Goal: Information Seeking & Learning: Learn about a topic

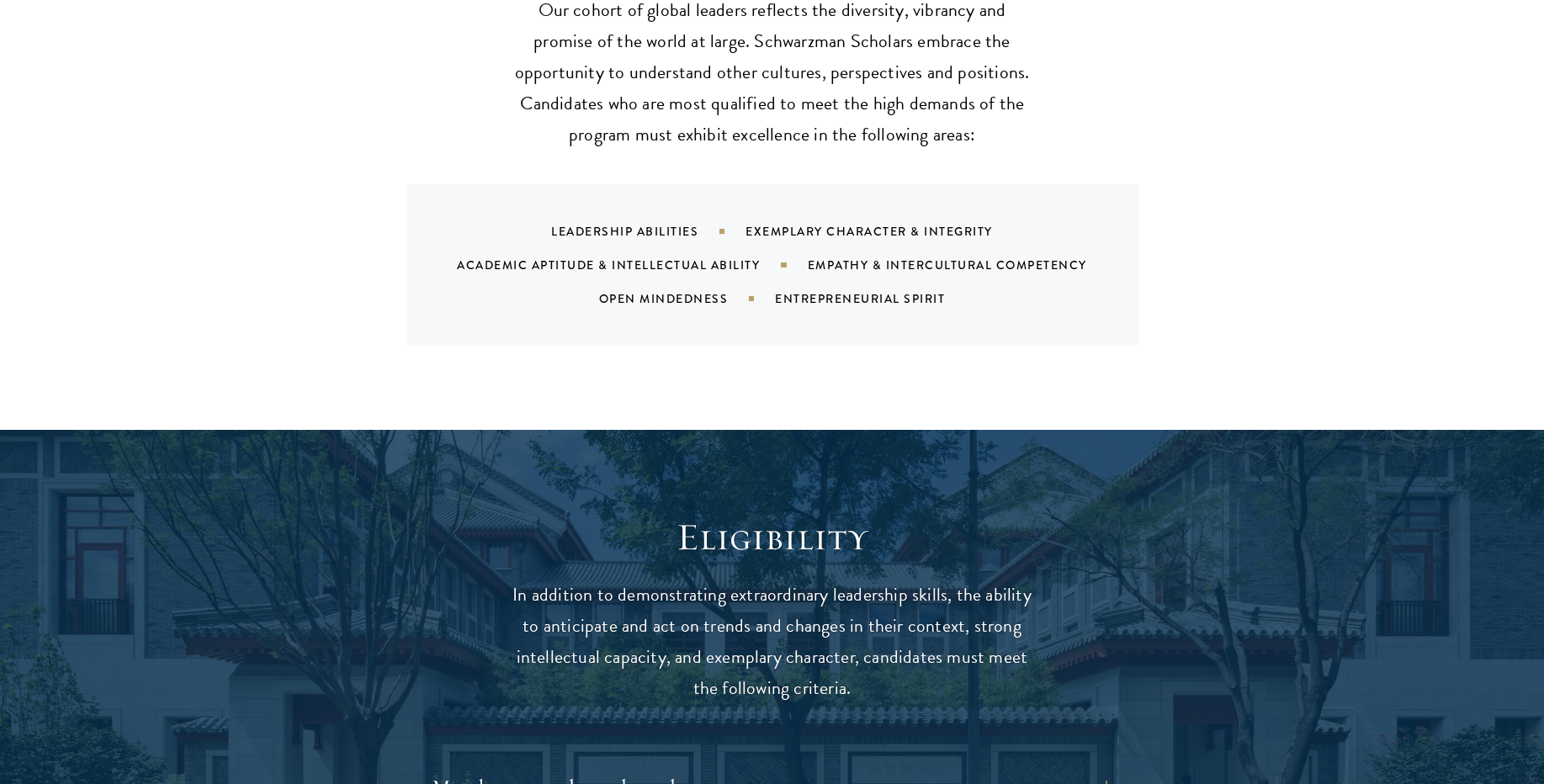
scroll to position [1735, 0]
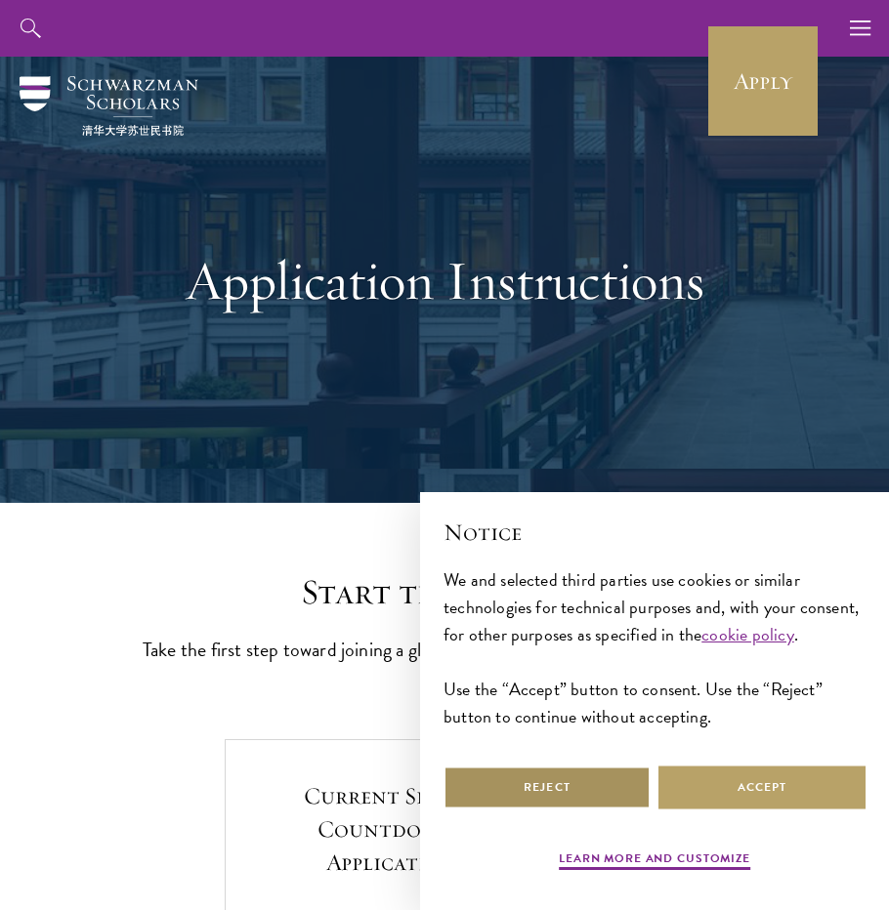
click at [627, 782] on button "Reject" at bounding box center [546, 788] width 207 height 44
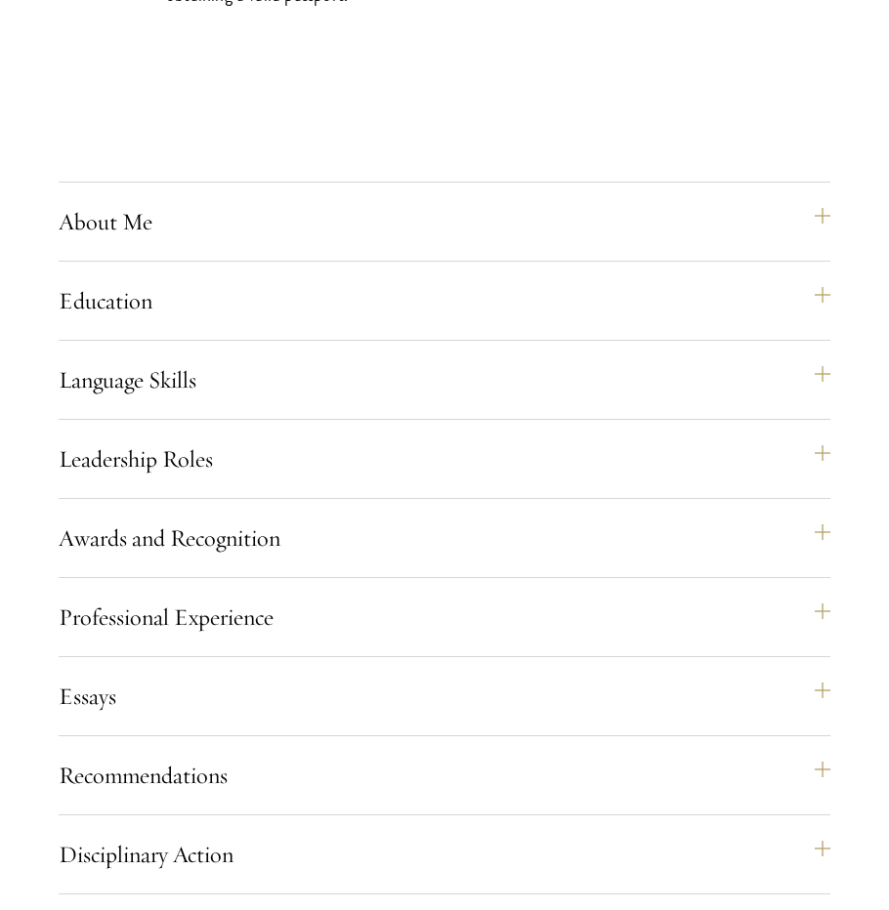
scroll to position [2179, 0]
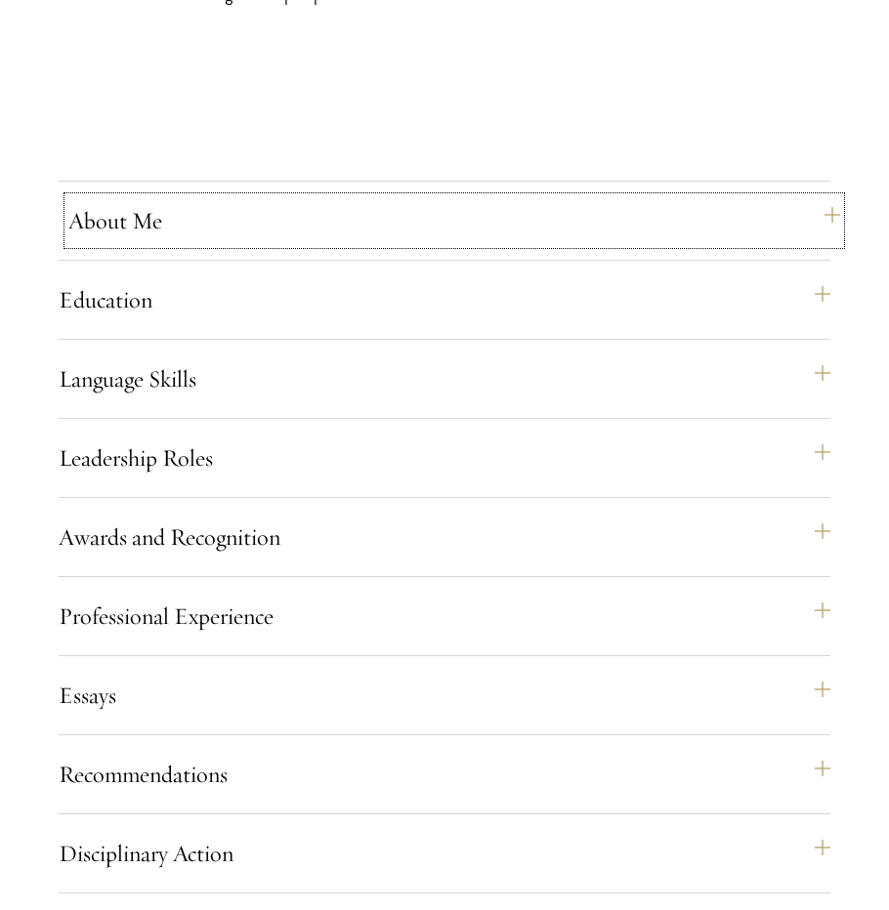
click at [158, 244] on button "About Me" at bounding box center [454, 220] width 772 height 47
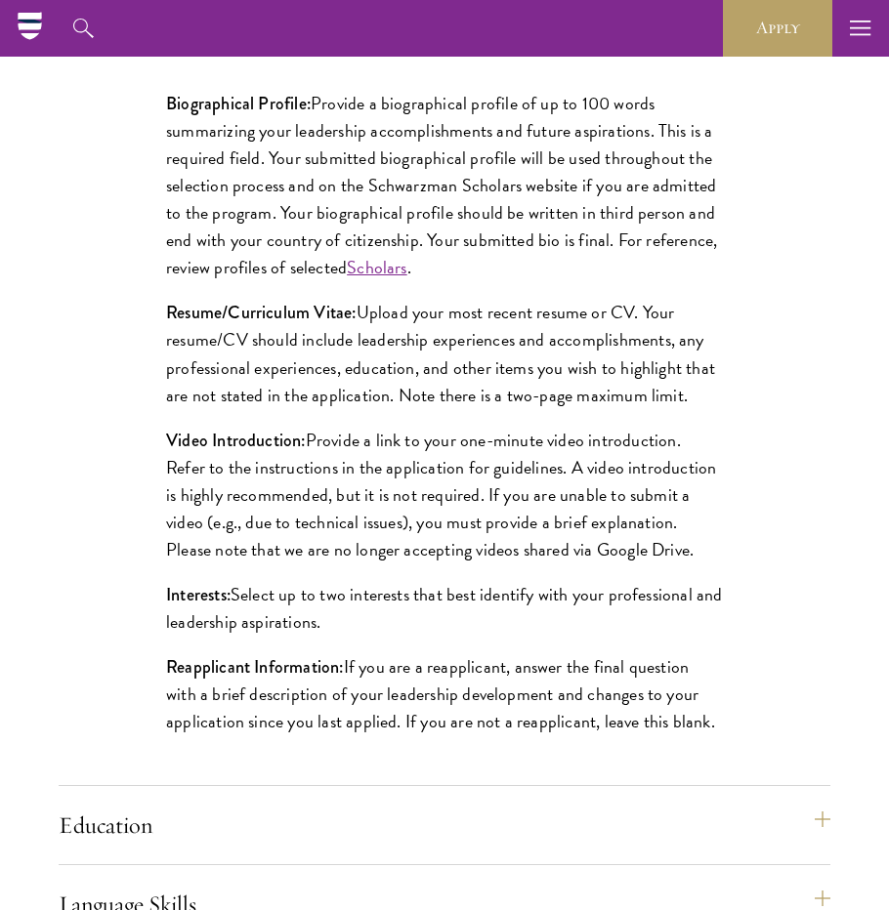
scroll to position [1861, 0]
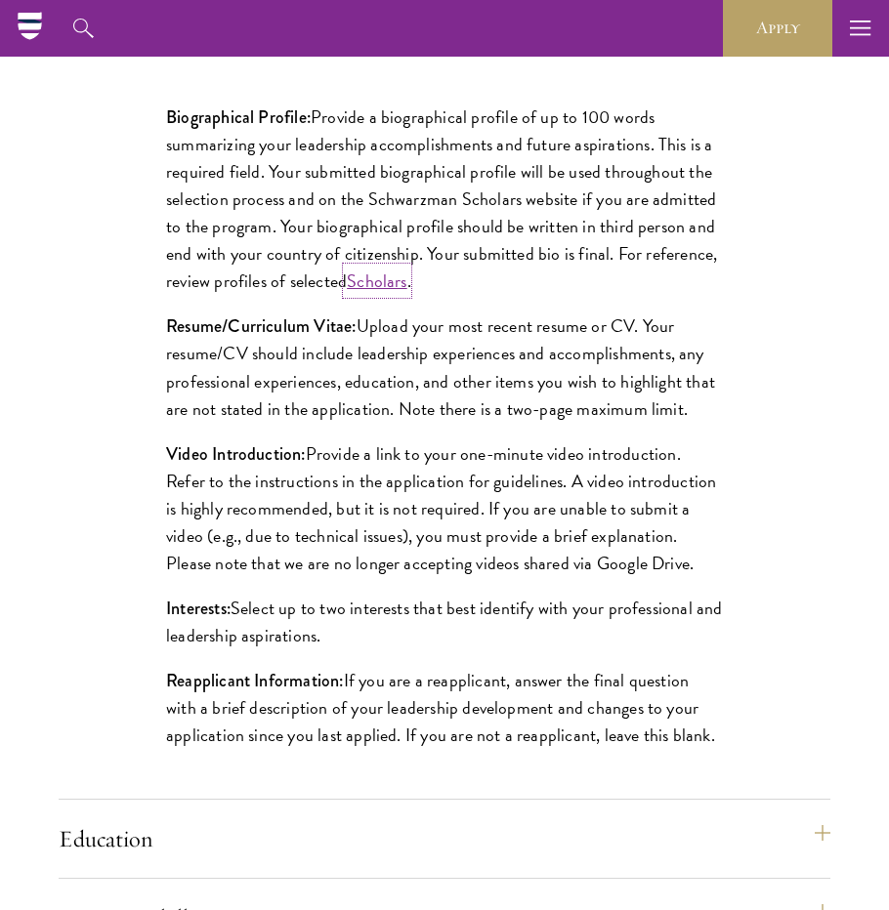
click at [382, 294] on link "Scholars" at bounding box center [377, 281] width 61 height 26
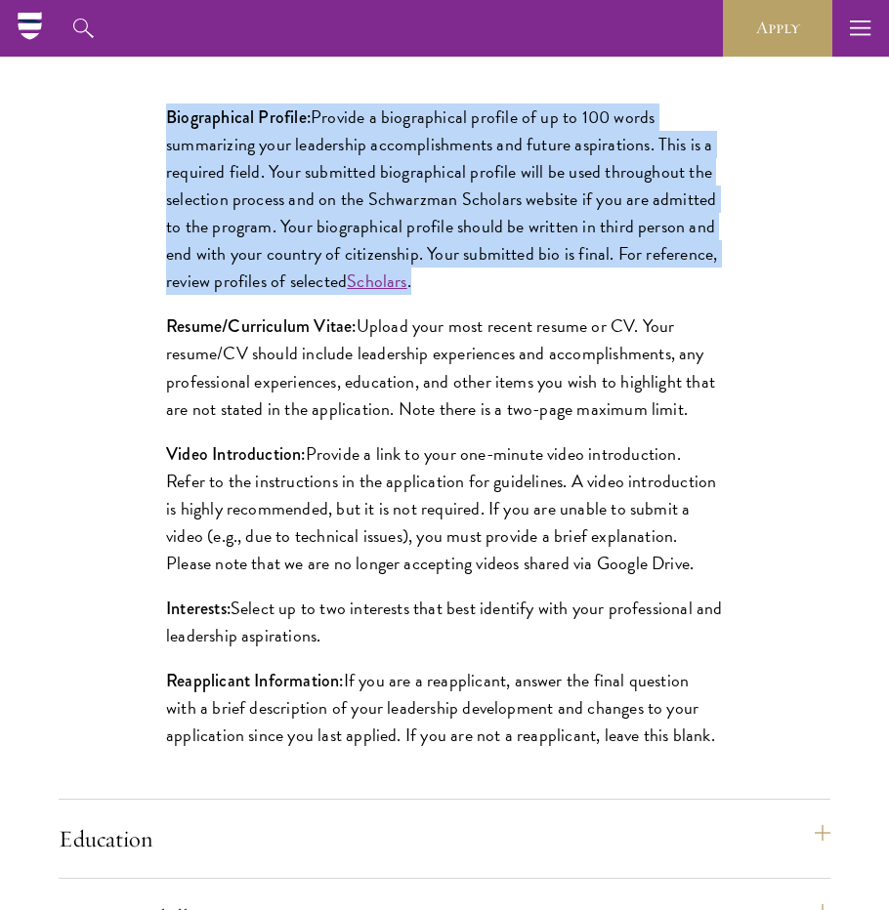
drag, startPoint x: 462, startPoint y: 336, endPoint x: 157, endPoint y: 175, distance: 344.7
click at [157, 175] on div "Biographical Profile: Provide a biographical profile of up to 100 words summari…" at bounding box center [444, 436] width 674 height 725
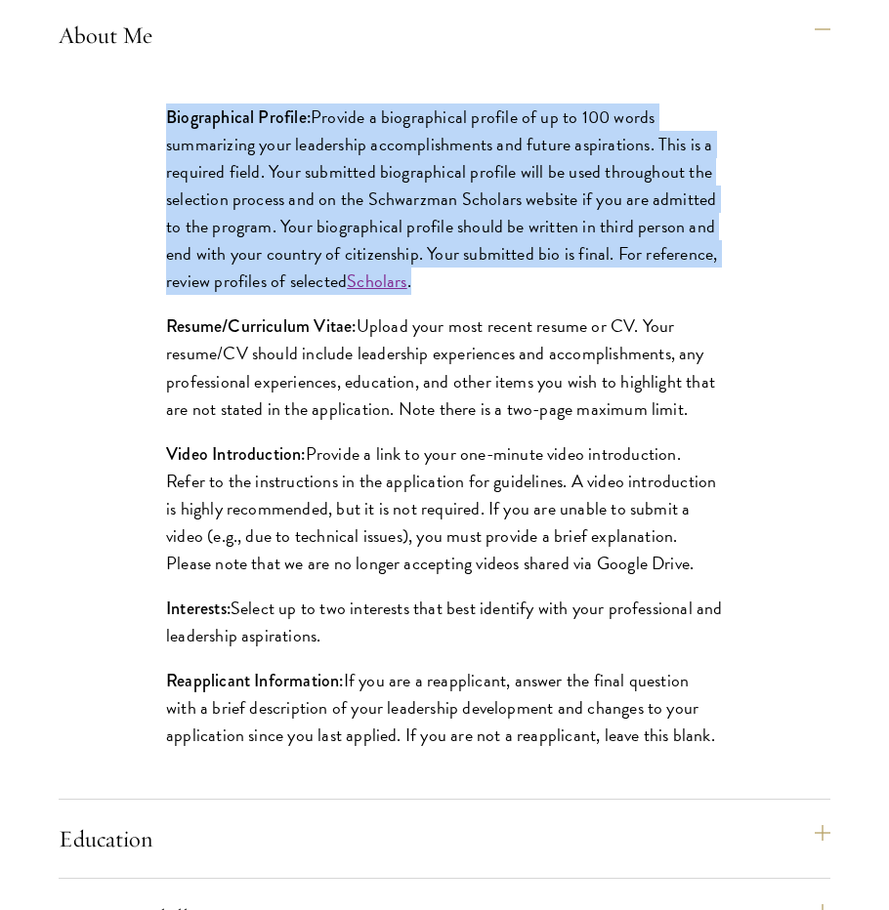
scroll to position [1972, 0]
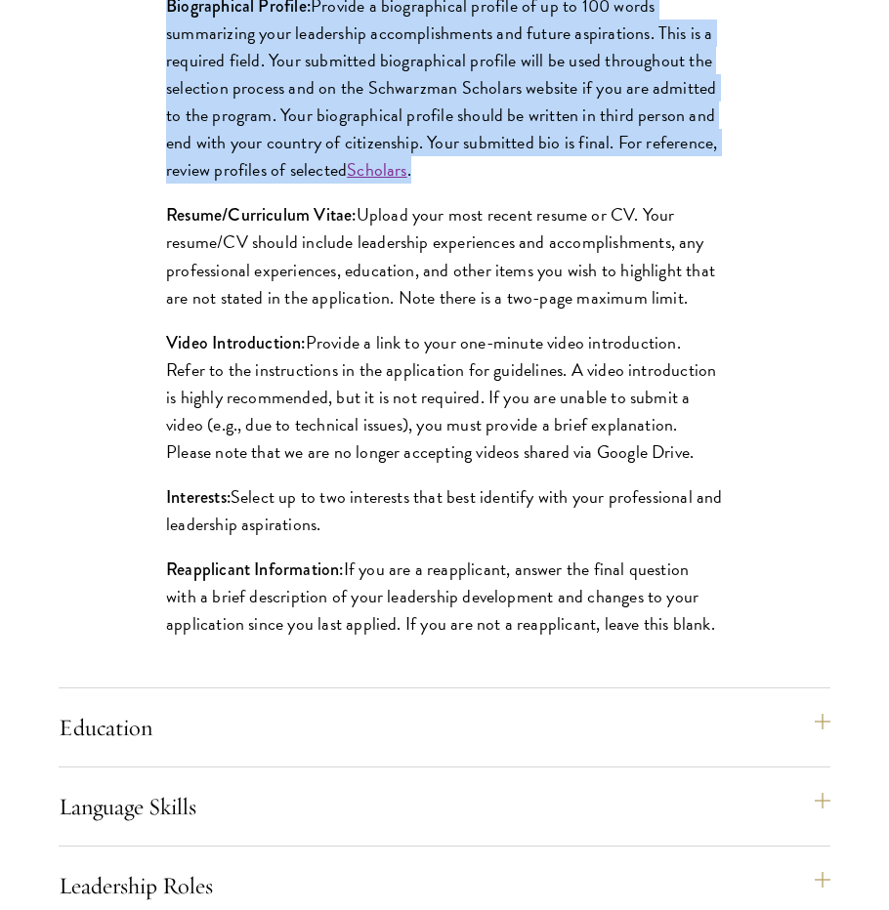
copy p "Biographical Profile: Provide a biographical profile of up to 100 words summari…"
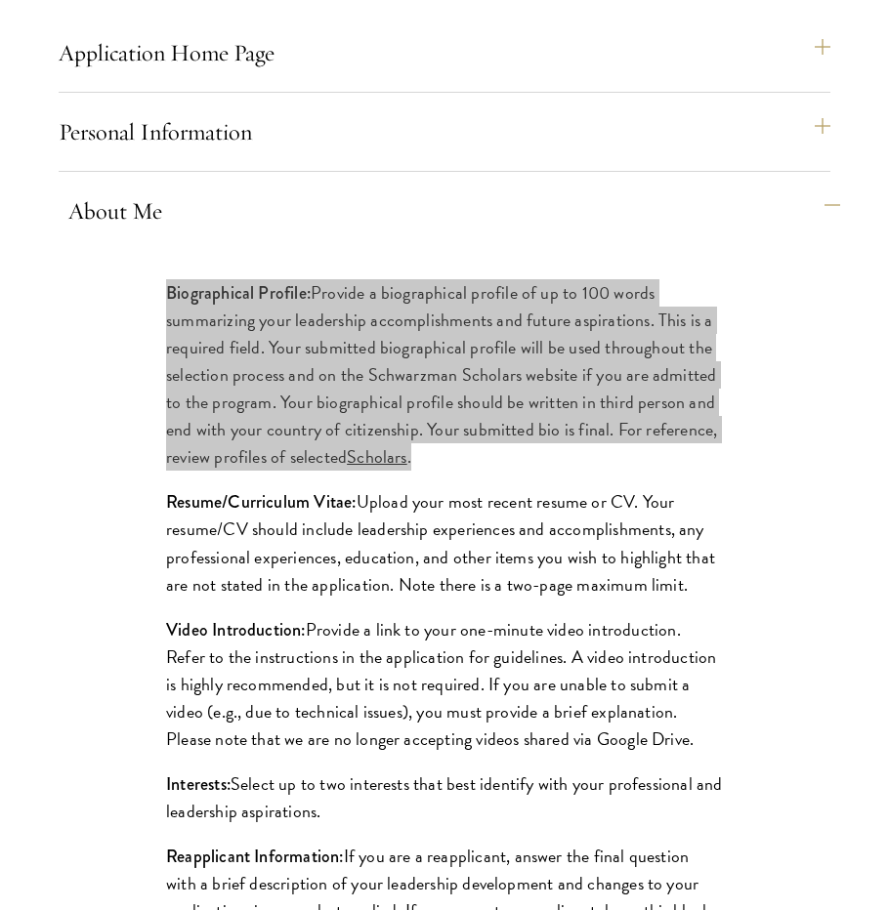
scroll to position [1698, 0]
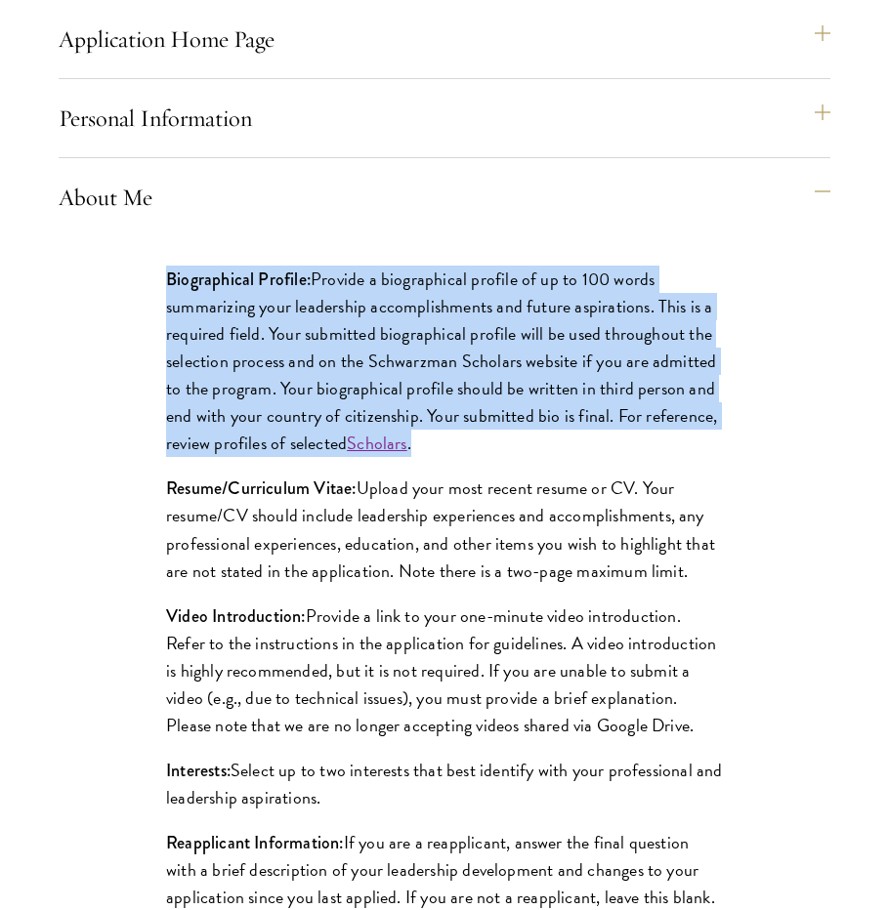
click at [812, 397] on div "Biographical Profile: Provide a biographical profile of up to 100 words summari…" at bounding box center [445, 598] width 772 height 725
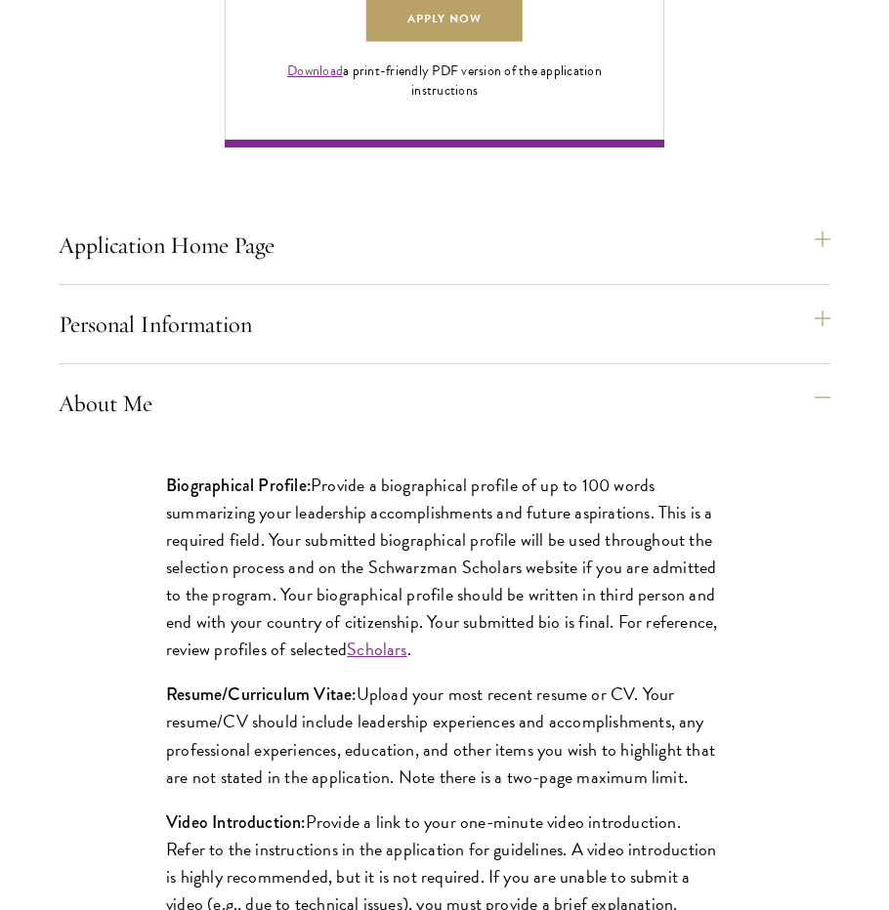
scroll to position [1495, 0]
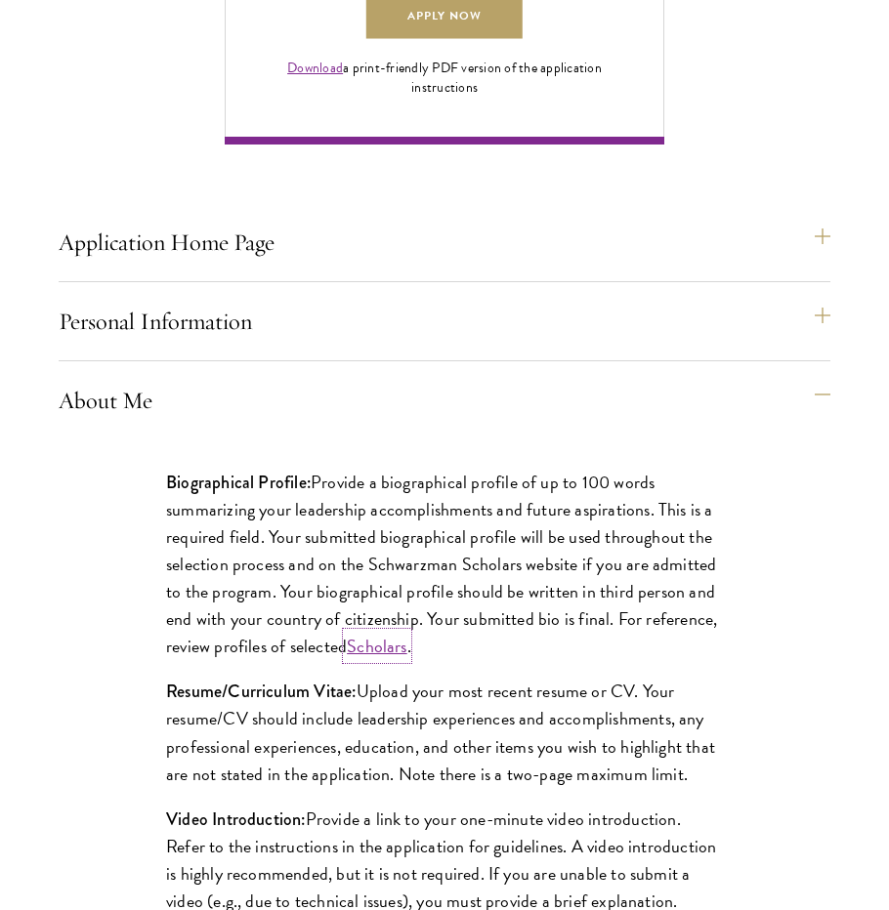
click at [384, 659] on link "Scholars" at bounding box center [377, 646] width 61 height 26
click at [383, 659] on link "Scholars" at bounding box center [377, 646] width 61 height 26
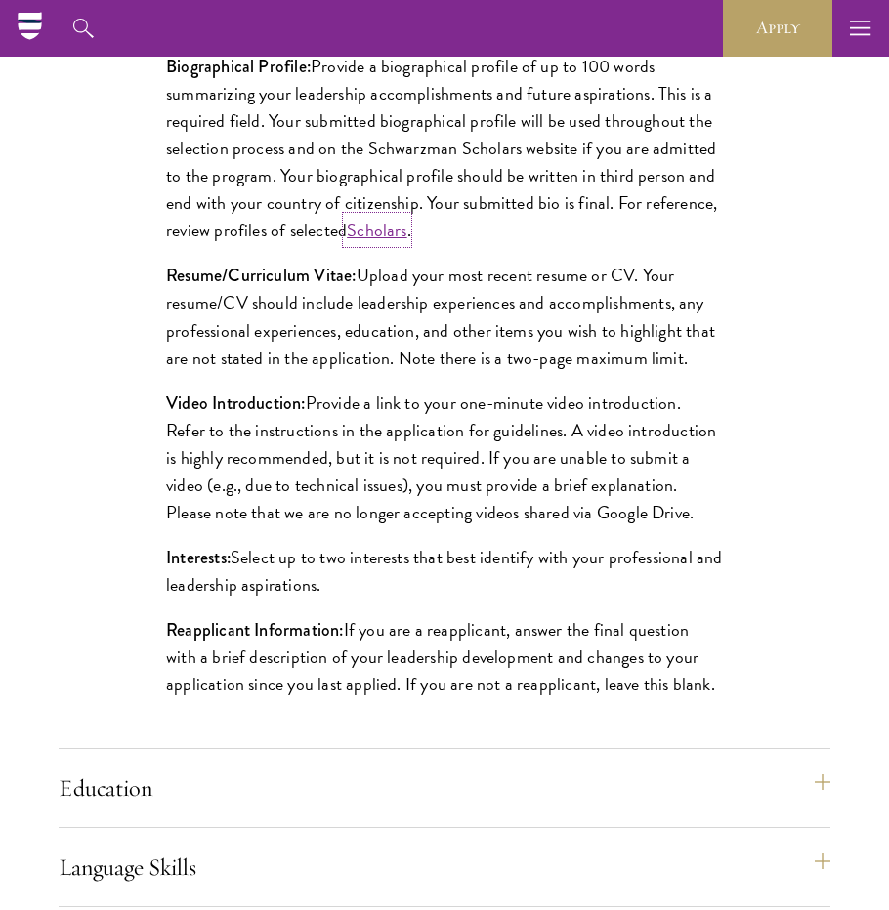
scroll to position [1906, 0]
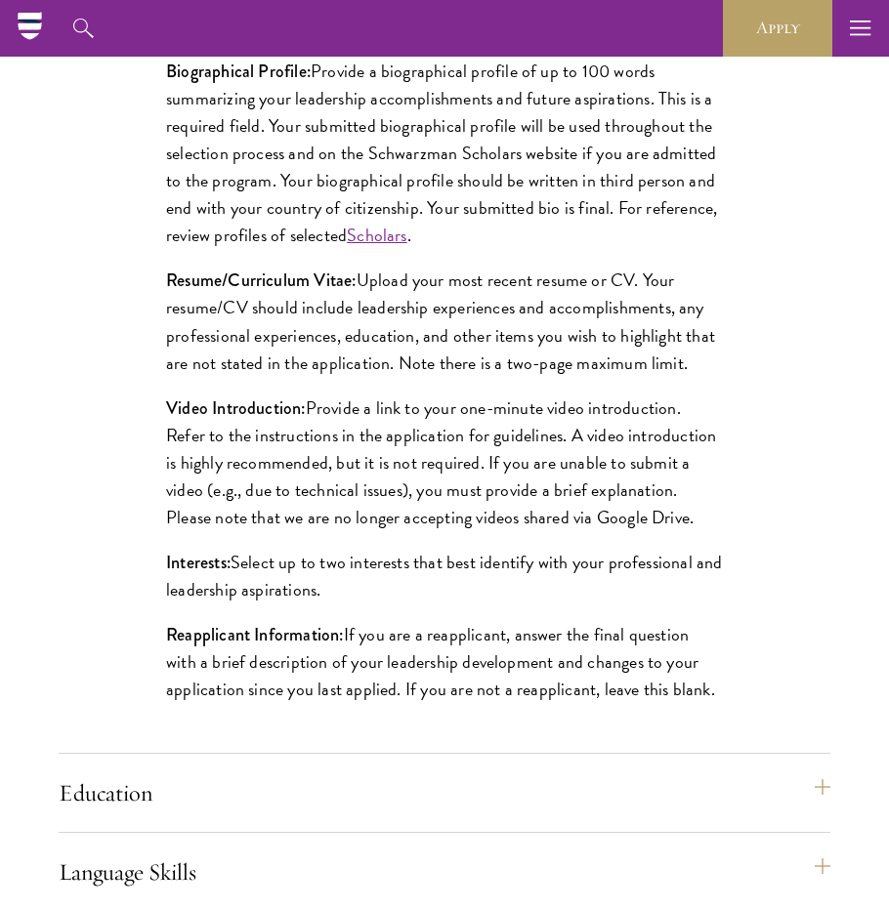
drag, startPoint x: 708, startPoint y: 429, endPoint x: 163, endPoint y: 346, distance: 551.3
click at [163, 346] on div "Biographical Profile: Provide a biographical profile of up to 100 words summari…" at bounding box center [444, 390] width 674 height 725
copy p "Resume/Curriculum Vitae: Upload your most recent resume or CV. Your resume/CV s…"
click at [398, 151] on p "Biographical Profile: Provide a biographical profile of up to 100 words summari…" at bounding box center [444, 154] width 557 height 192
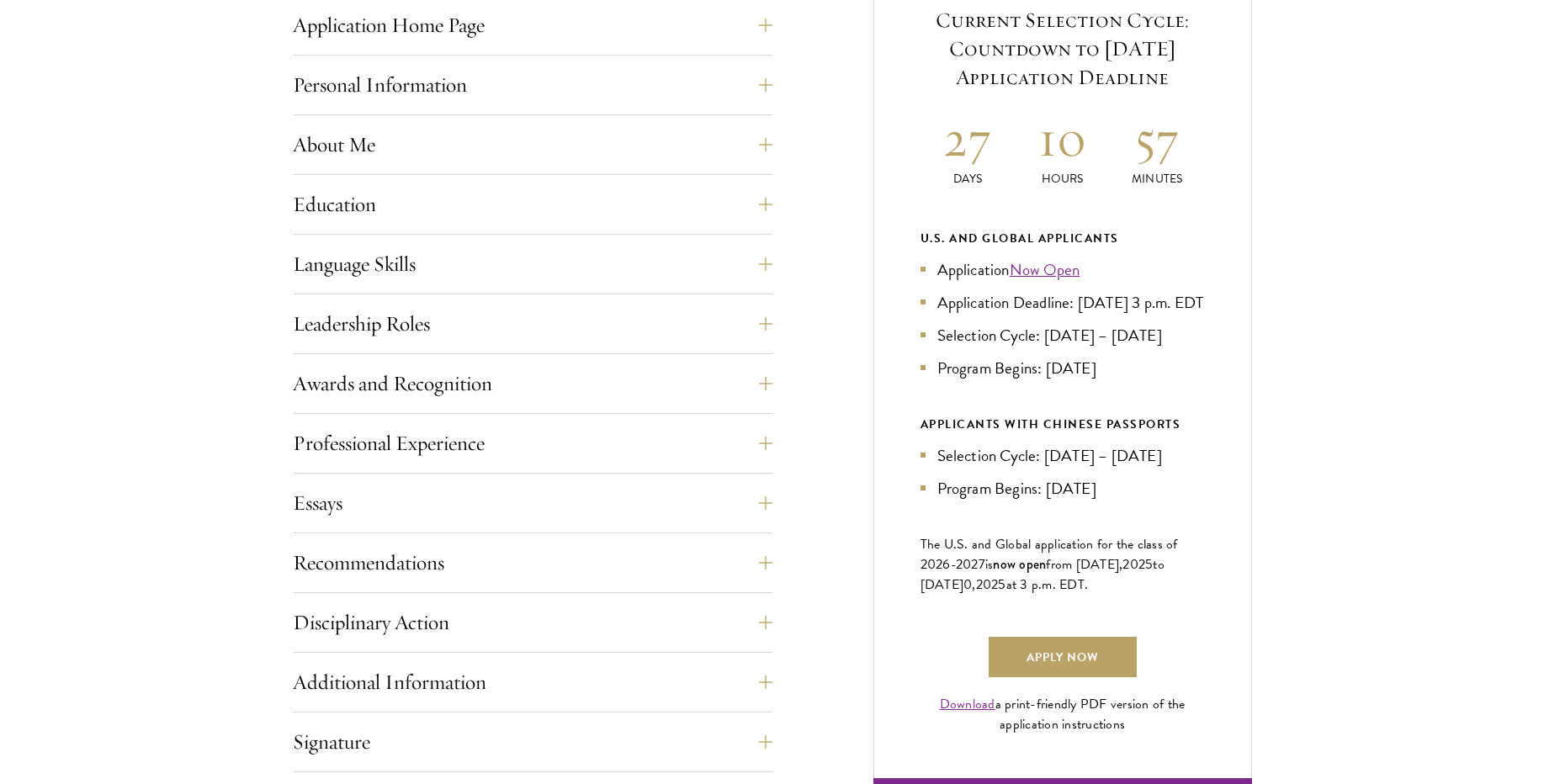
scroll to position [728, 0]
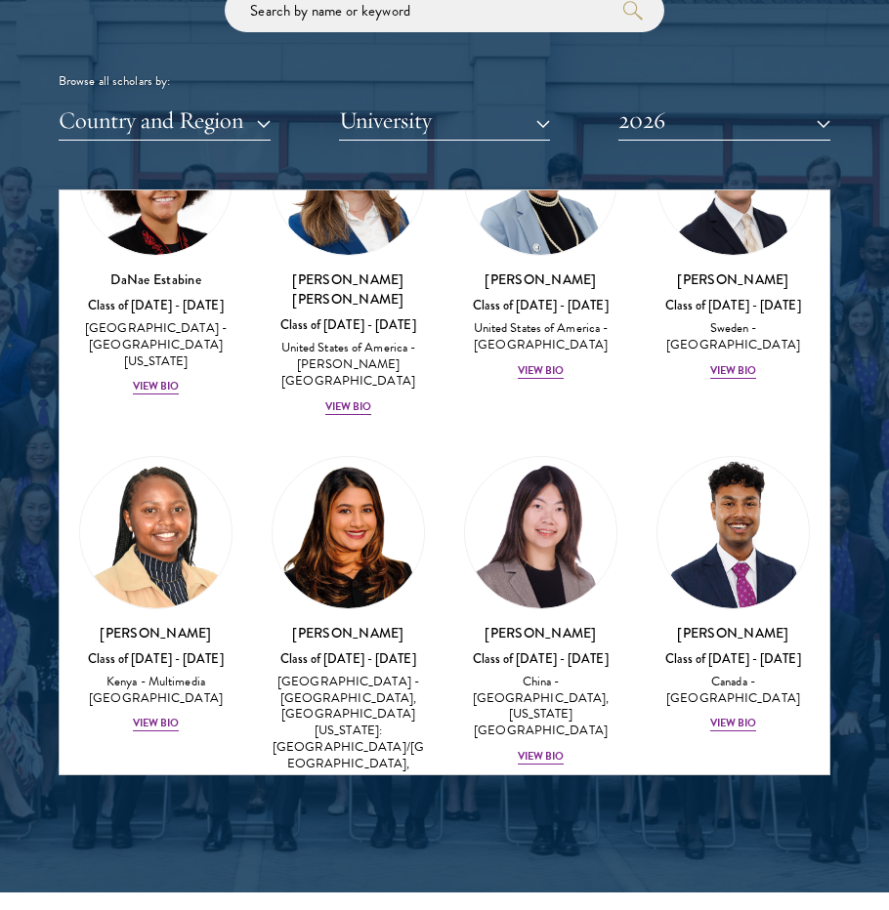
scroll to position [3331, 0]
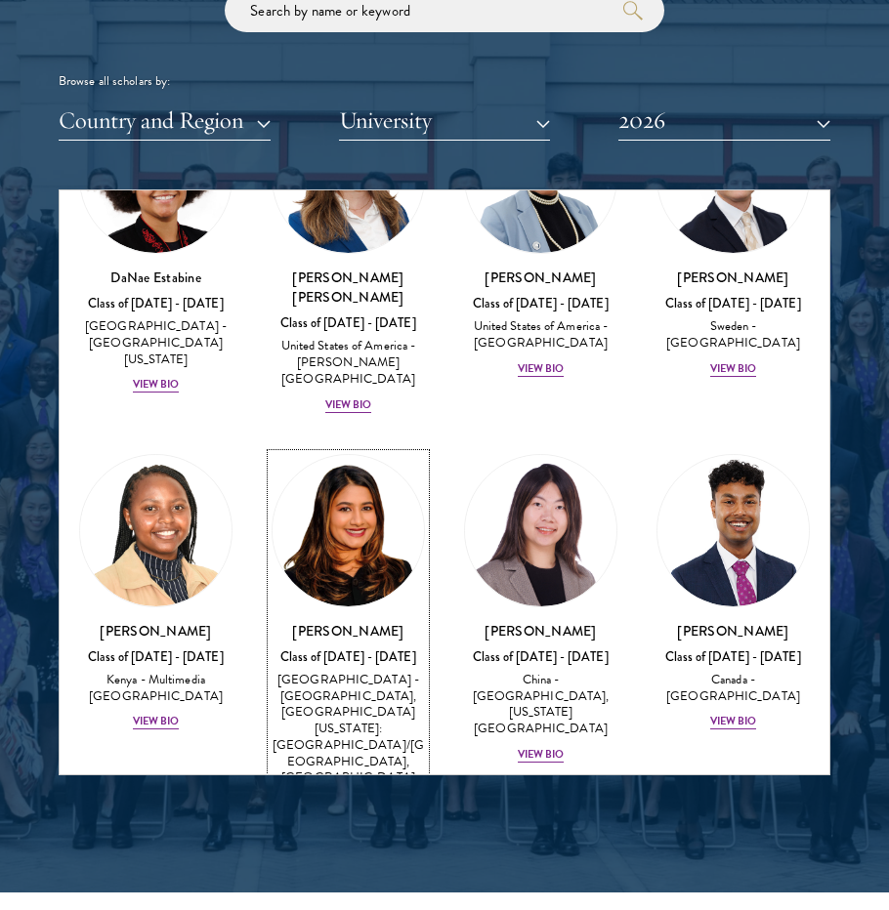
click at [341, 796] on div "View Bio" at bounding box center [348, 804] width 47 height 16
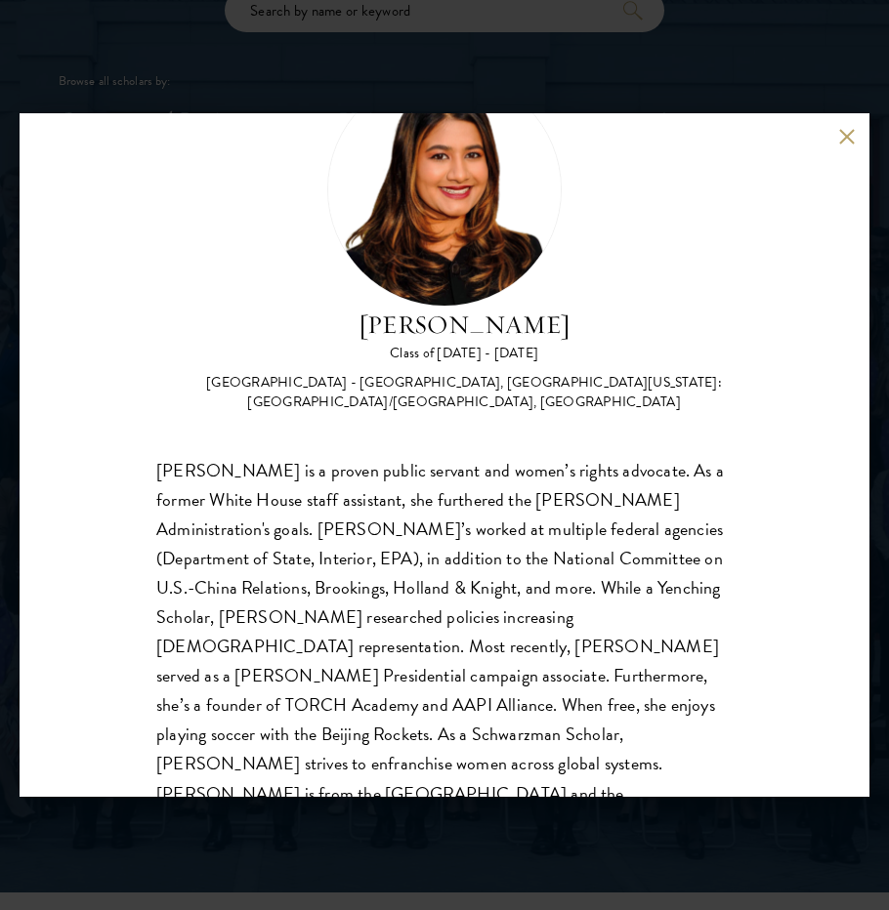
scroll to position [93, 0]
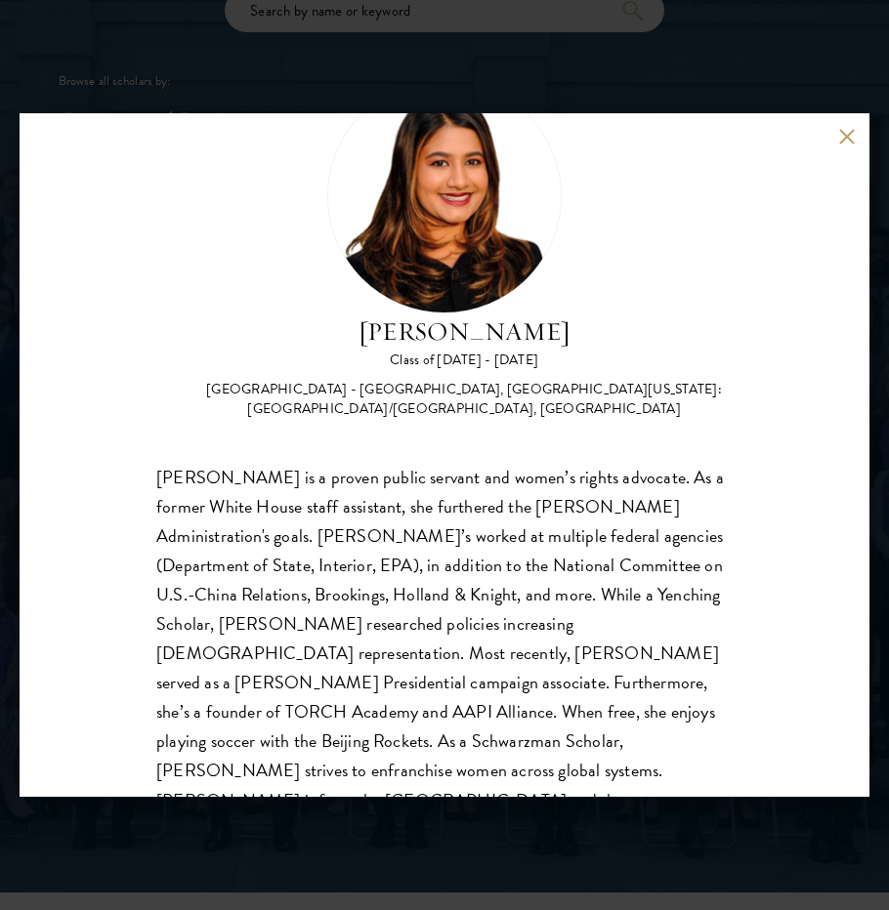
click at [842, 129] on button at bounding box center [846, 136] width 17 height 17
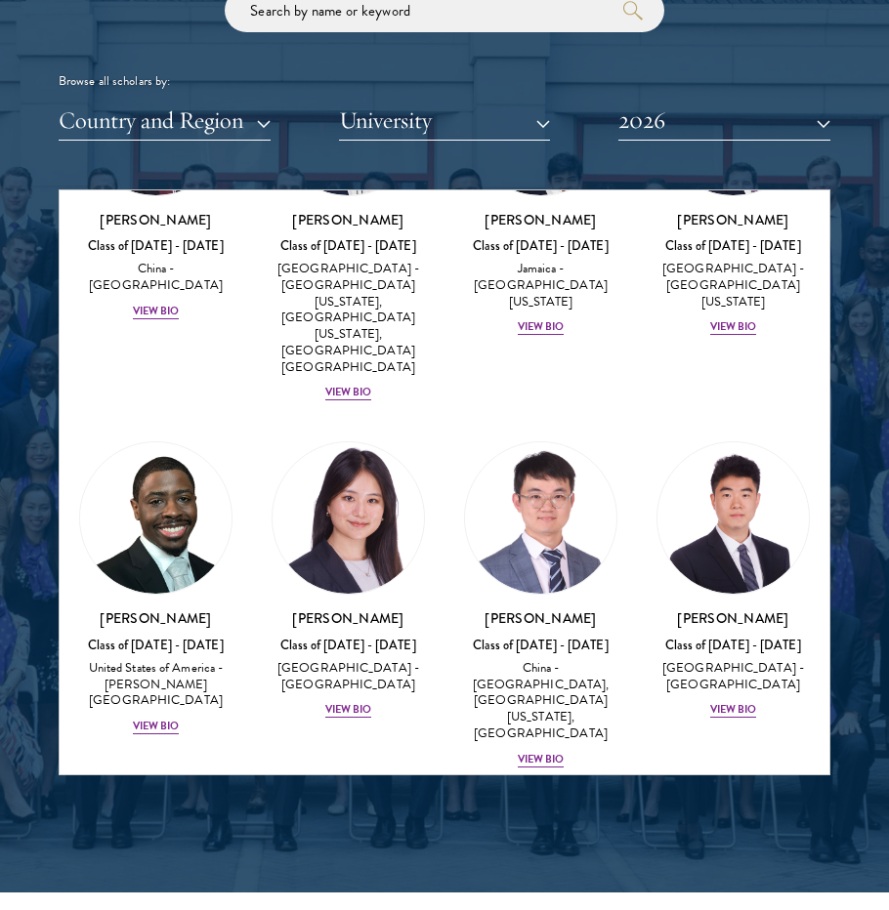
scroll to position [11534, 0]
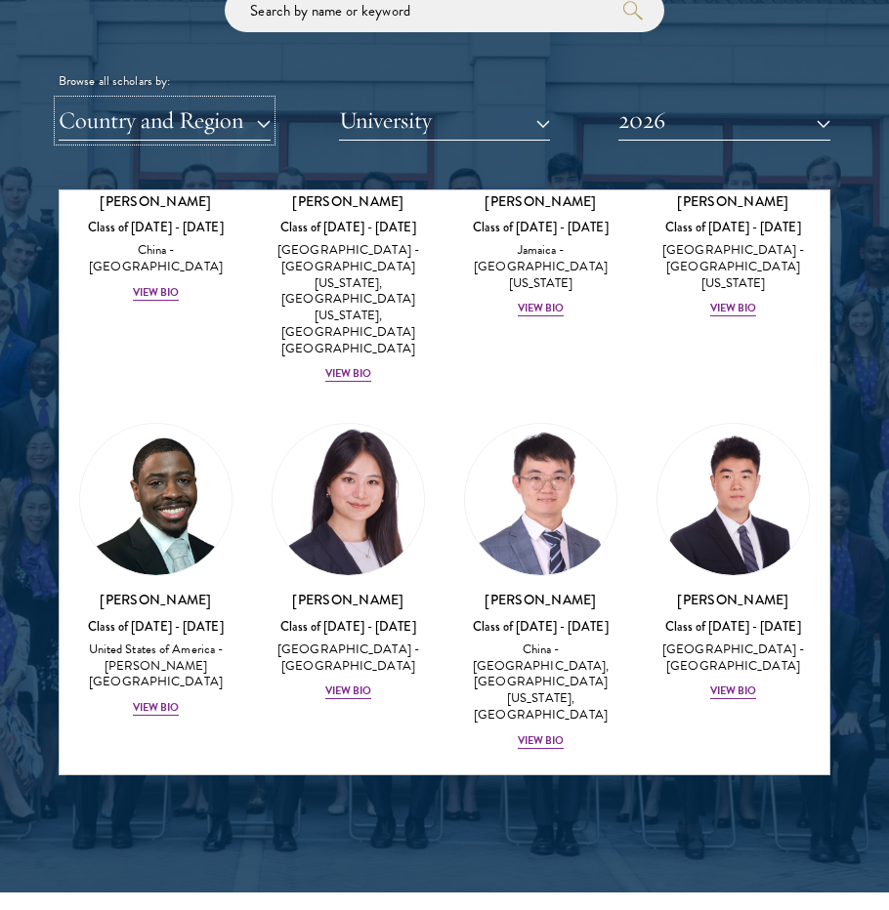
click at [259, 128] on button "Country and Region" at bounding box center [165, 121] width 212 height 40
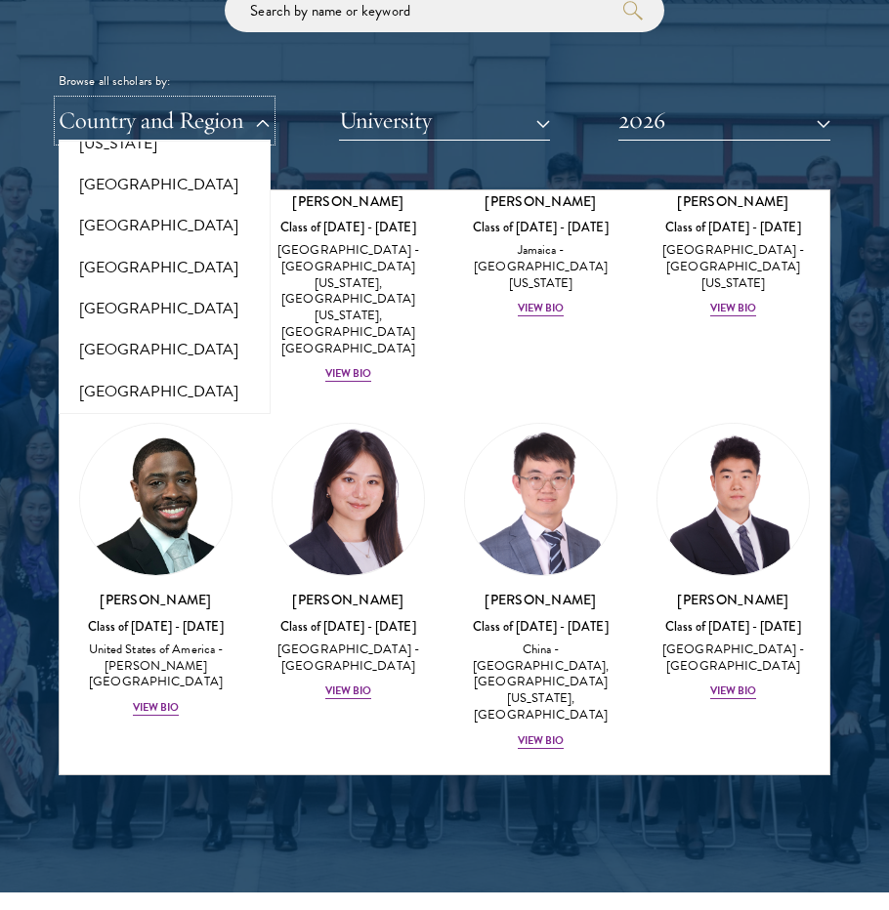
scroll to position [1191, 0]
click at [117, 193] on button "[GEOGRAPHIC_DATA]" at bounding box center [164, 186] width 200 height 41
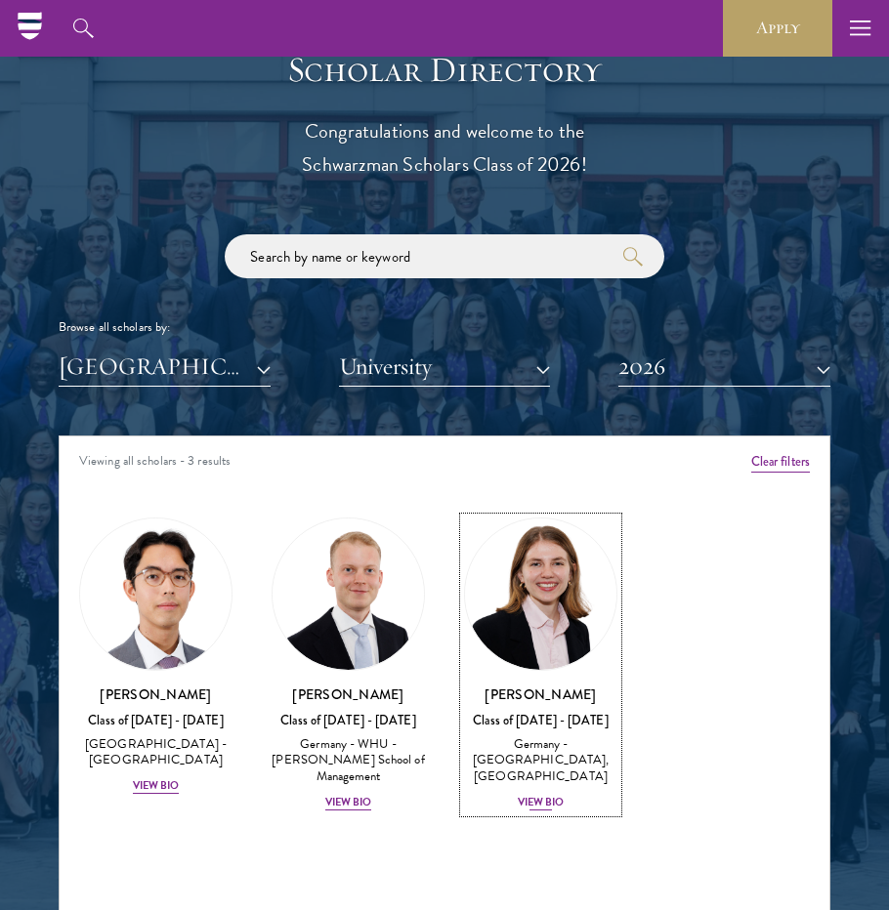
scroll to position [2124, 0]
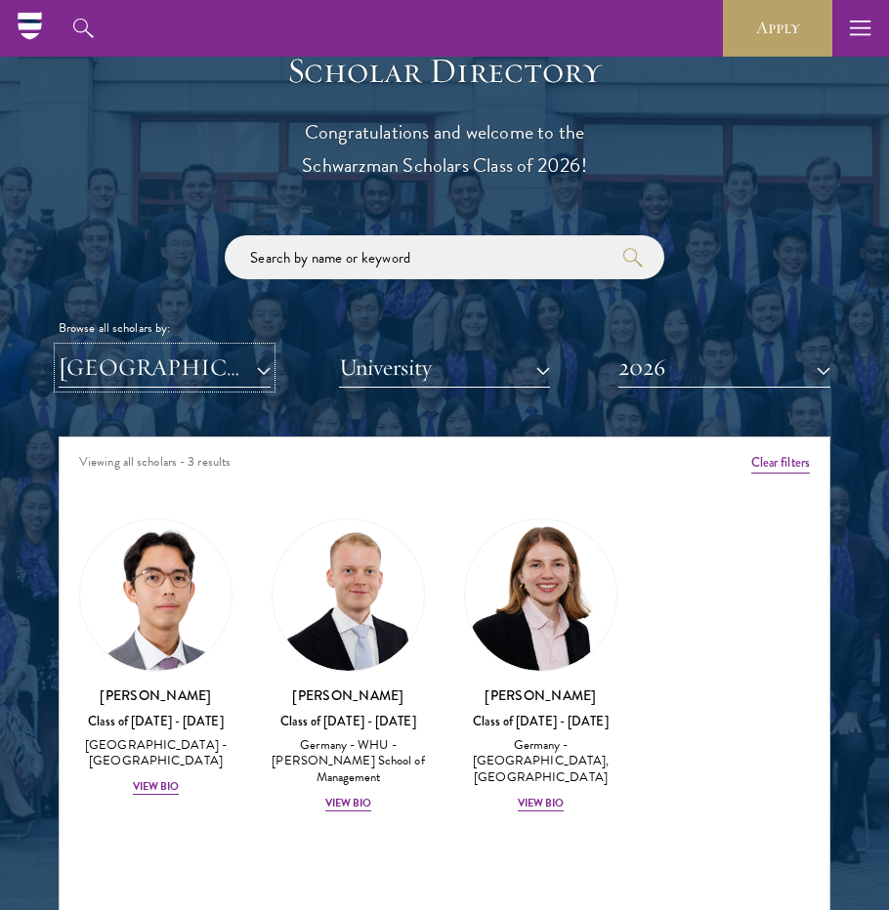
click at [184, 382] on button "[GEOGRAPHIC_DATA]" at bounding box center [165, 368] width 212 height 40
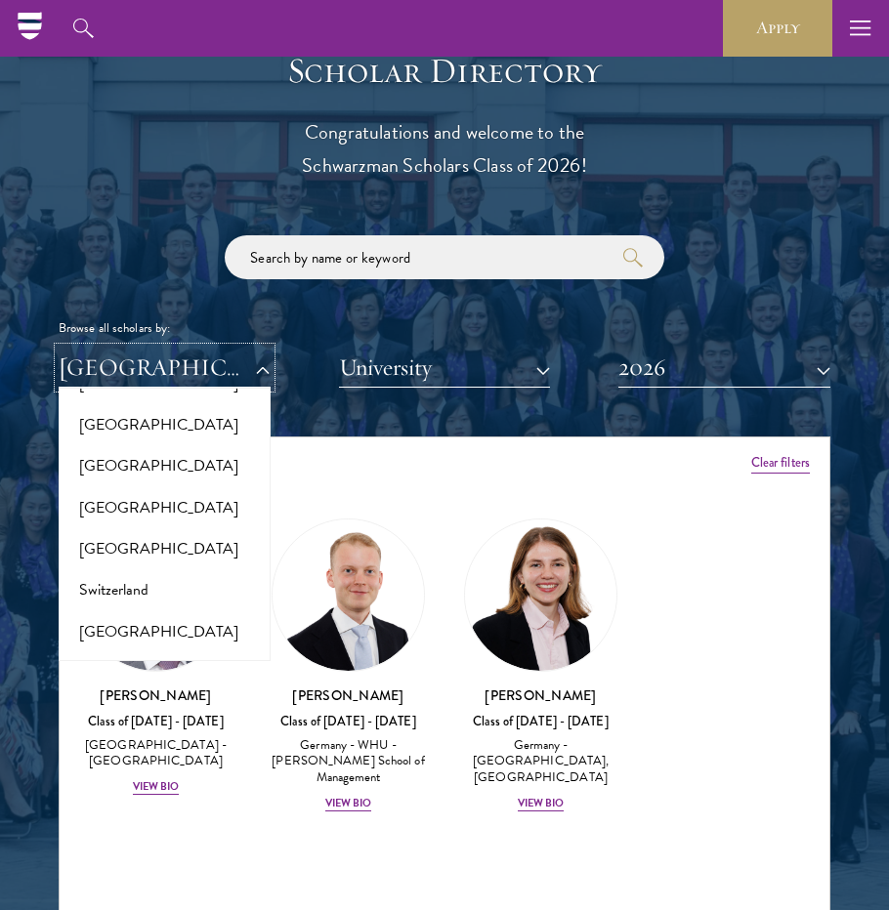
scroll to position [3500, 0]
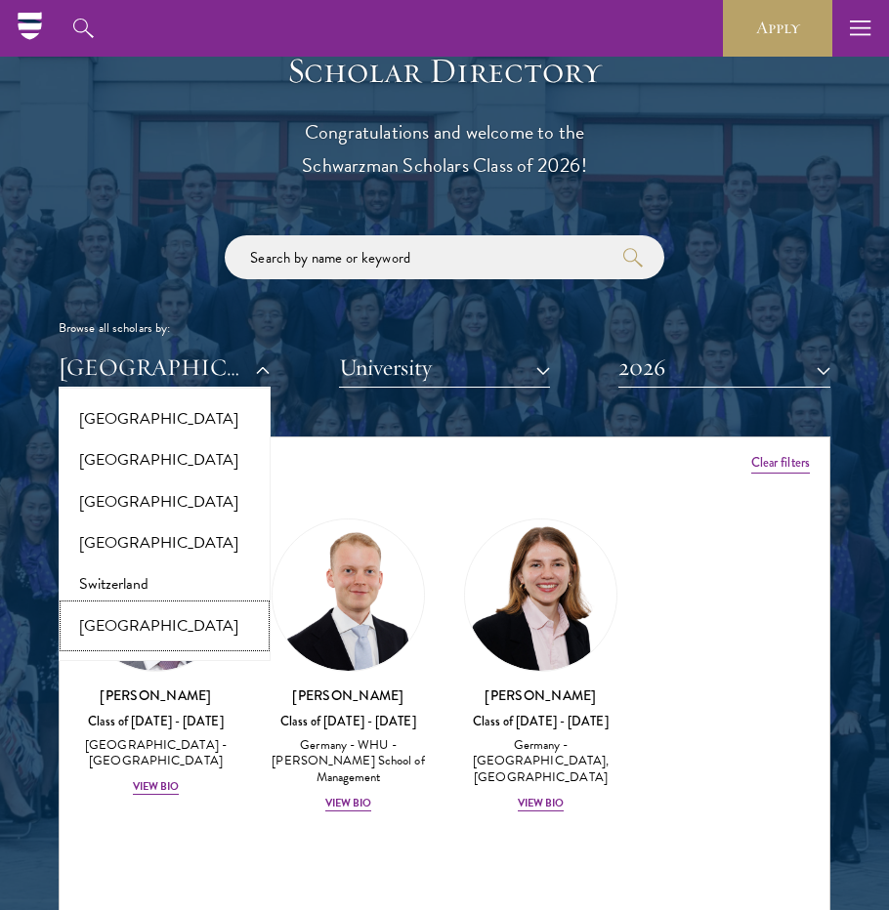
click at [170, 609] on button "[GEOGRAPHIC_DATA]" at bounding box center [164, 626] width 200 height 41
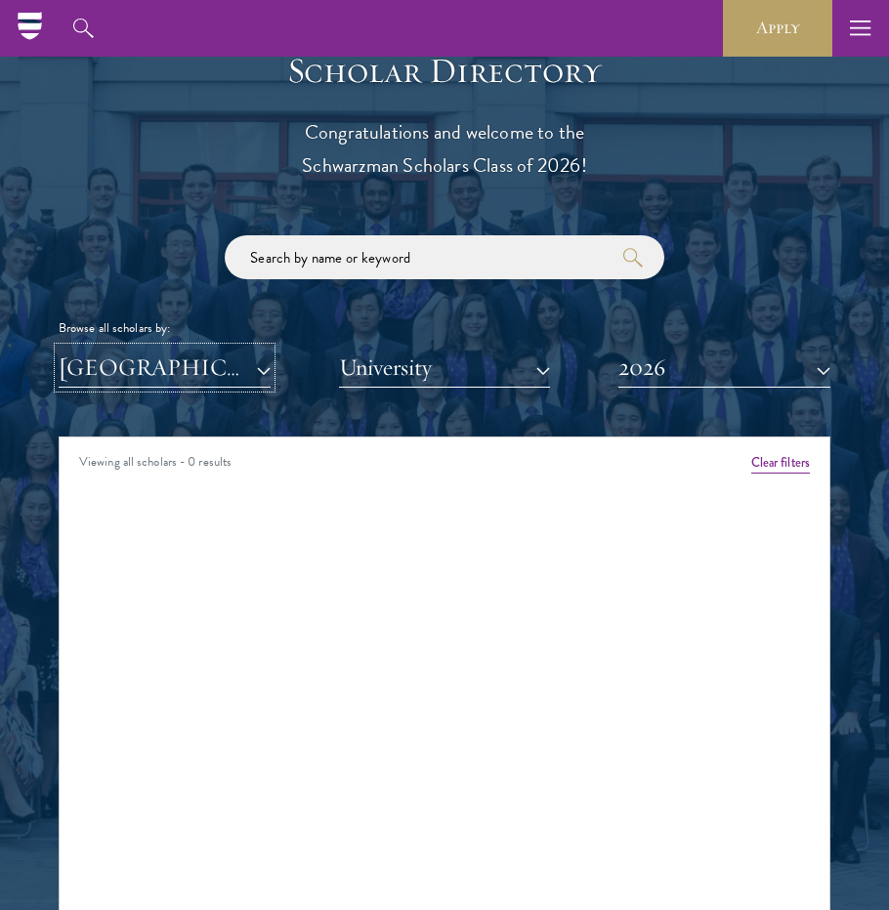
click at [250, 377] on button "[GEOGRAPHIC_DATA]" at bounding box center [165, 368] width 212 height 40
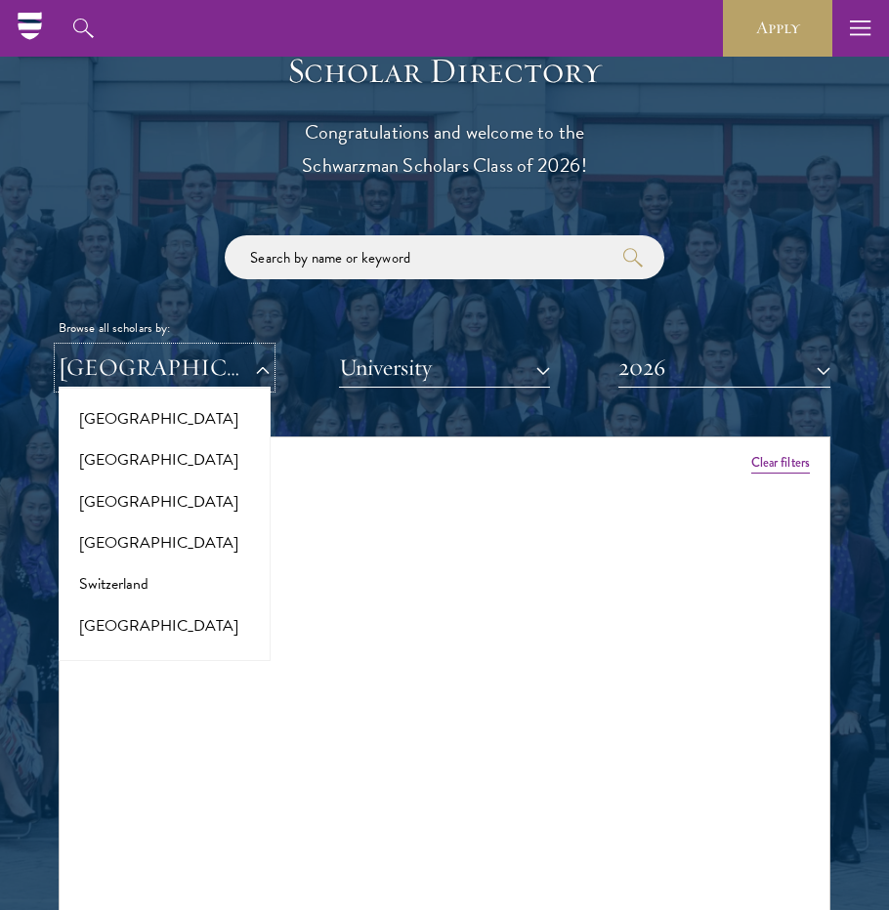
click at [250, 377] on button "[GEOGRAPHIC_DATA]" at bounding box center [165, 368] width 212 height 40
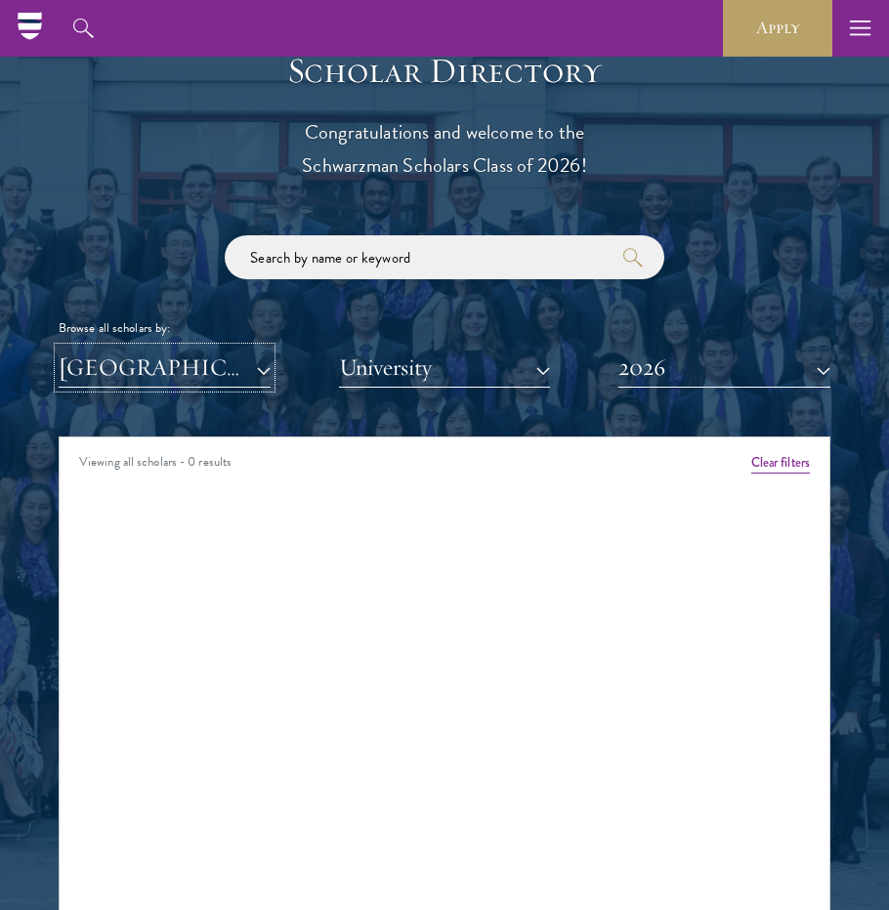
click at [250, 377] on button "[GEOGRAPHIC_DATA]" at bounding box center [165, 368] width 212 height 40
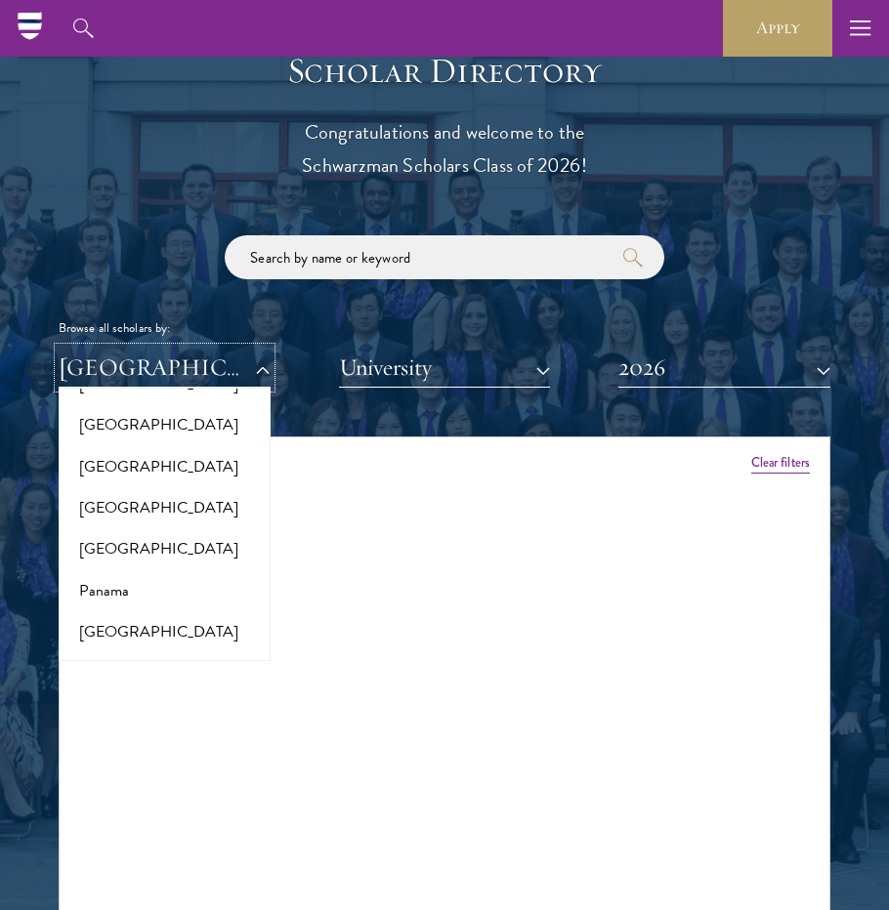
scroll to position [2818, 0]
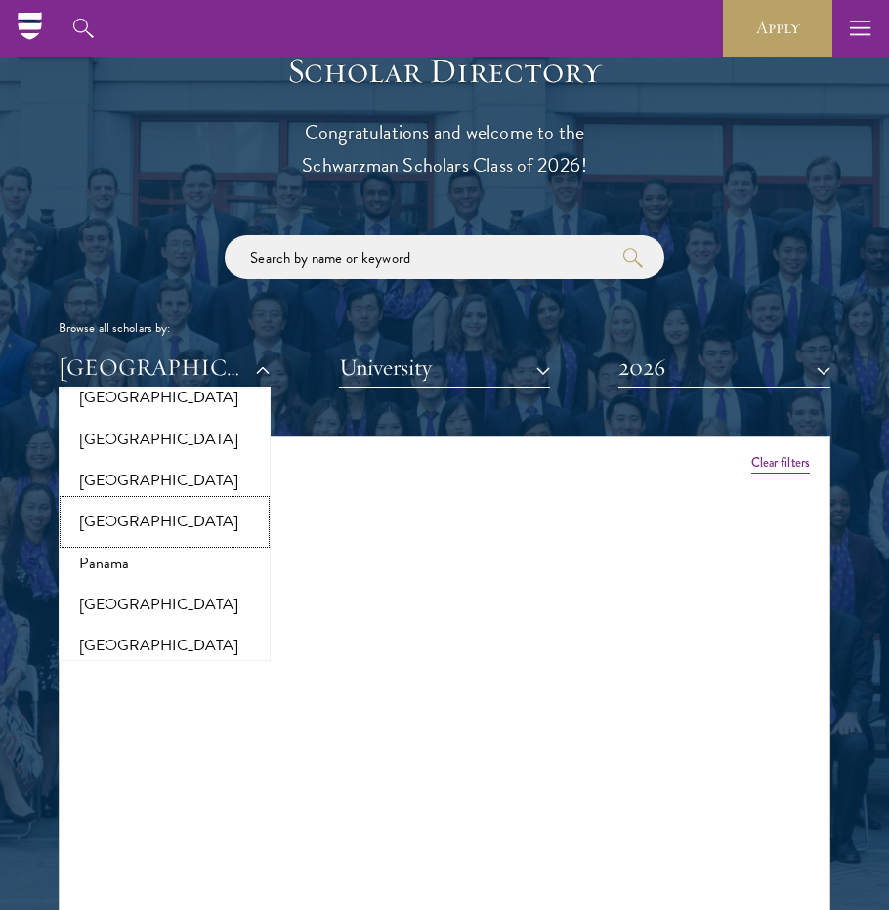
click at [148, 523] on button "[GEOGRAPHIC_DATA]" at bounding box center [164, 521] width 200 height 41
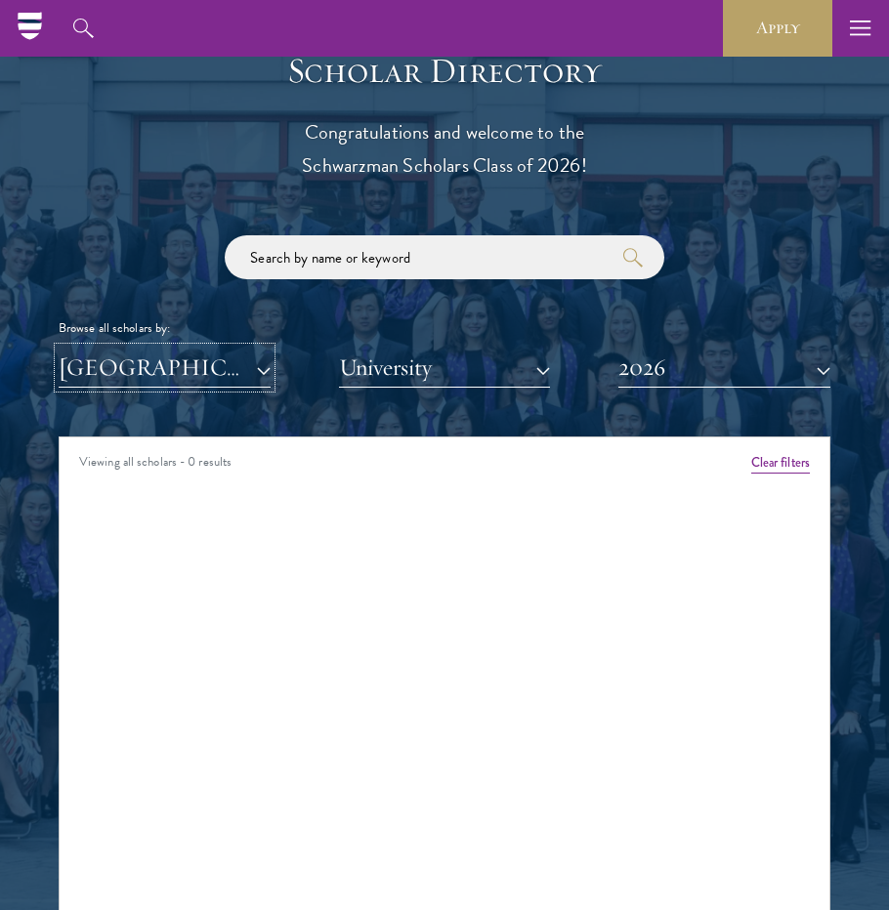
click at [188, 359] on button "[GEOGRAPHIC_DATA]" at bounding box center [165, 368] width 212 height 40
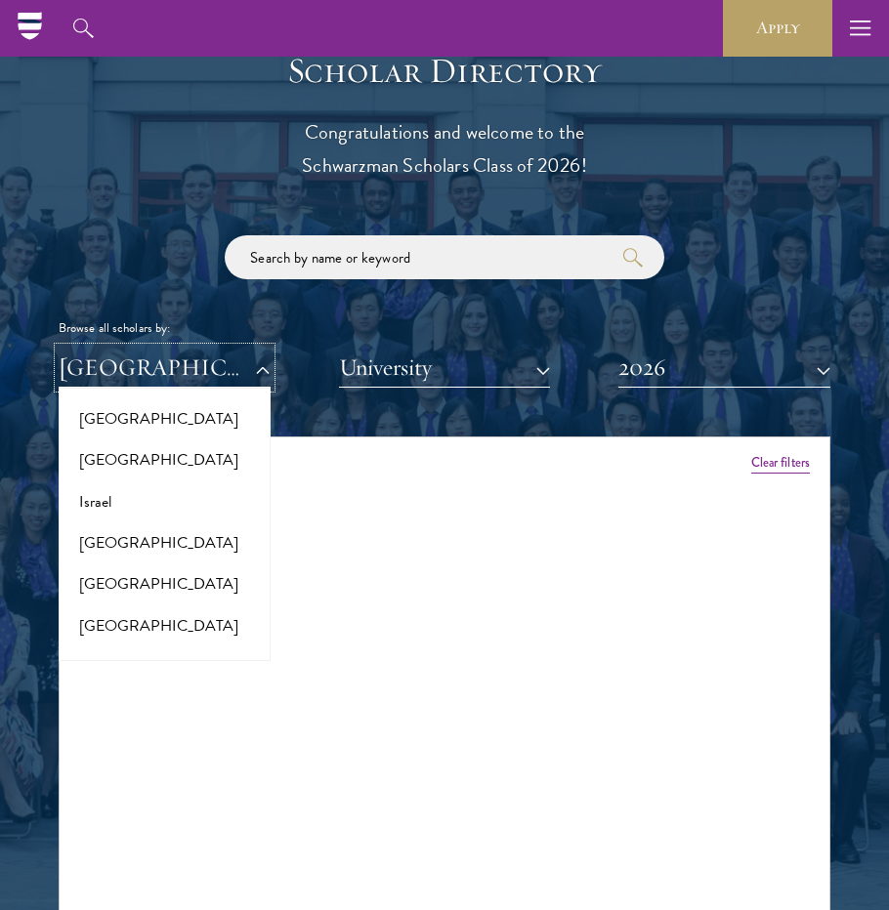
scroll to position [1603, 0]
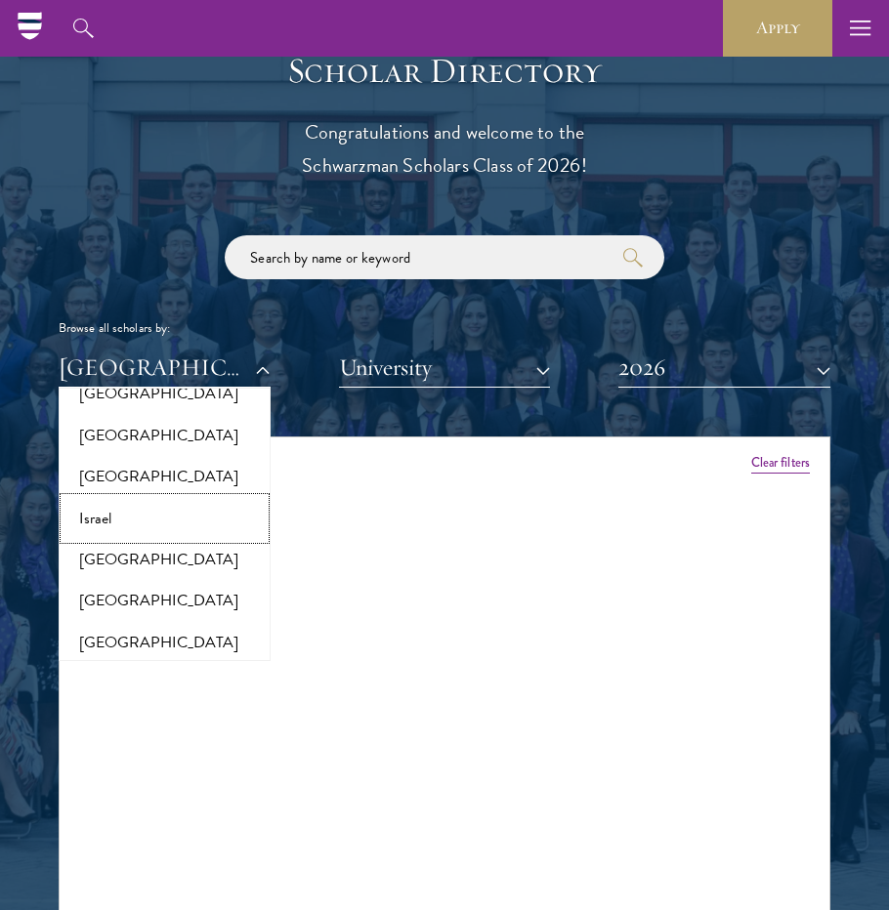
click at [125, 539] on button "Israel" at bounding box center [164, 518] width 200 height 41
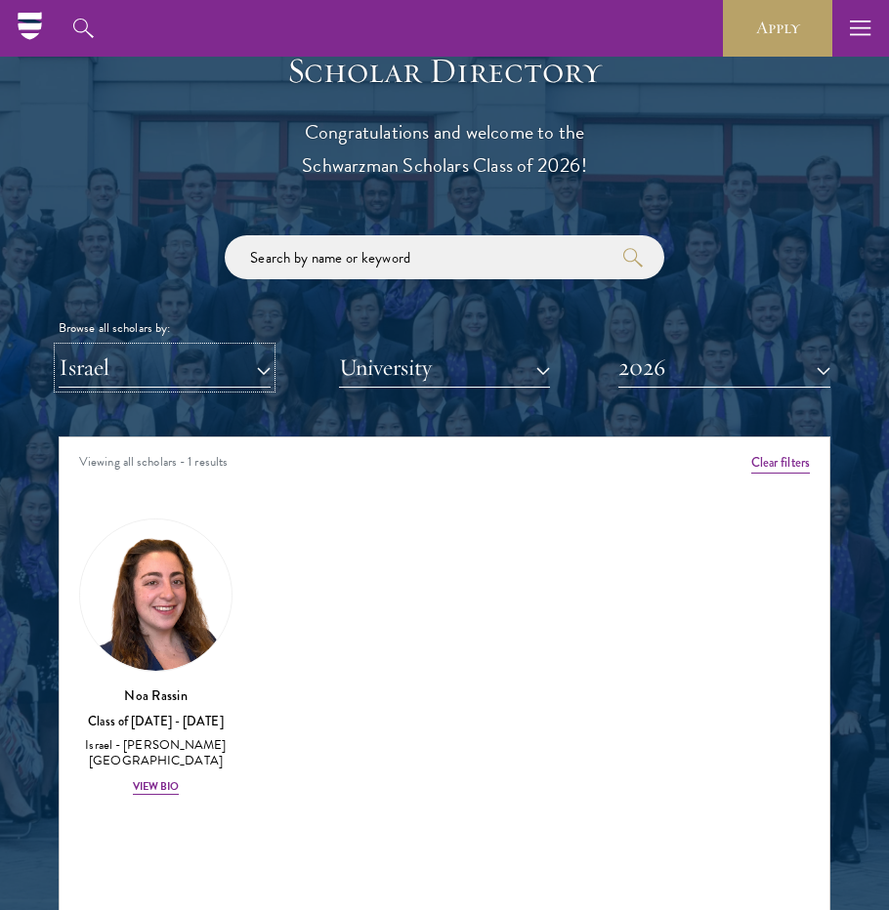
click at [232, 376] on button "Israel" at bounding box center [165, 368] width 212 height 40
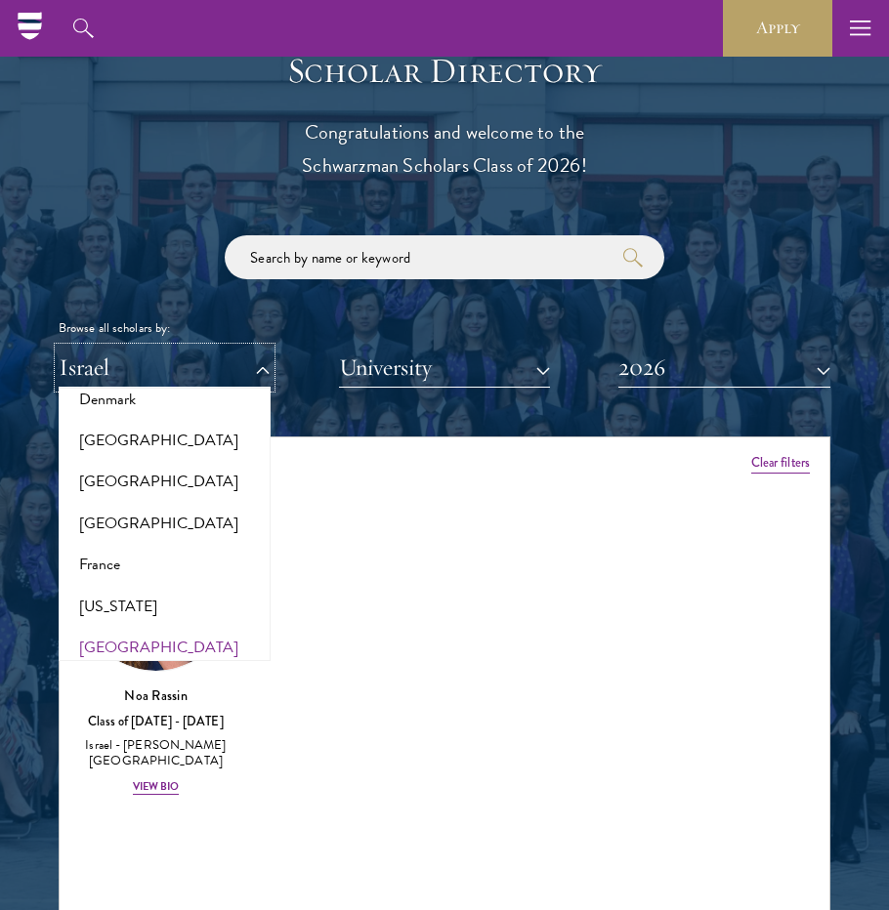
scroll to position [984, 0]
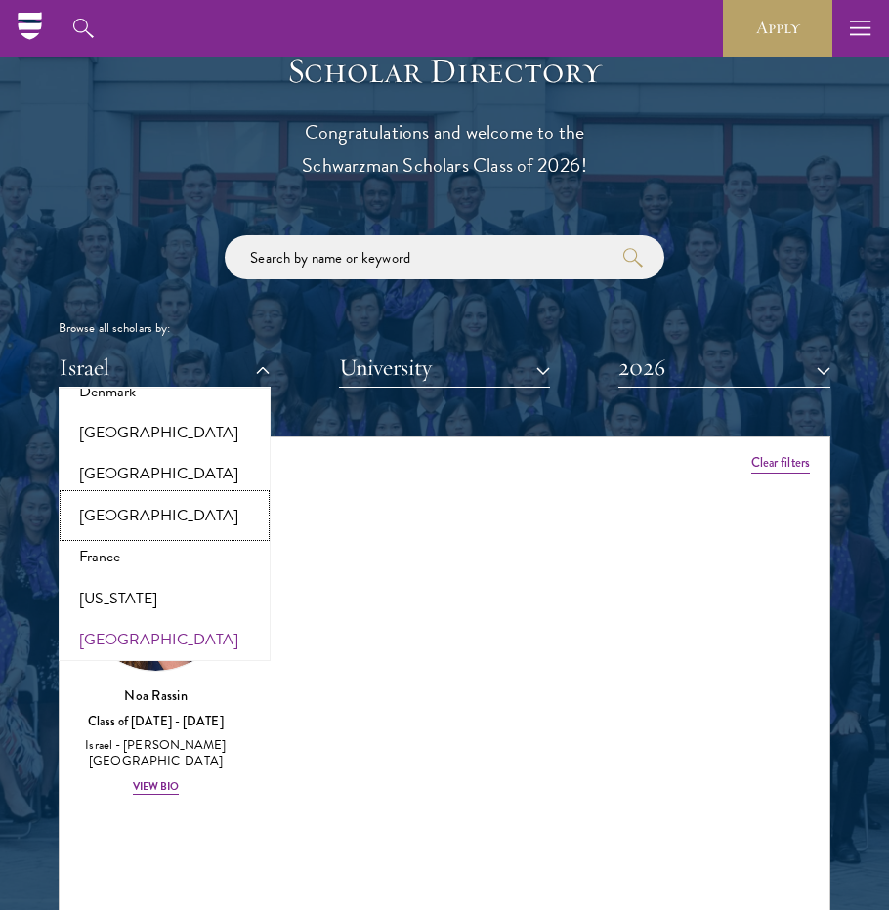
click at [131, 525] on button "[GEOGRAPHIC_DATA]" at bounding box center [164, 515] width 200 height 41
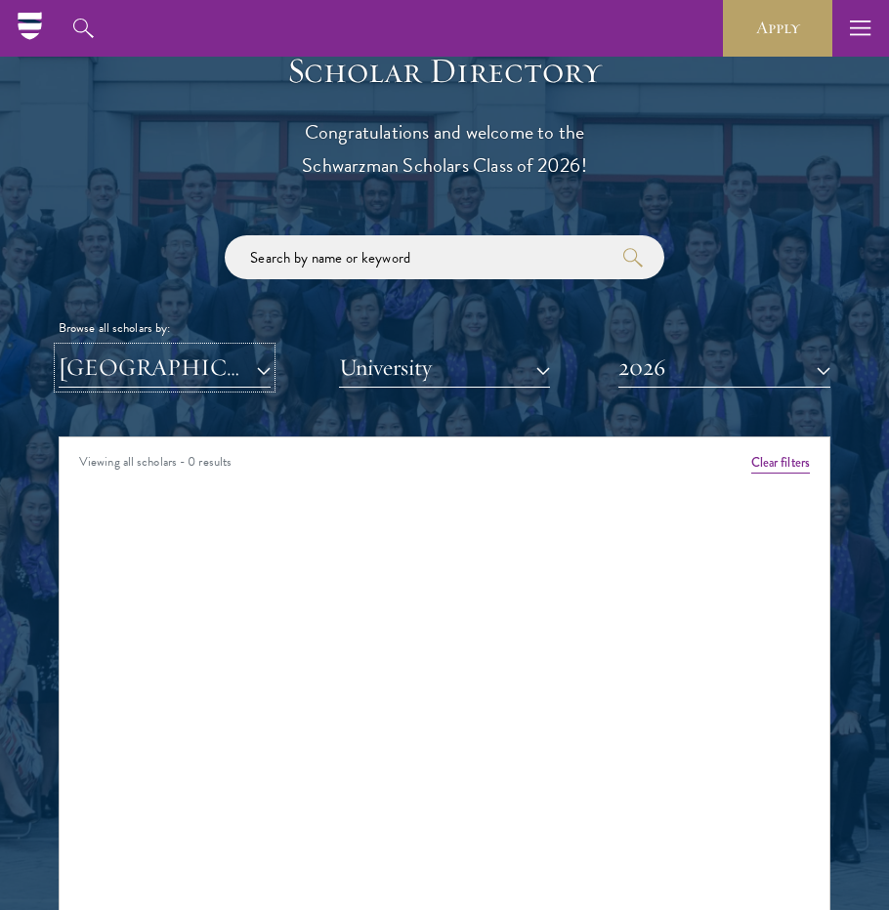
click at [139, 375] on button "[GEOGRAPHIC_DATA]" at bounding box center [165, 368] width 212 height 40
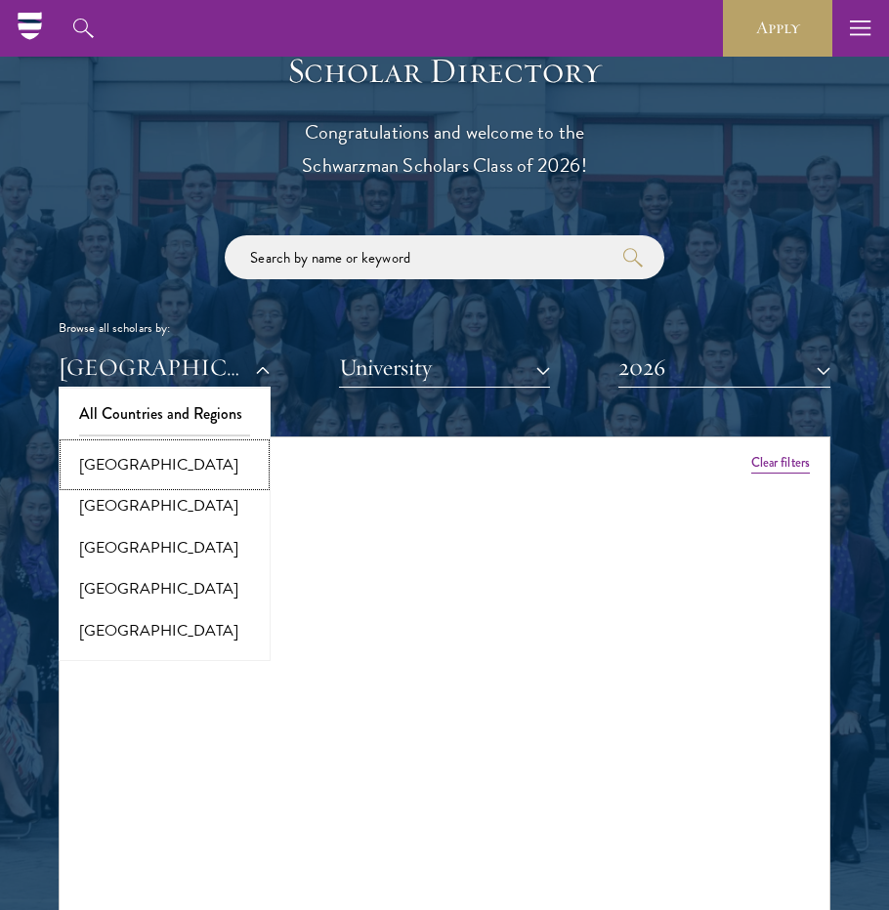
click at [136, 476] on button "[GEOGRAPHIC_DATA]" at bounding box center [164, 464] width 200 height 41
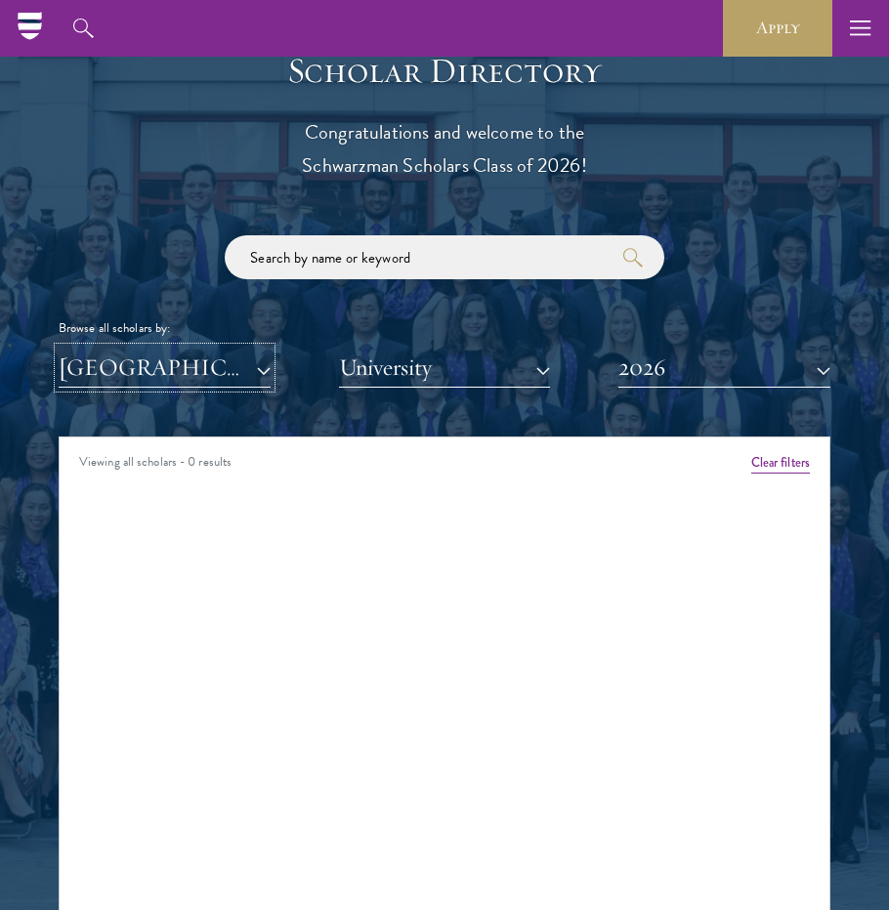
click at [172, 386] on button "[GEOGRAPHIC_DATA]" at bounding box center [165, 368] width 212 height 40
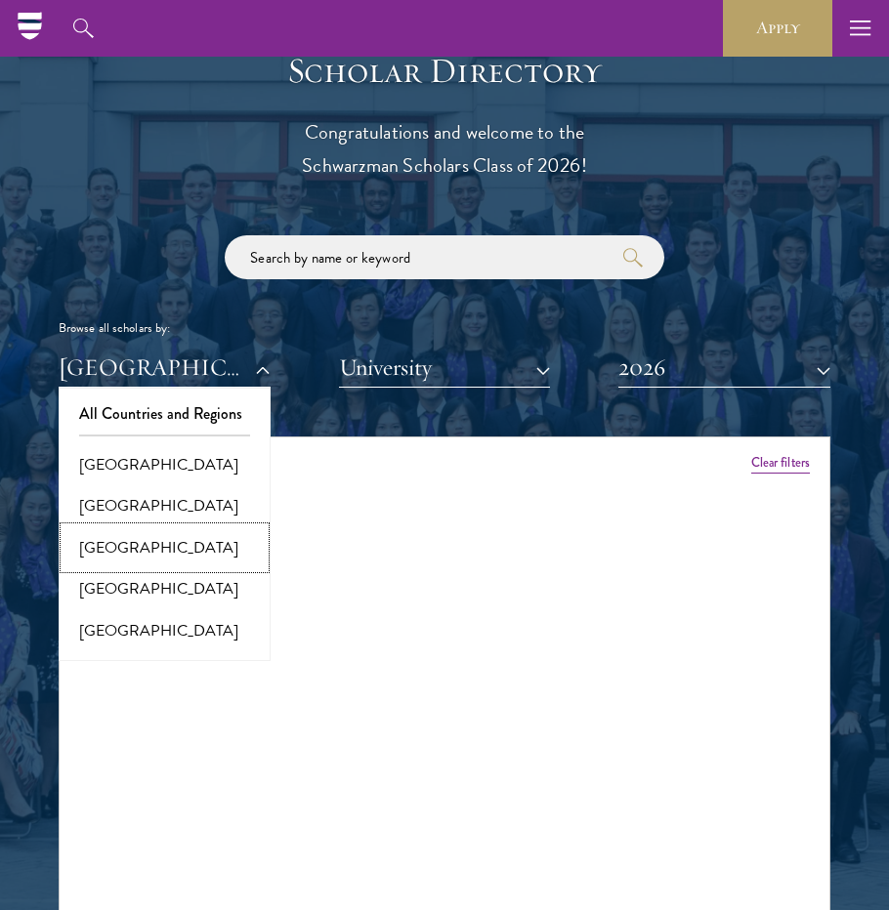
click at [152, 568] on button "[GEOGRAPHIC_DATA]" at bounding box center [164, 547] width 200 height 41
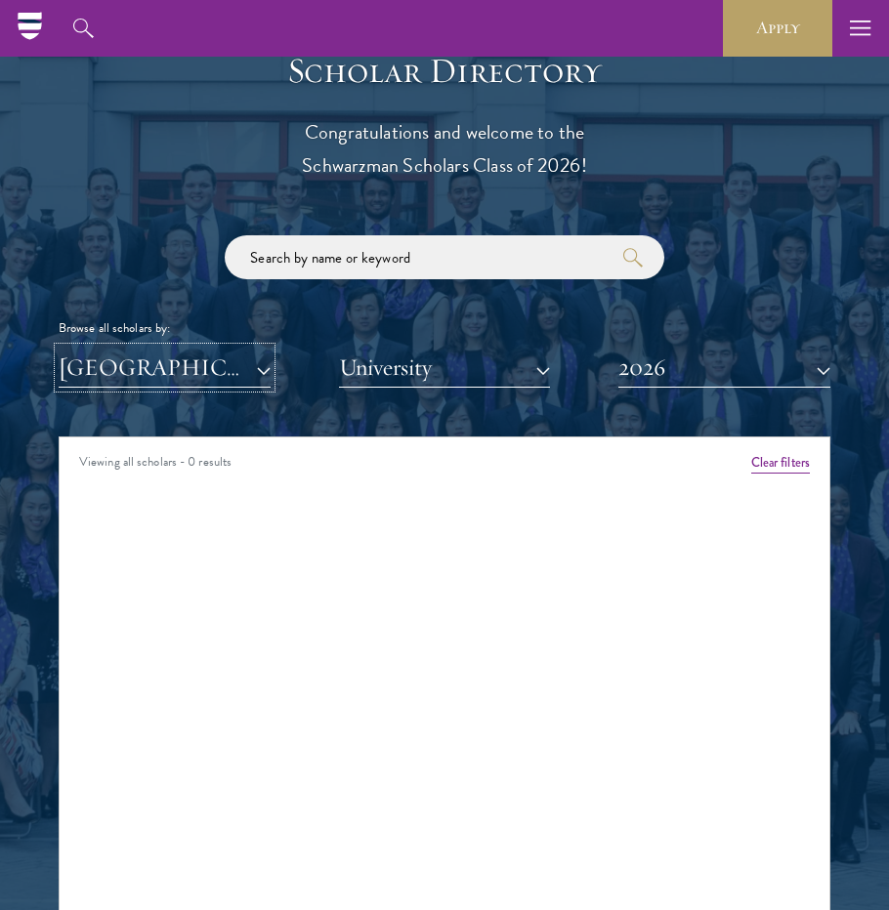
click at [181, 382] on button "[GEOGRAPHIC_DATA]" at bounding box center [165, 368] width 212 height 40
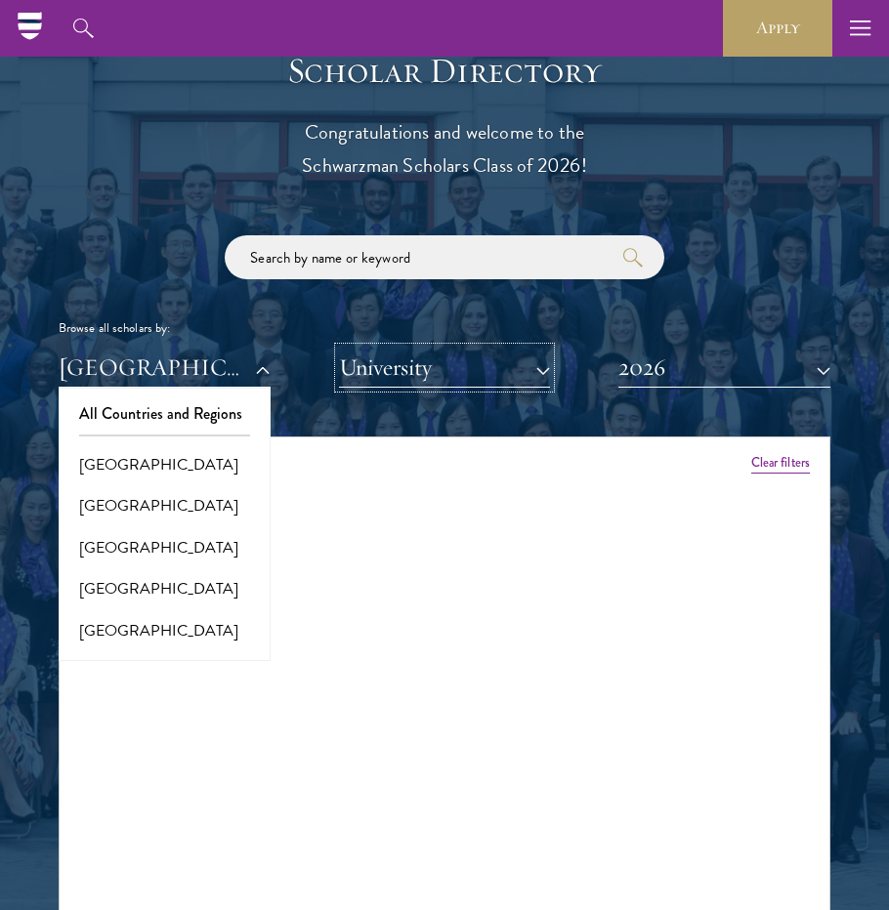
click at [361, 374] on button "University" at bounding box center [445, 368] width 212 height 40
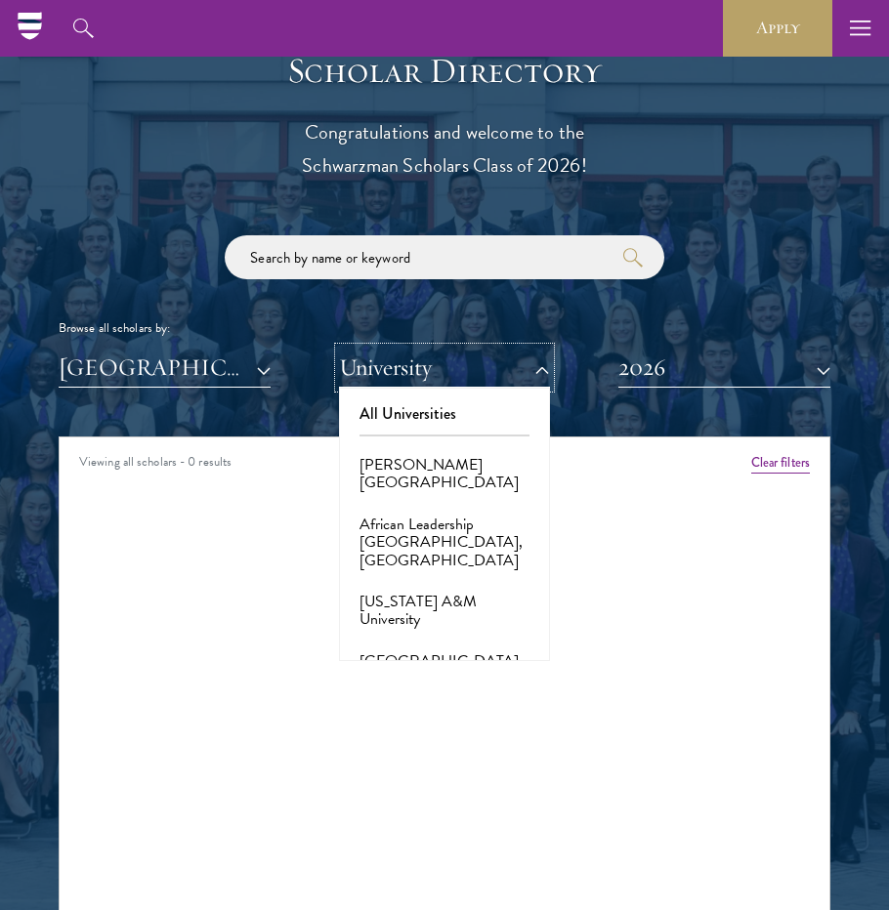
click at [422, 358] on button "University" at bounding box center [445, 368] width 212 height 40
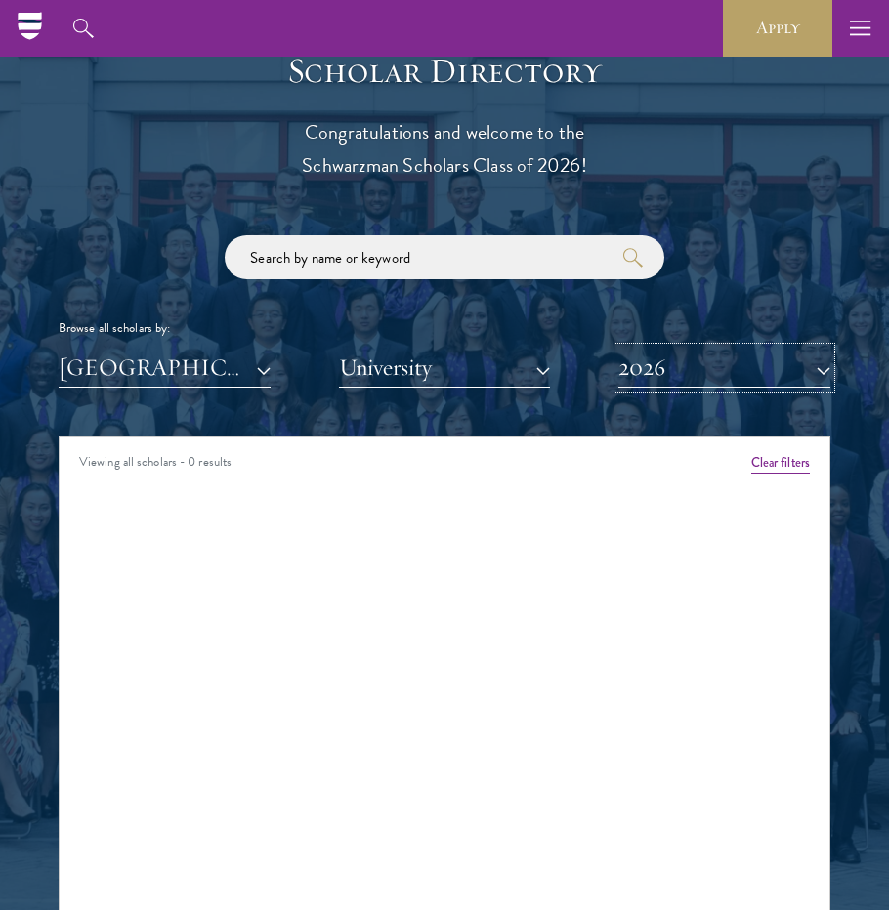
click at [675, 362] on button "2026" at bounding box center [724, 368] width 212 height 40
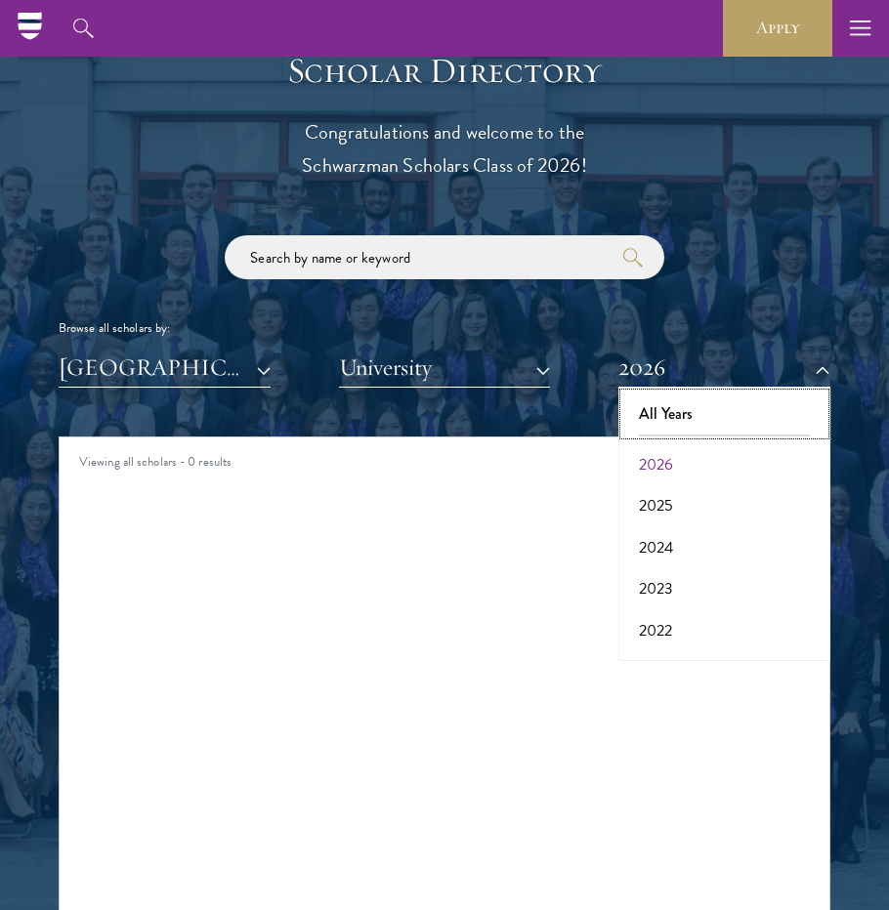
click at [675, 411] on button "All Years" at bounding box center [724, 414] width 200 height 41
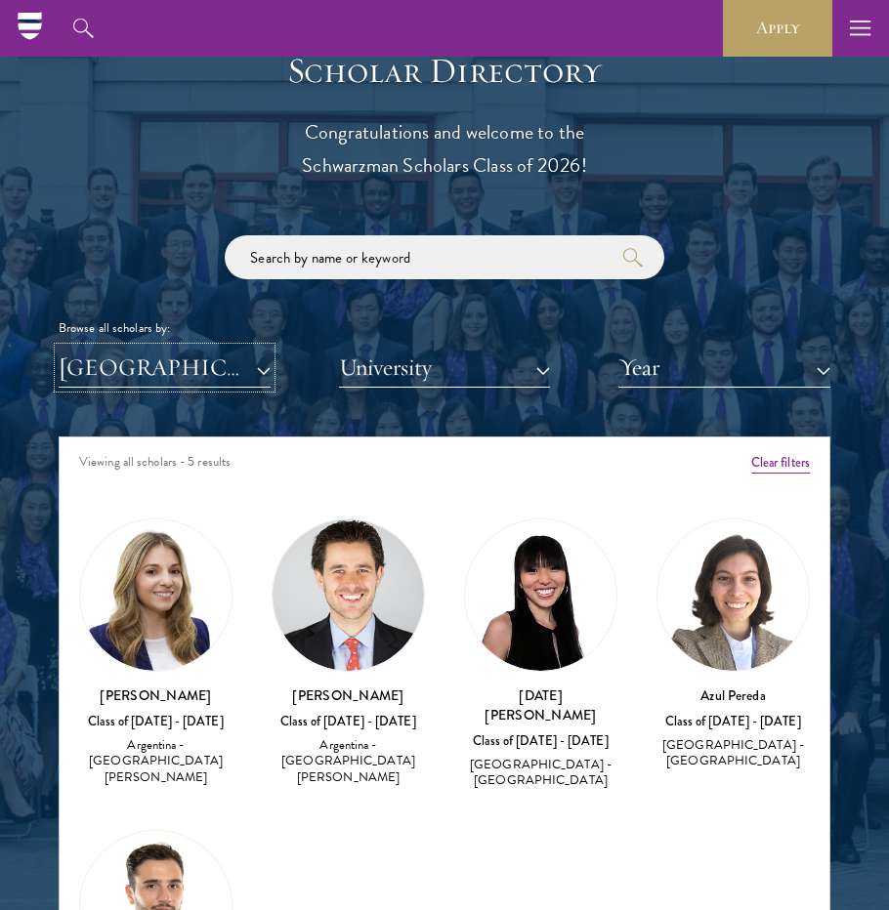
click at [208, 352] on button "[GEOGRAPHIC_DATA]" at bounding box center [165, 368] width 212 height 40
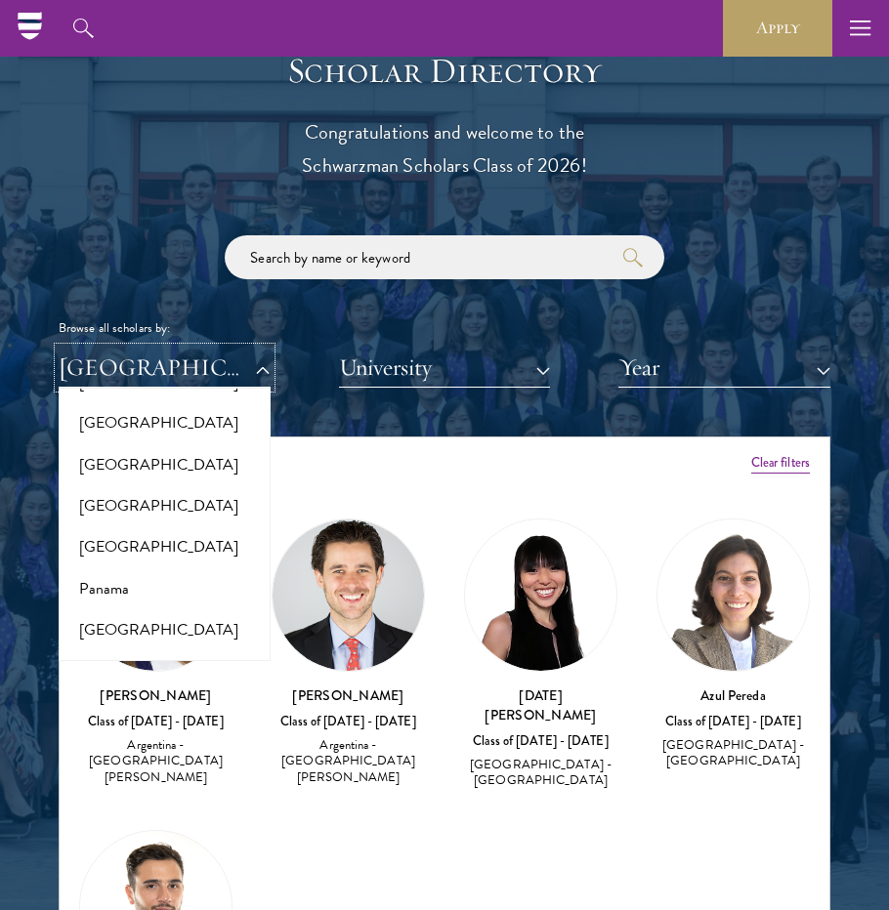
scroll to position [2786, 0]
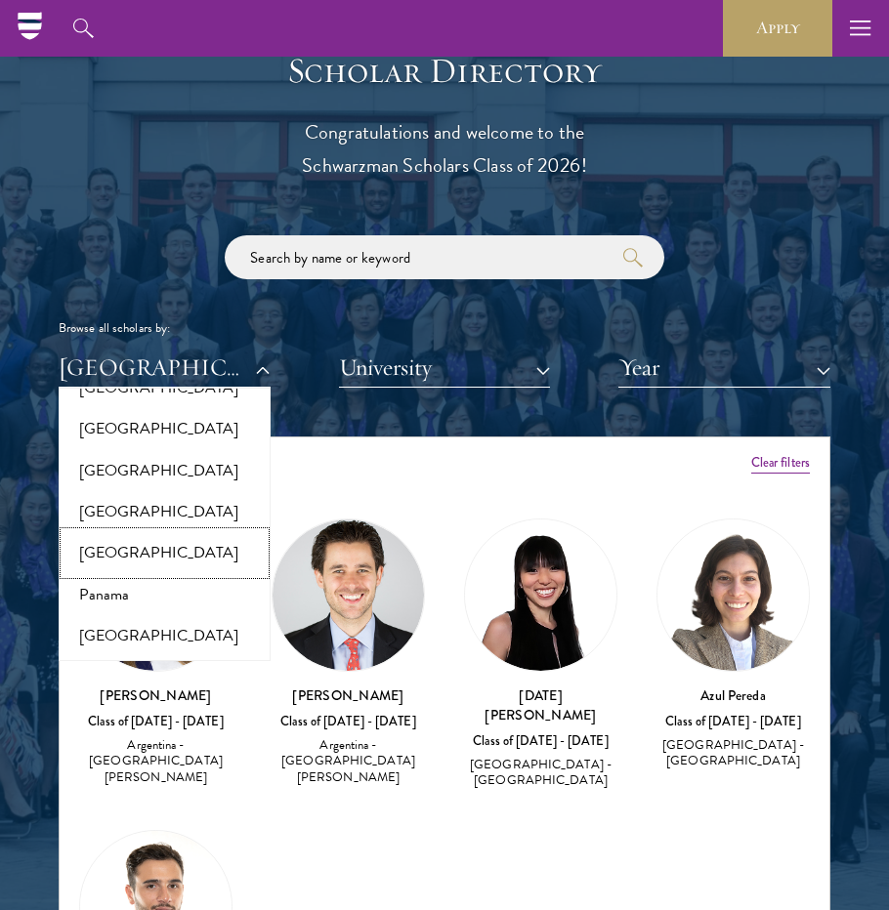
click at [109, 549] on button "[GEOGRAPHIC_DATA]" at bounding box center [164, 552] width 200 height 41
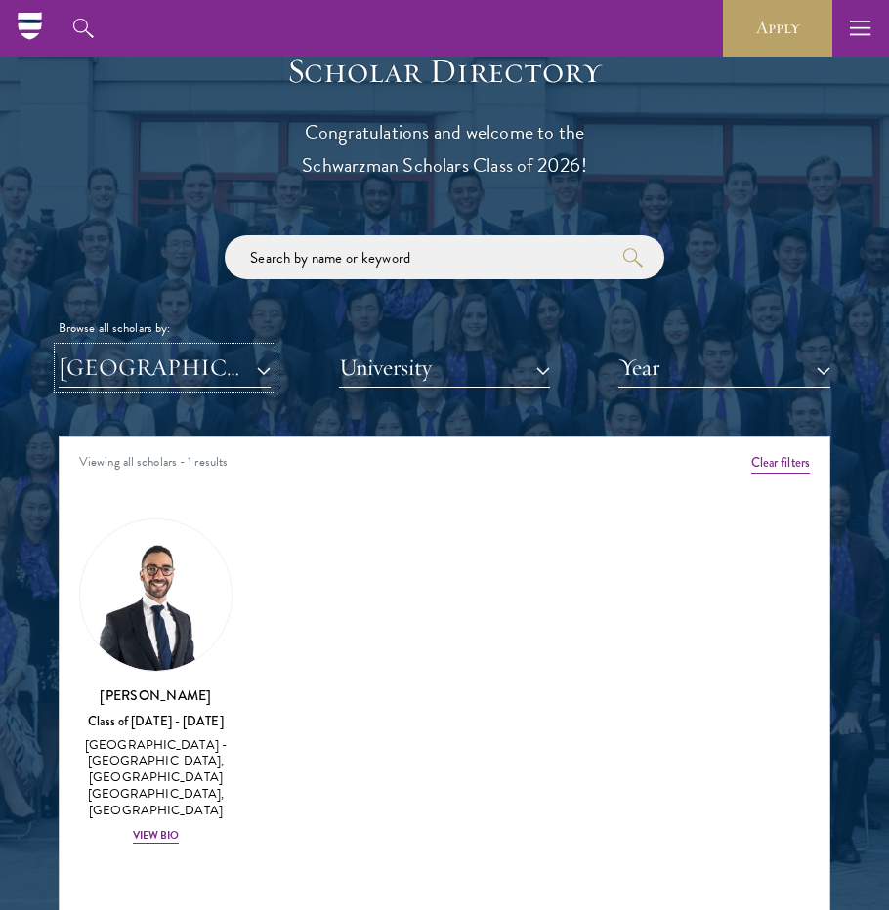
click at [178, 374] on button "[GEOGRAPHIC_DATA]" at bounding box center [165, 368] width 212 height 40
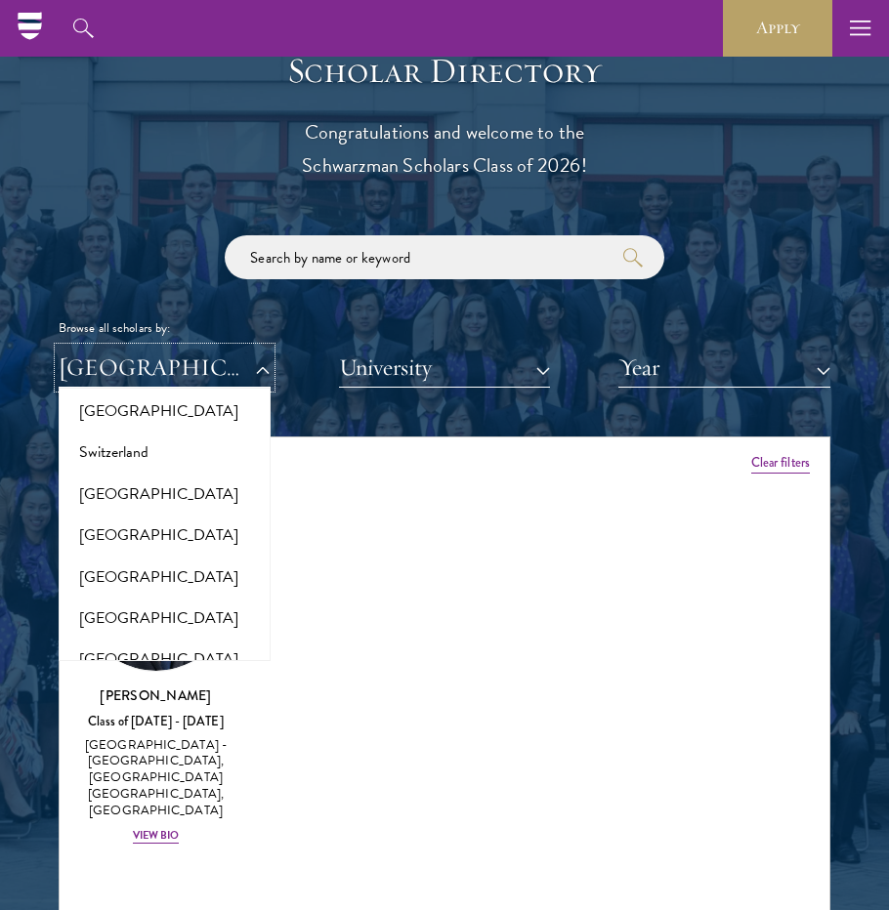
scroll to position [3666, 0]
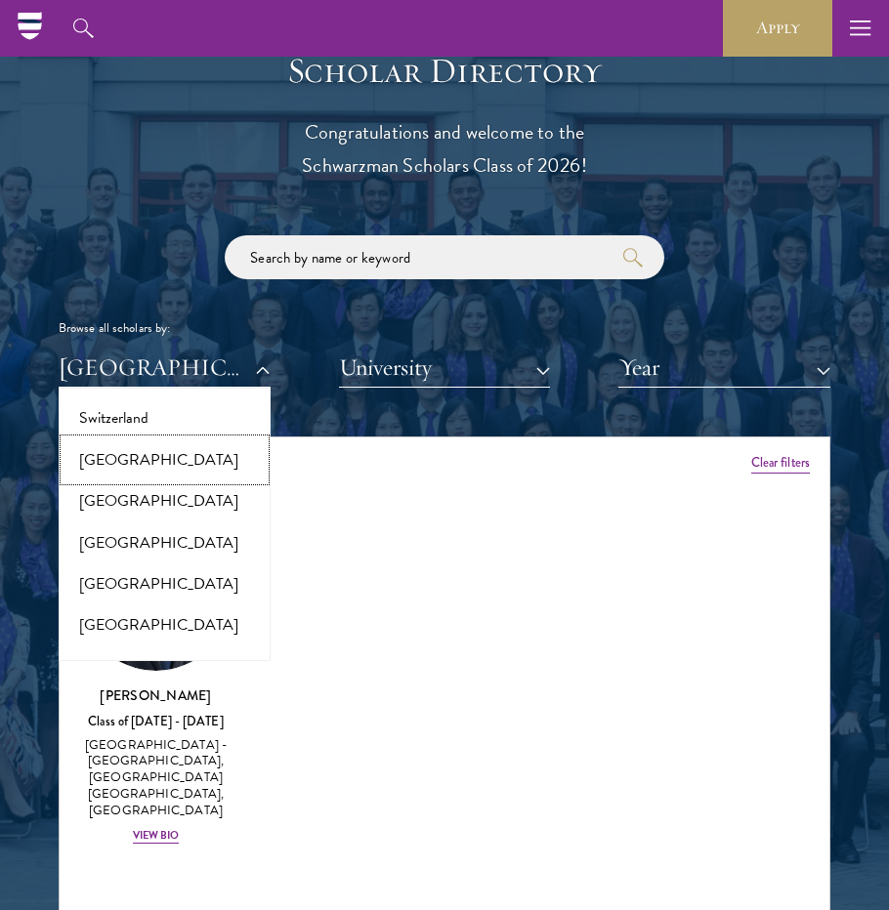
click at [102, 459] on button "[GEOGRAPHIC_DATA]" at bounding box center [164, 460] width 200 height 41
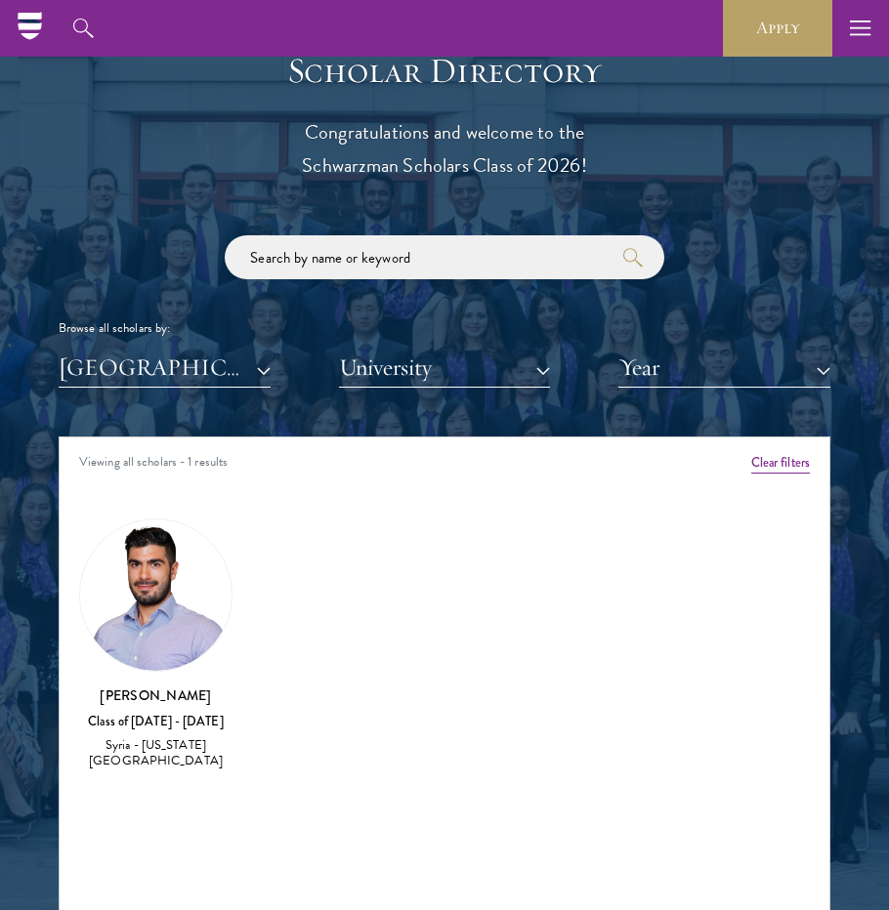
click at [159, 709] on div "George Batah Class of 2020 - 2021 Syria - Illinois Institute of Technology" at bounding box center [155, 645] width 153 height 253
click at [154, 574] on img at bounding box center [155, 595] width 151 height 151
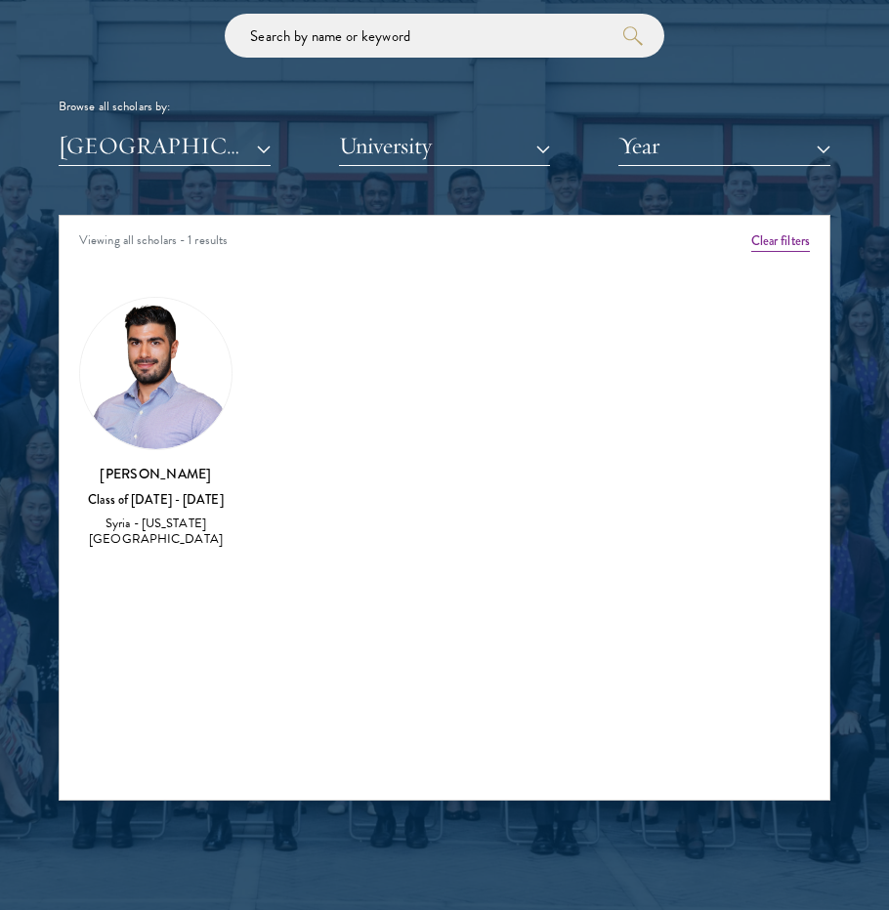
scroll to position [2377, 0]
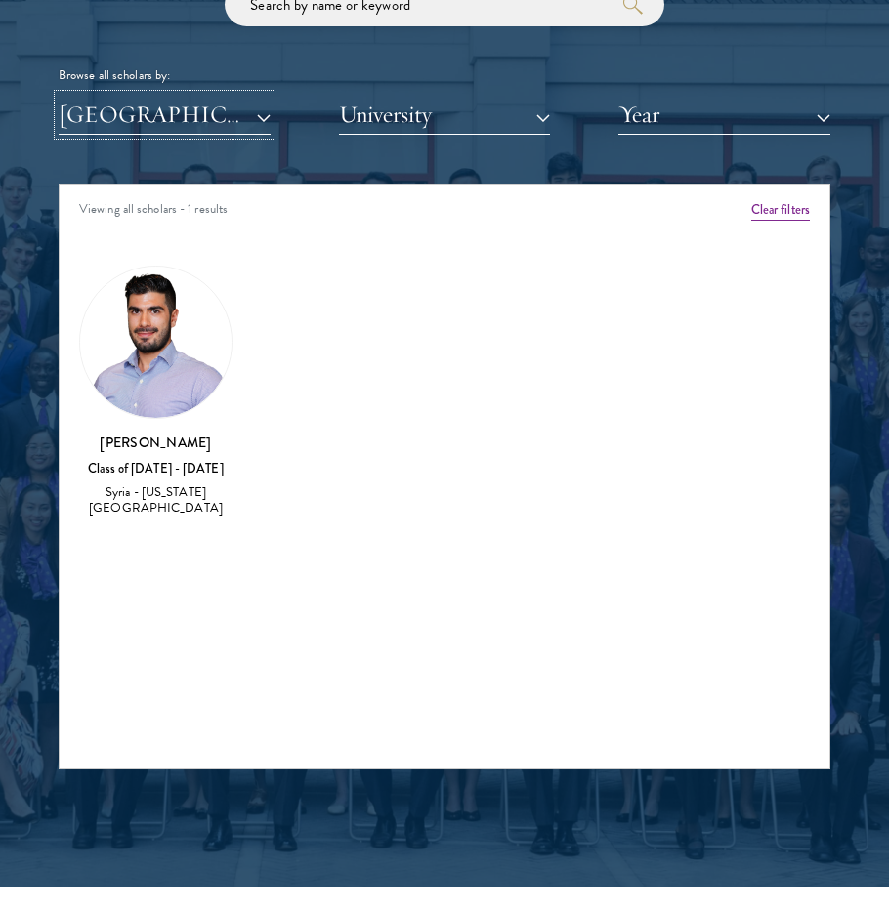
click at [238, 124] on button "[GEOGRAPHIC_DATA]" at bounding box center [165, 115] width 212 height 40
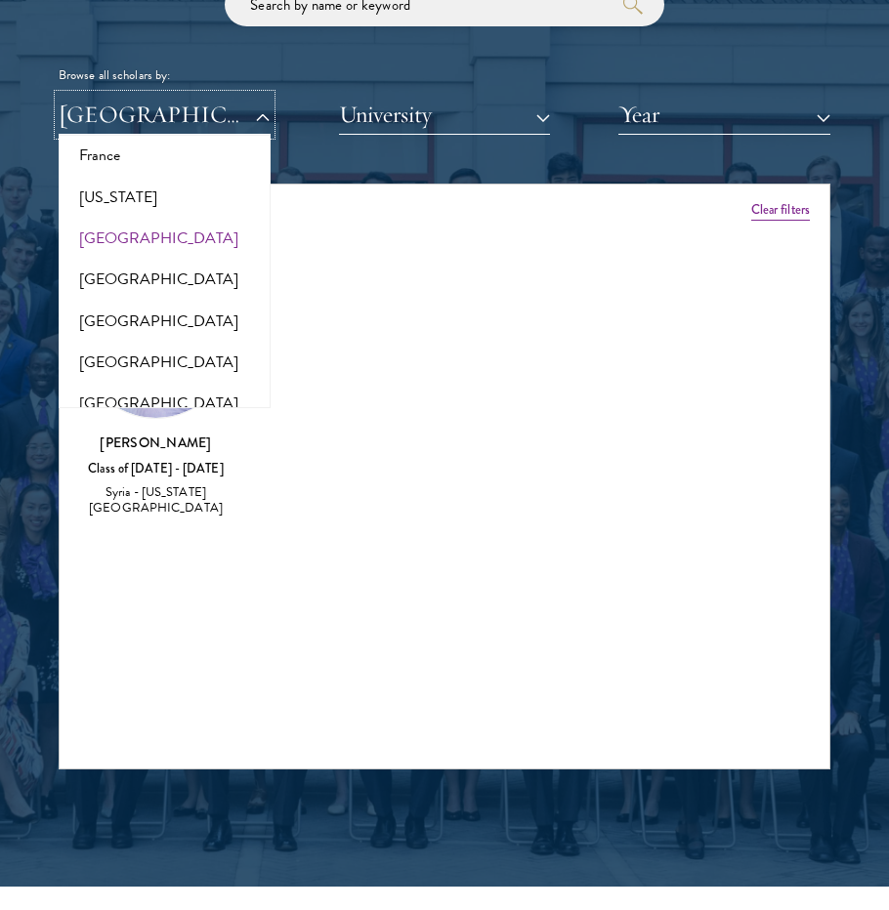
scroll to position [1139, 0]
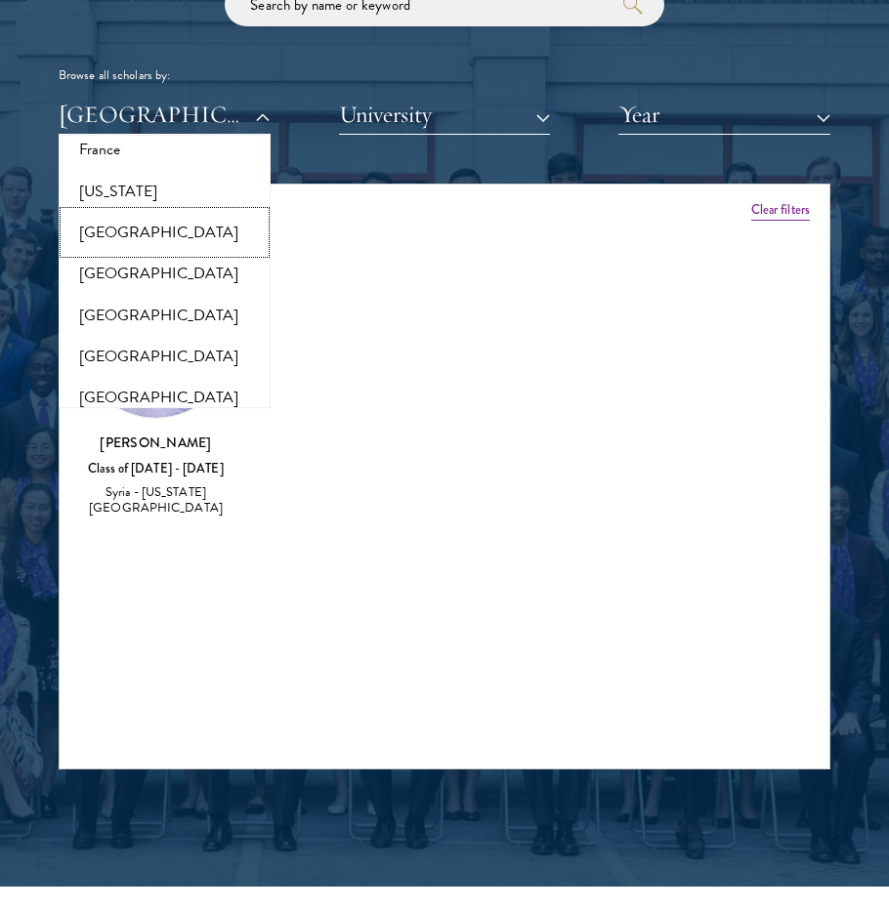
click at [154, 247] on button "[GEOGRAPHIC_DATA]" at bounding box center [164, 232] width 200 height 41
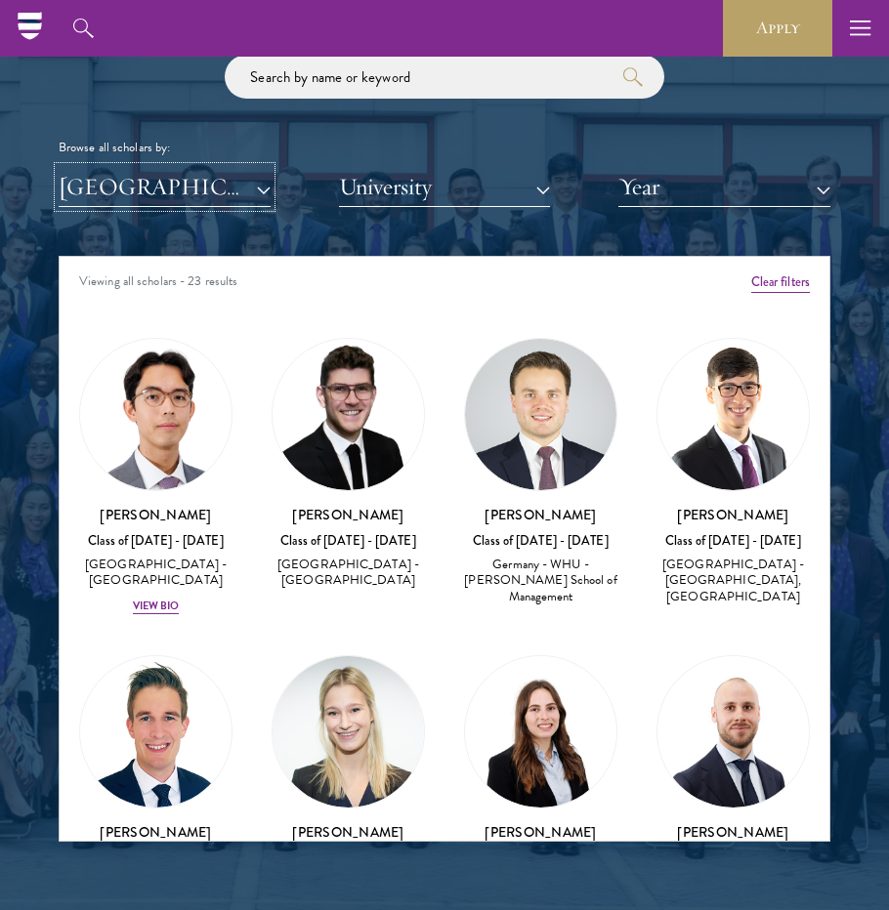
click at [259, 187] on button "[GEOGRAPHIC_DATA]" at bounding box center [165, 187] width 212 height 40
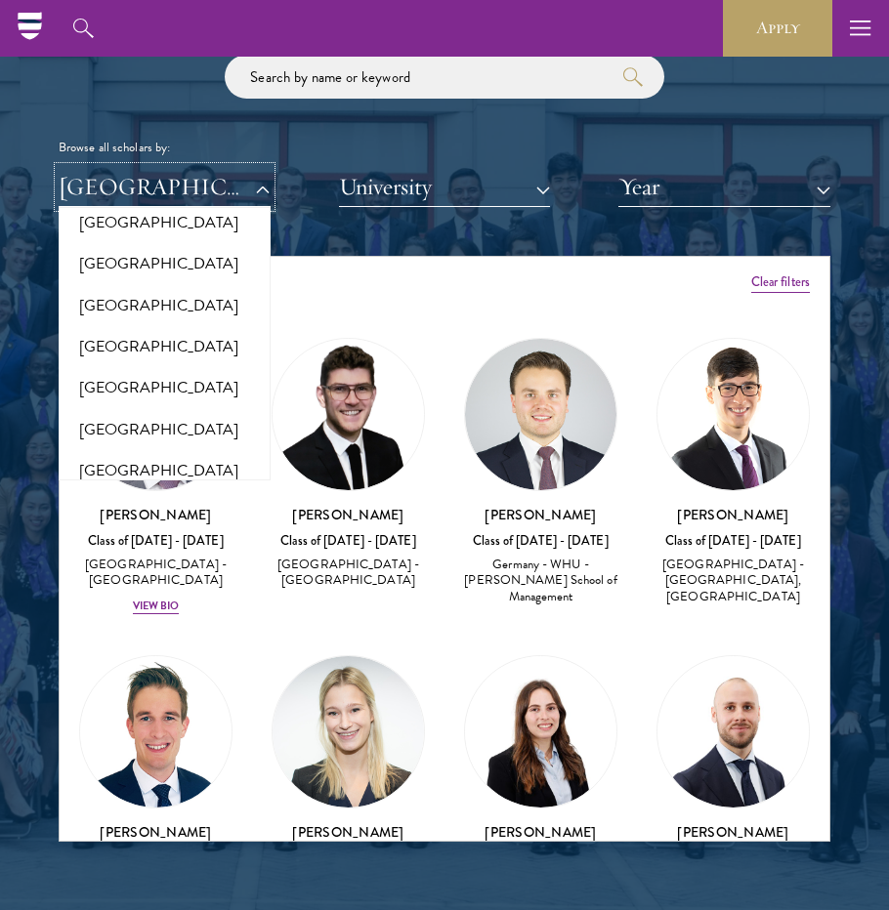
scroll to position [4025, 0]
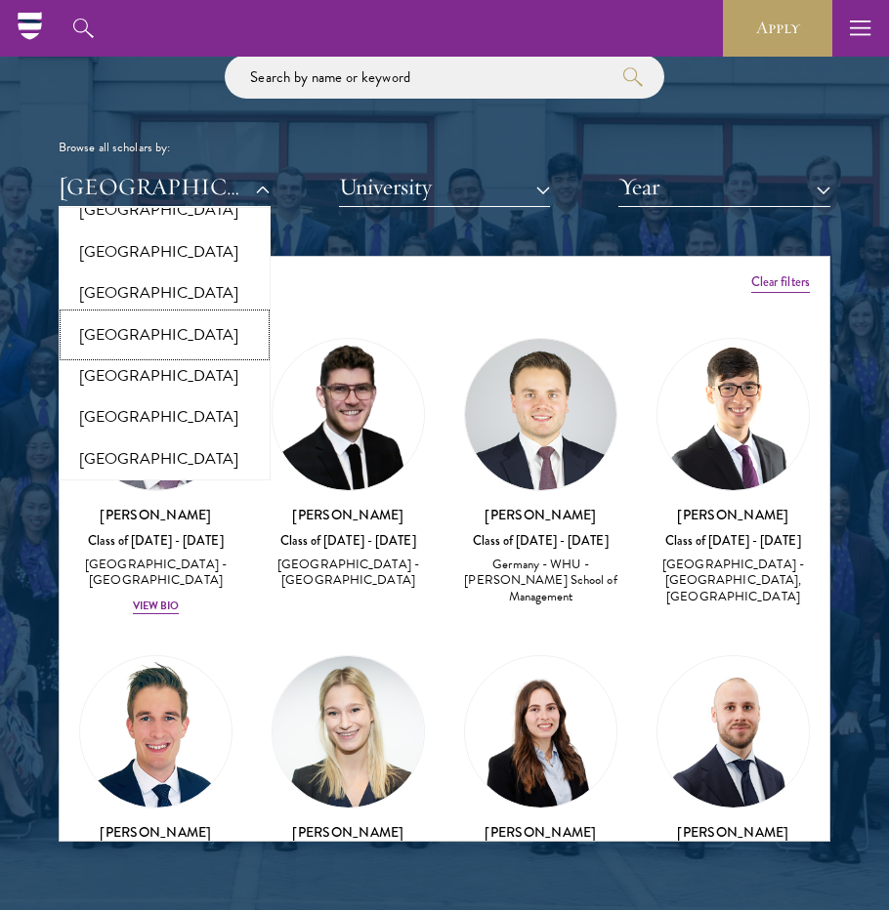
click at [171, 333] on button "[GEOGRAPHIC_DATA]" at bounding box center [164, 334] width 200 height 41
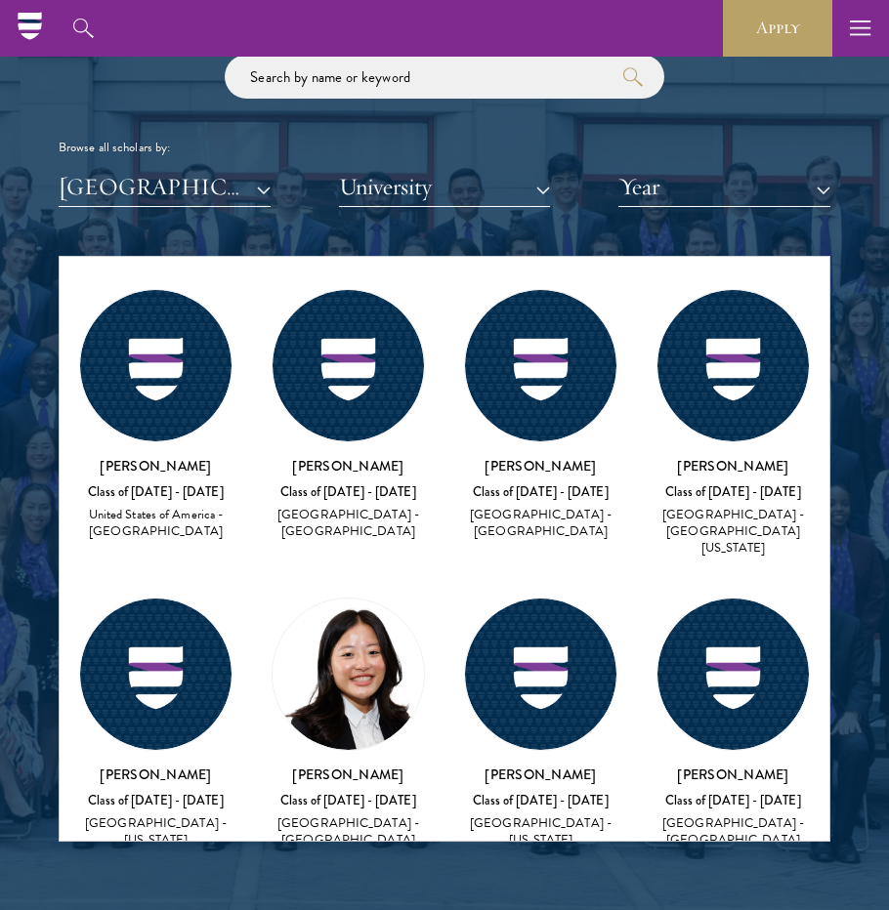
scroll to position [36412, 0]
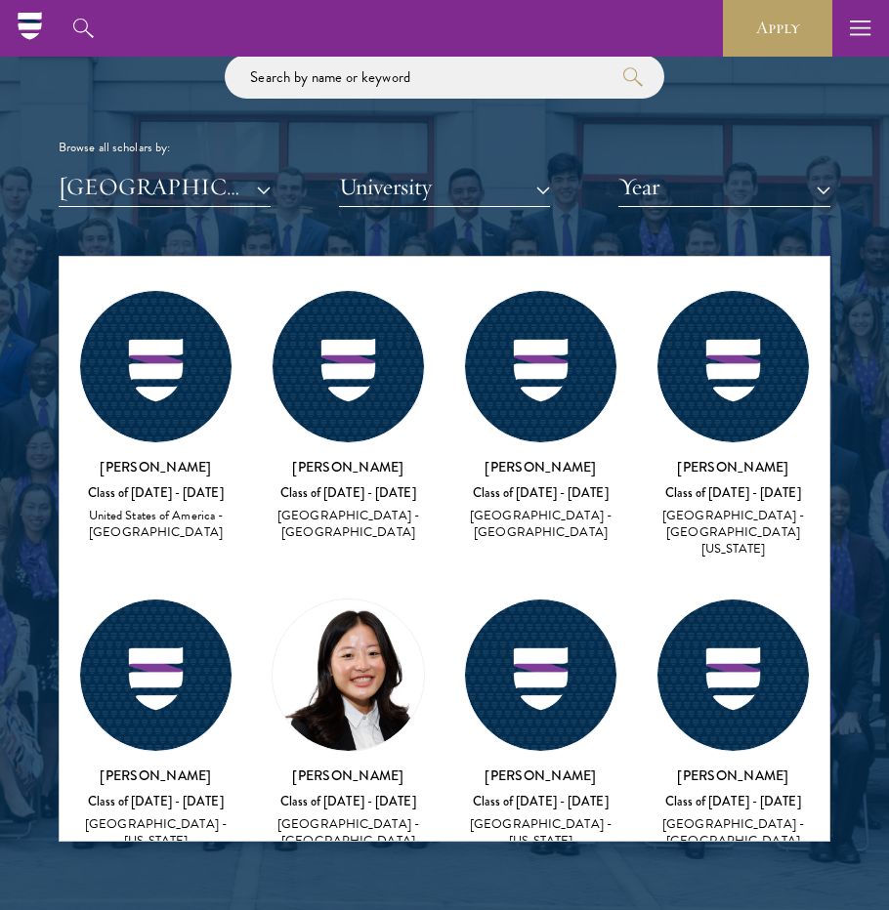
scroll to position [2371, 0]
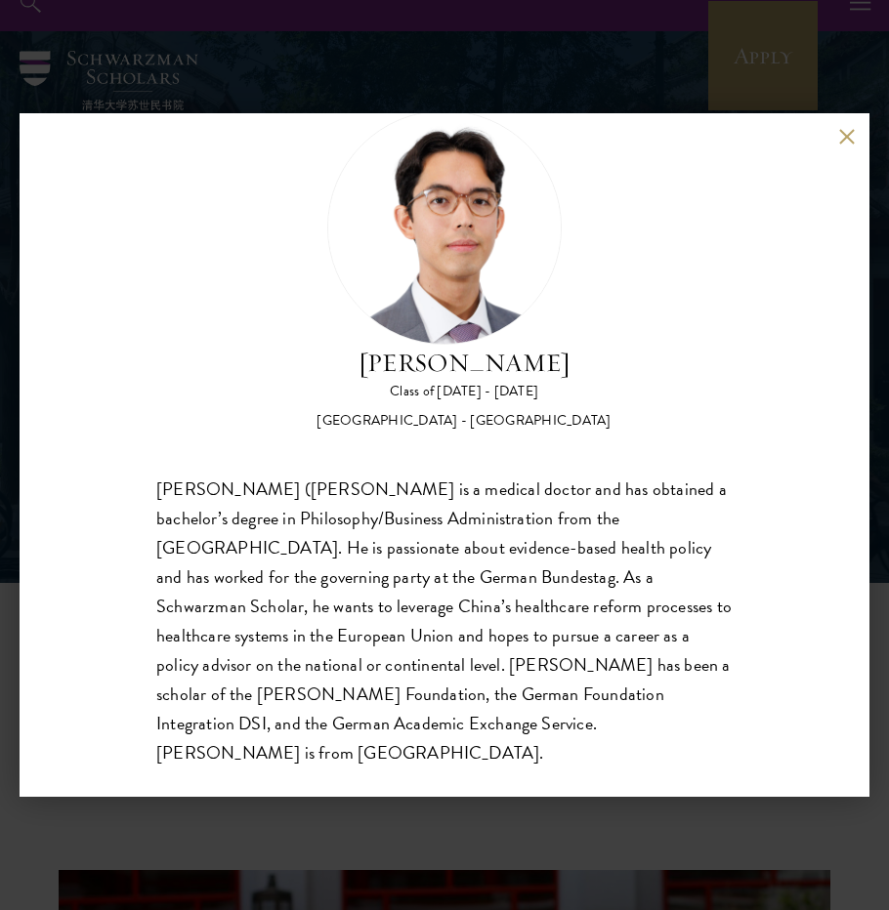
scroll to position [23, 0]
click at [845, 130] on button at bounding box center [846, 136] width 17 height 17
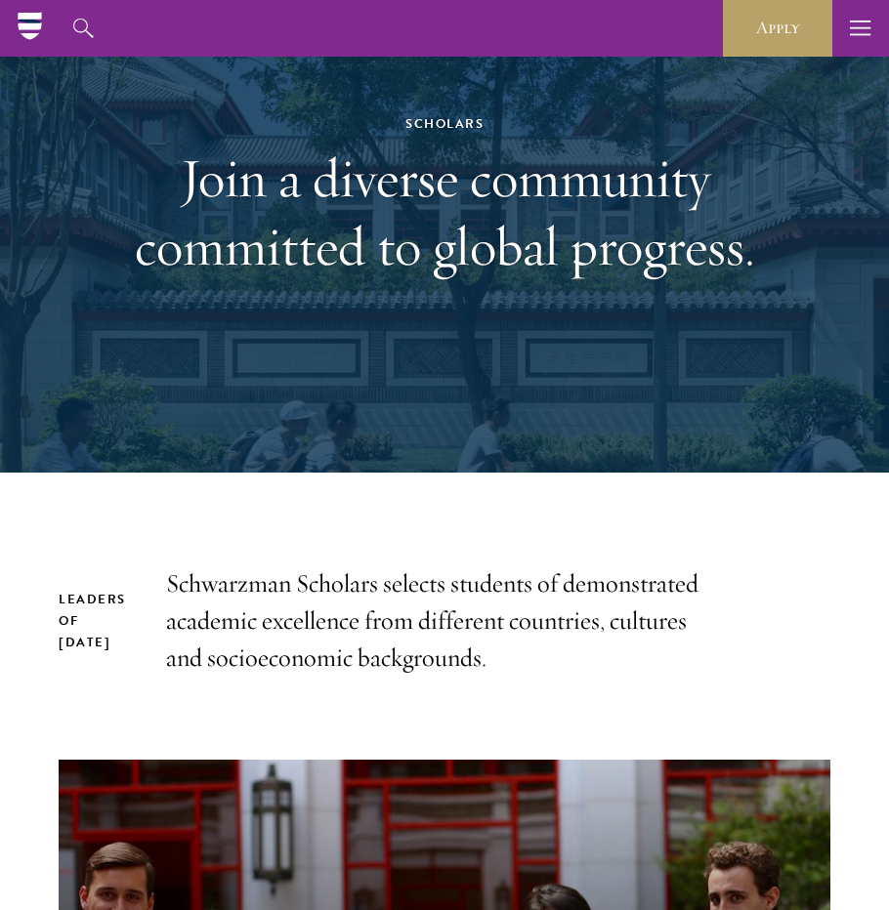
scroll to position [131, 0]
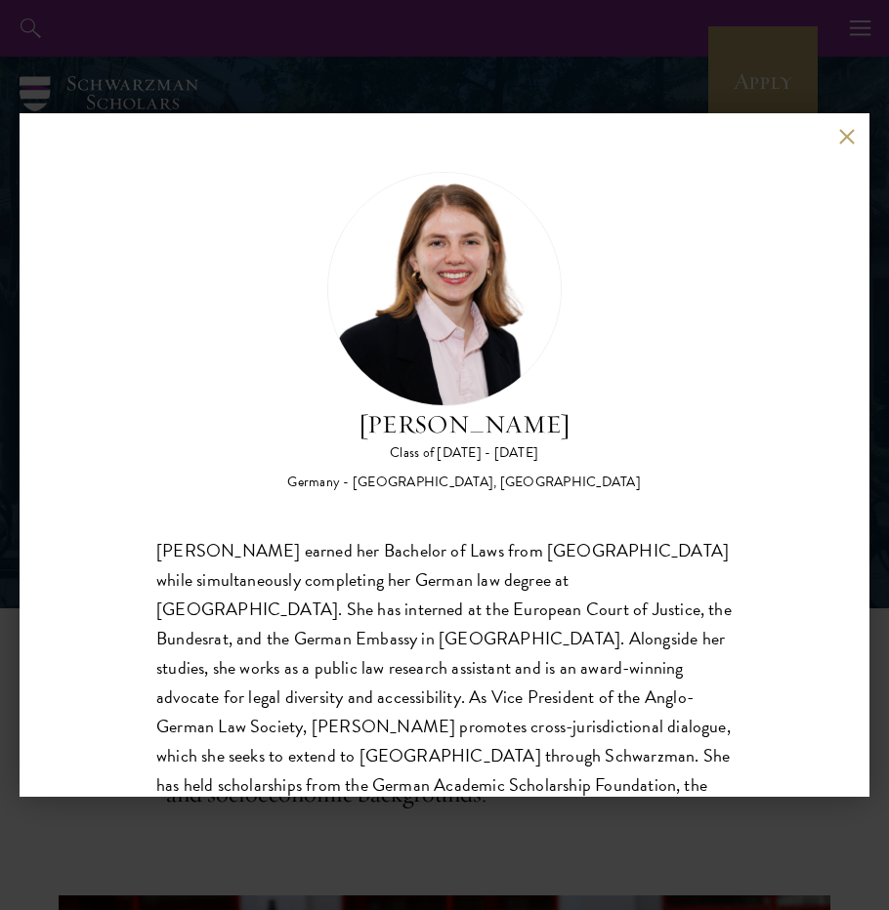
click at [787, 43] on div "Hannah Kuhn Class of 2025 - 2026 Germany - King's College London, Berlin Humbol…" at bounding box center [444, 455] width 889 height 910
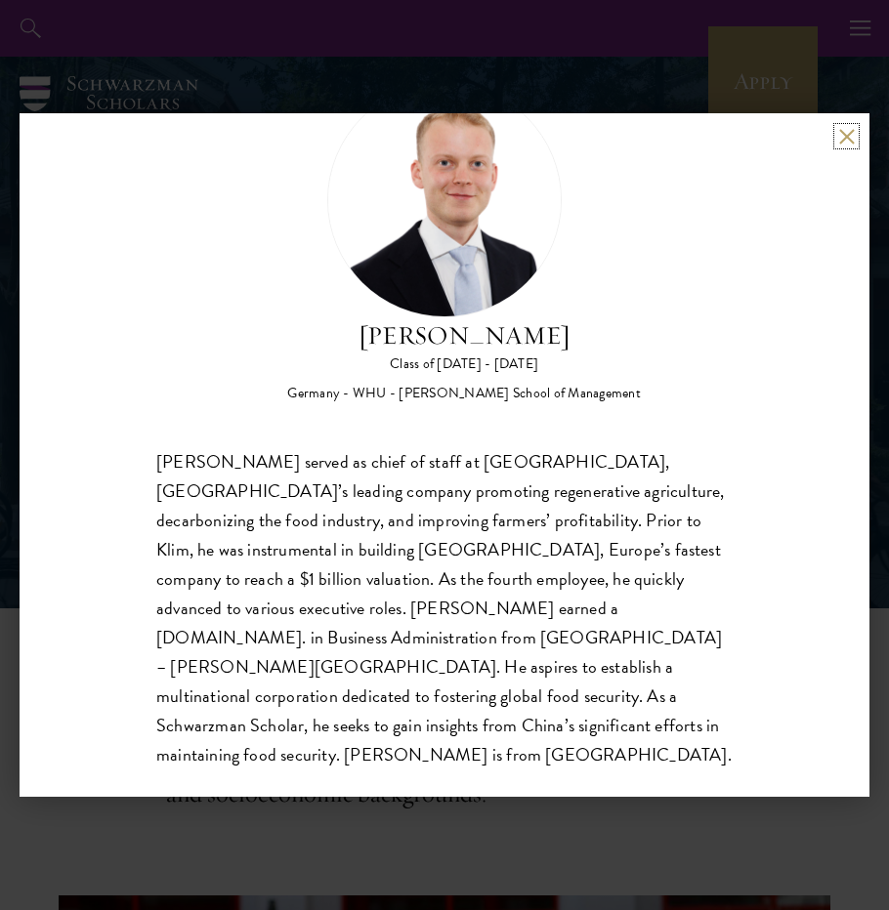
scroll to position [91, 0]
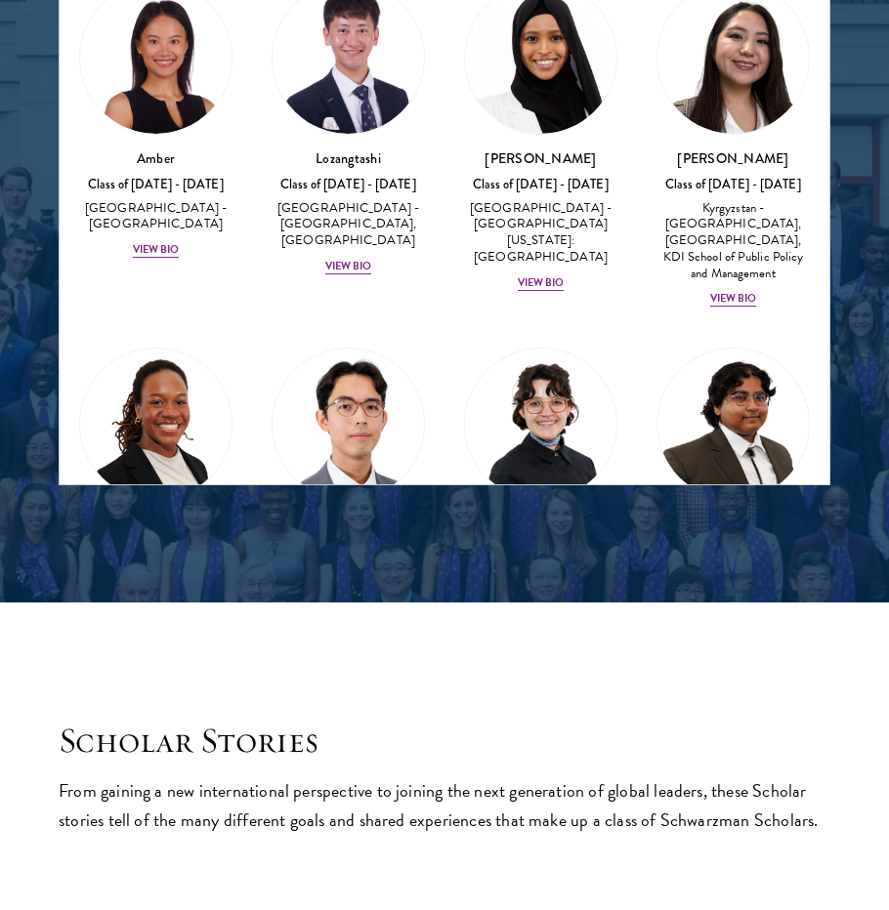
scroll to position [2662, 0]
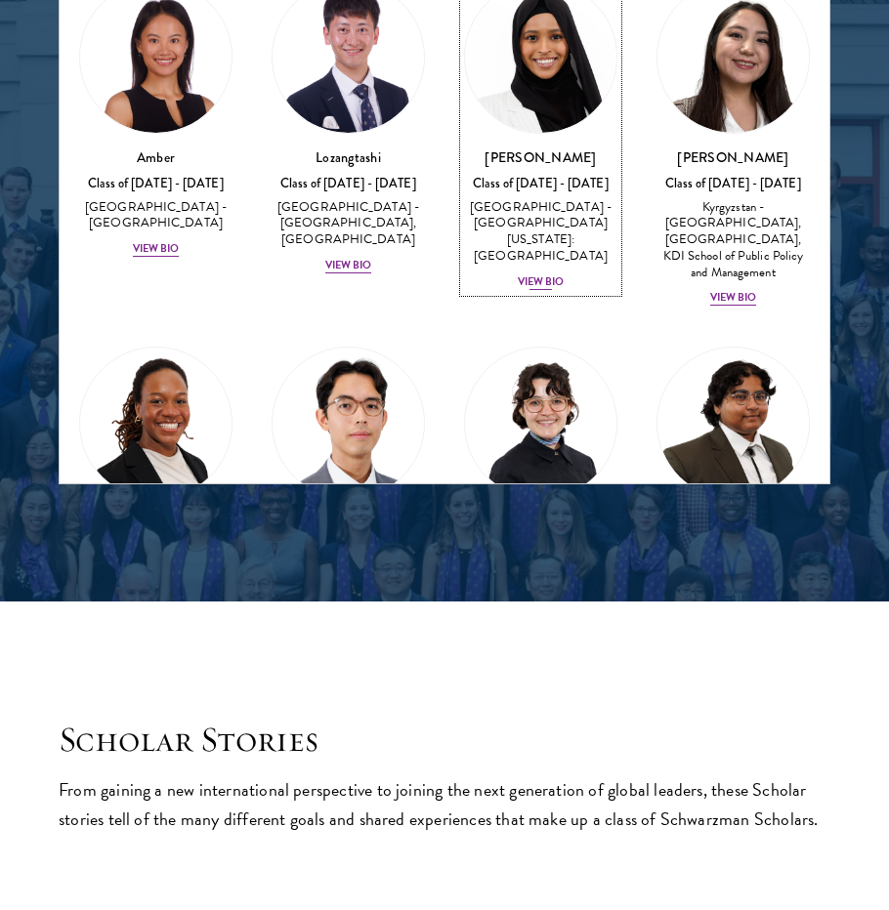
click at [545, 274] on div "View Bio" at bounding box center [541, 282] width 47 height 16
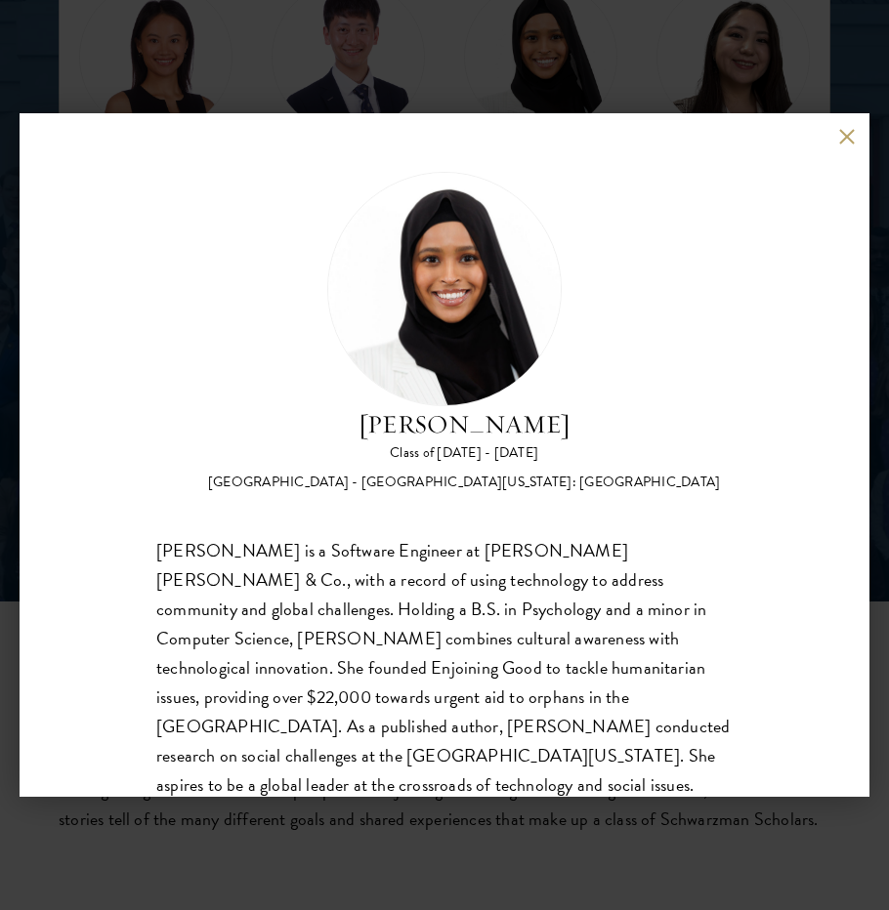
click at [466, 425] on h2 "[PERSON_NAME]" at bounding box center [464, 424] width 513 height 37
copy div "[PERSON_NAME]"
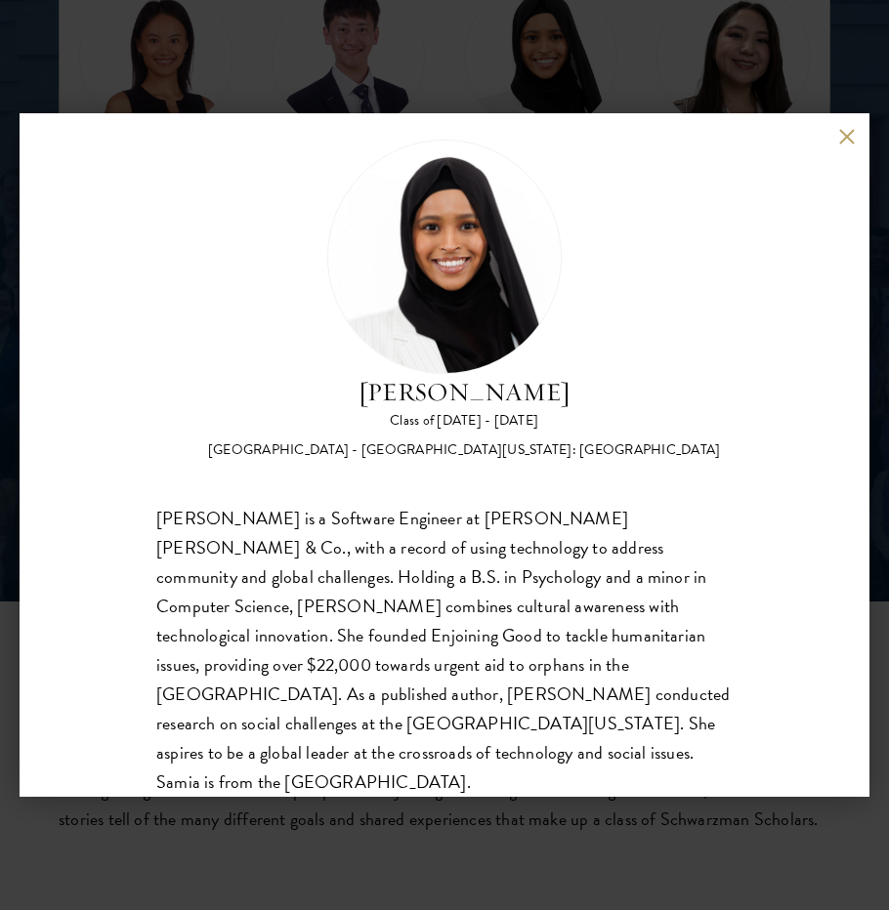
click at [630, 56] on div "Samia Abdi Class of 2025 - 2026 United States of America - University of Minnes…" at bounding box center [444, 455] width 889 height 910
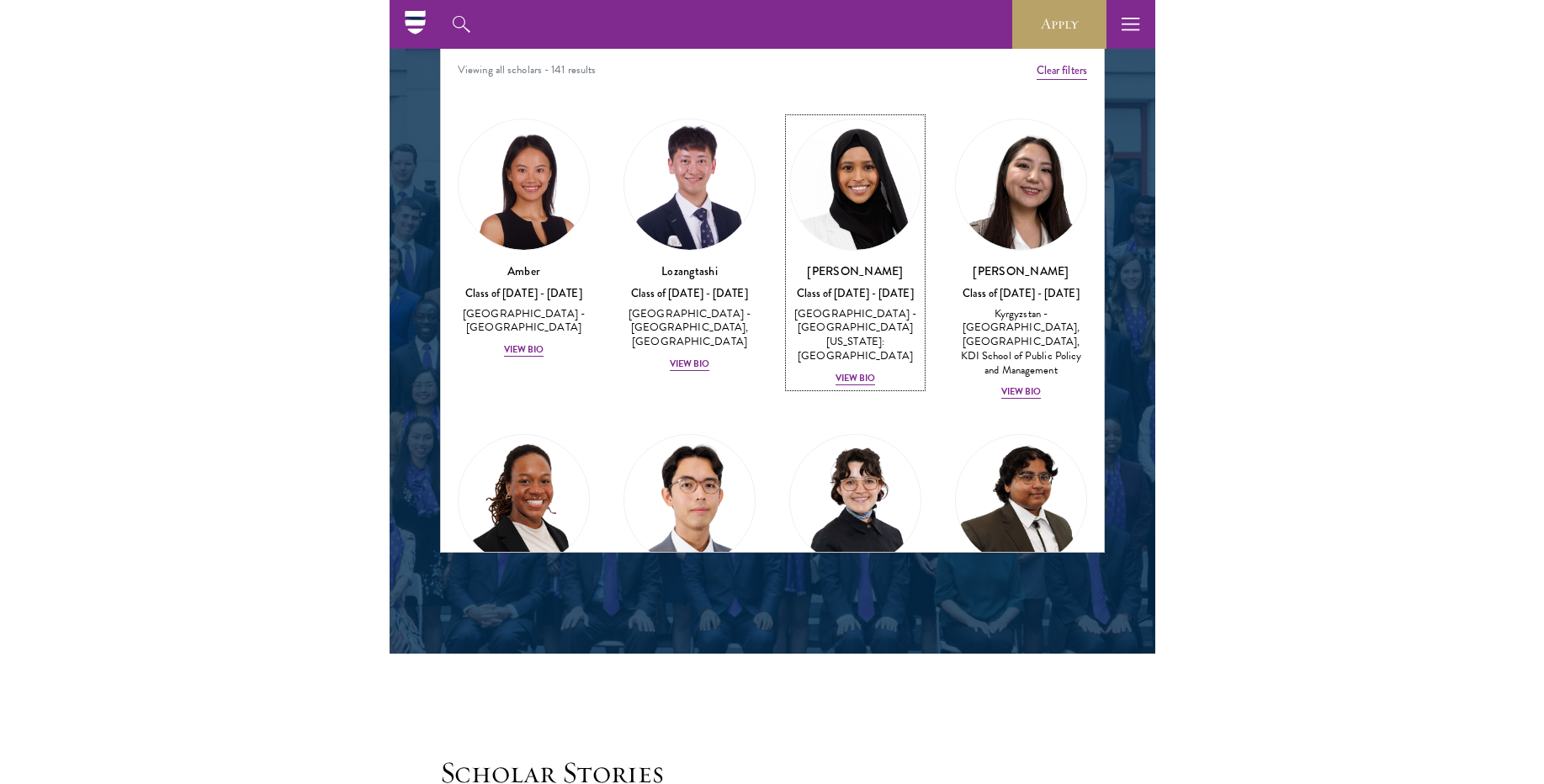
scroll to position [2151, 0]
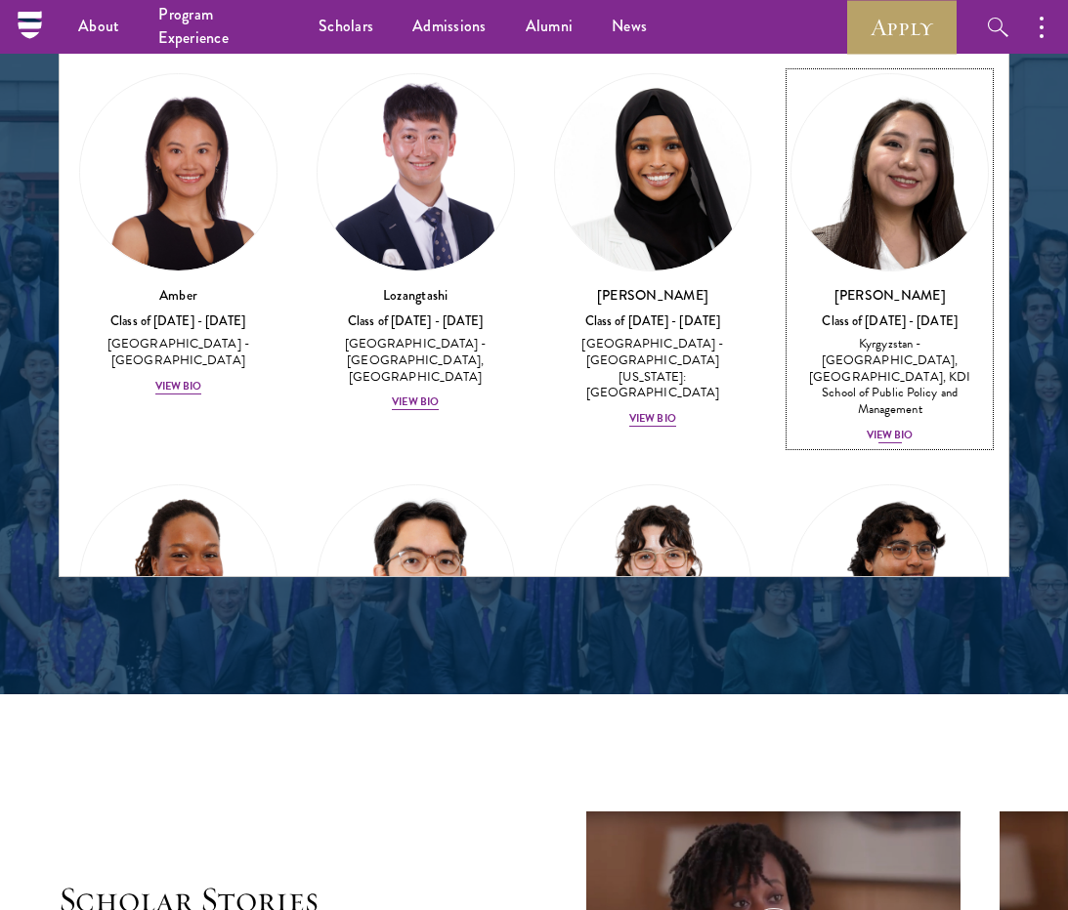
click at [888, 428] on div "View Bio" at bounding box center [889, 436] width 47 height 16
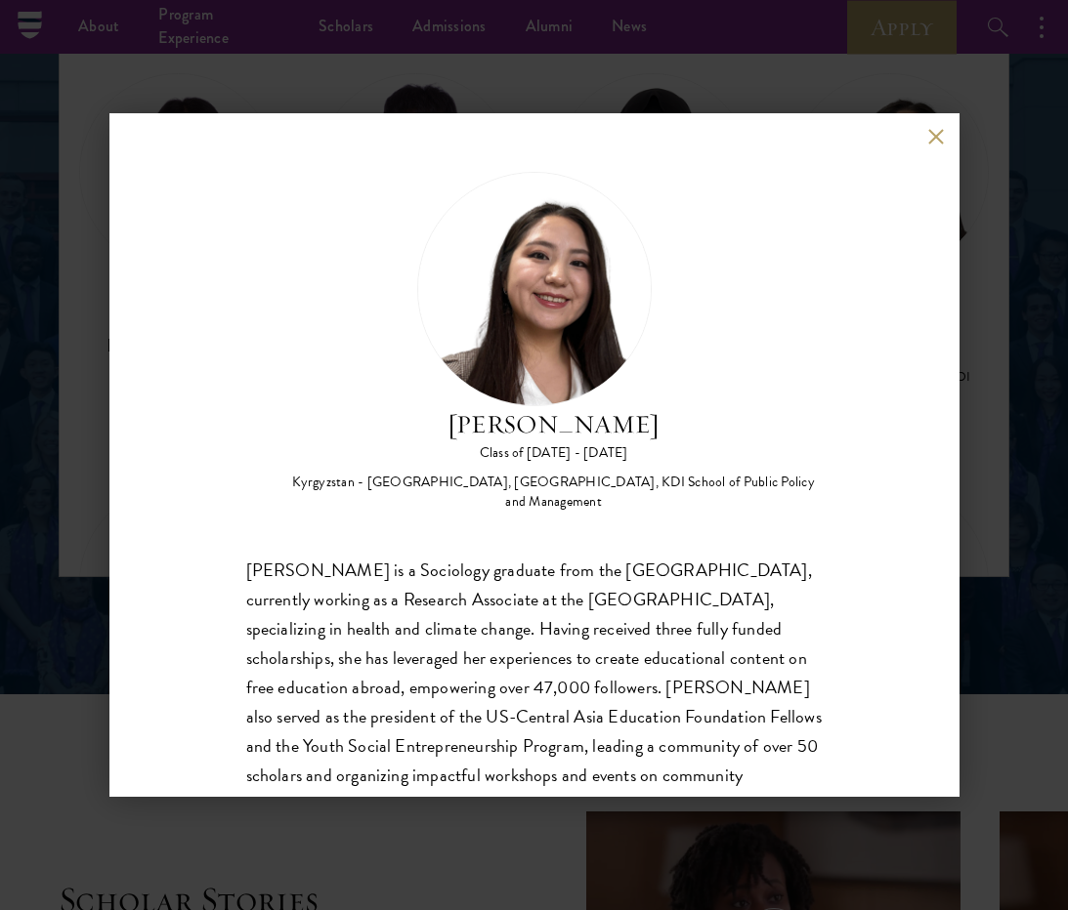
click at [888, 189] on div "Nurzada Abdivalieva Class of 2025 - 2026 Kyrgyzstan - American University of Ce…" at bounding box center [534, 455] width 1068 height 910
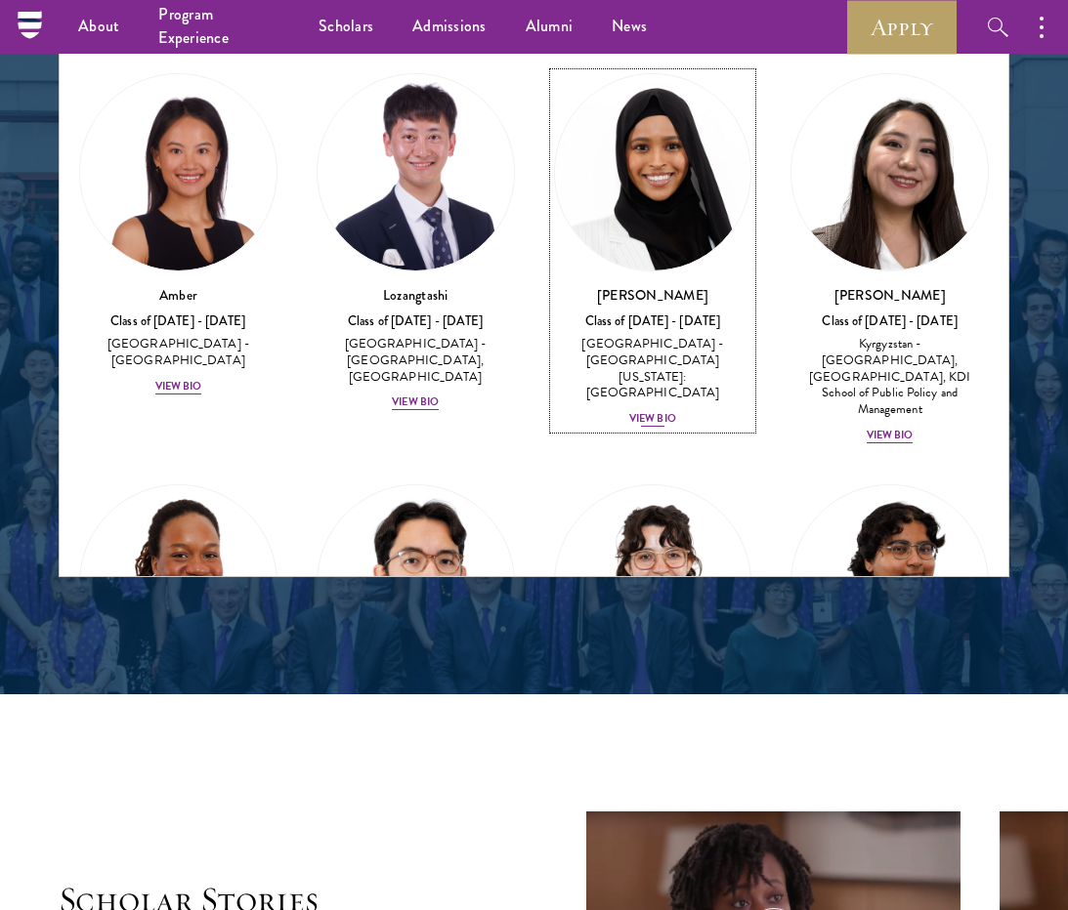
click at [647, 411] on div "View Bio" at bounding box center [652, 419] width 47 height 16
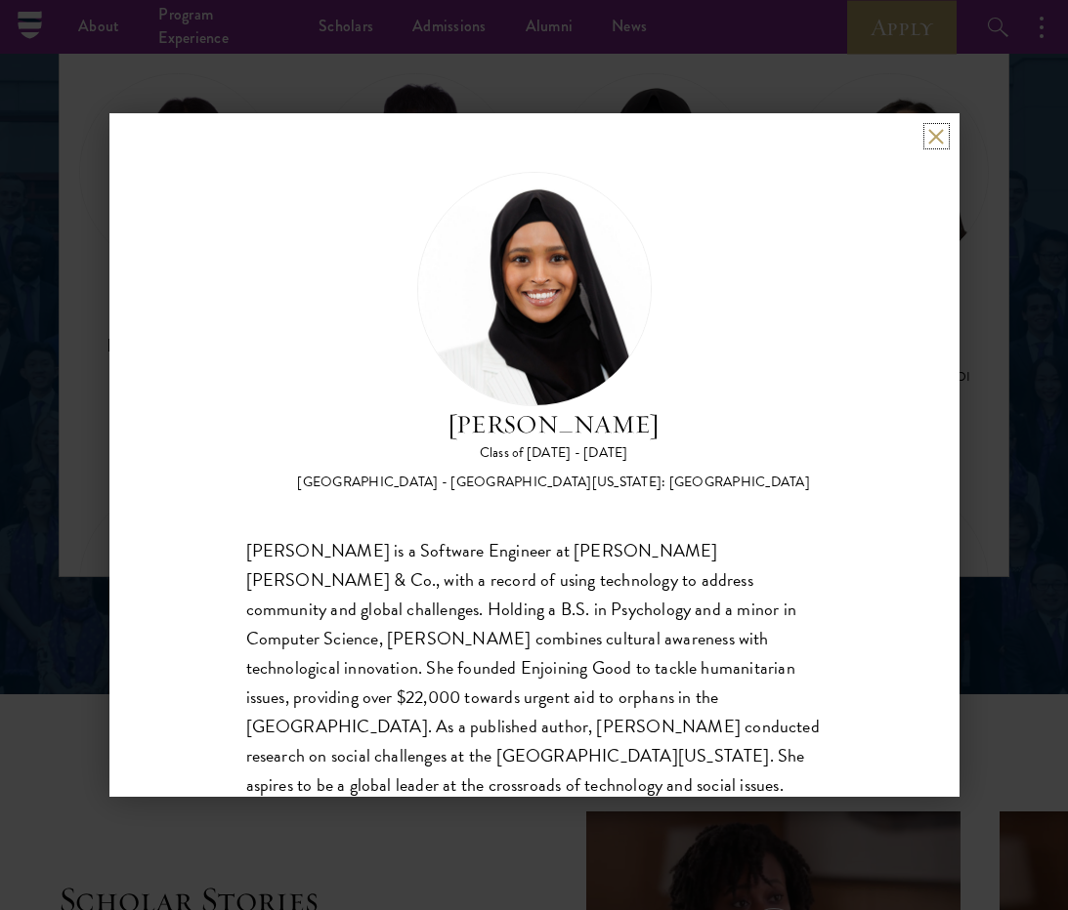
click at [888, 140] on button at bounding box center [936, 136] width 17 height 17
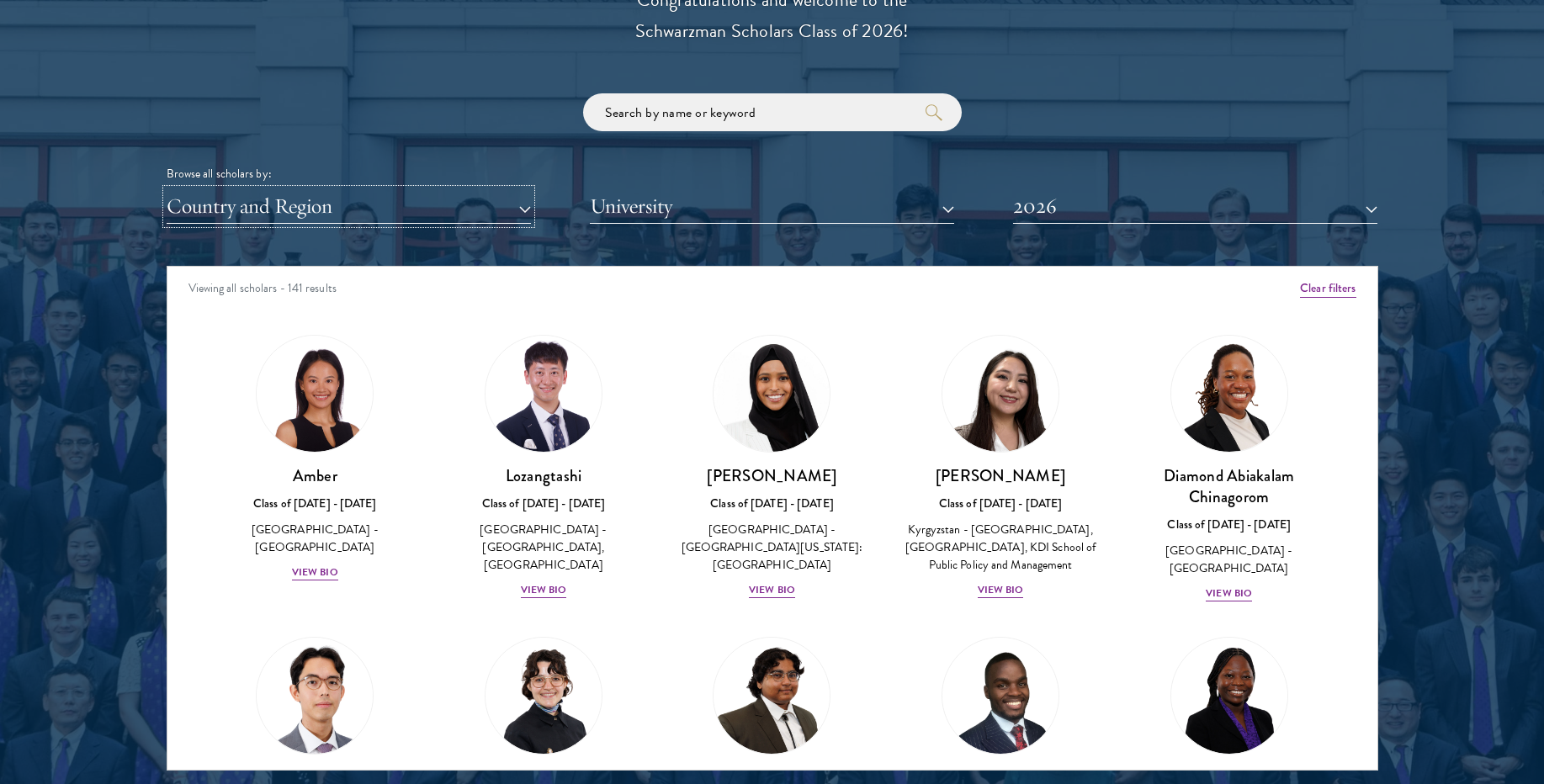
click at [526, 202] on button "Country and Region" at bounding box center [348, 207] width 364 height 34
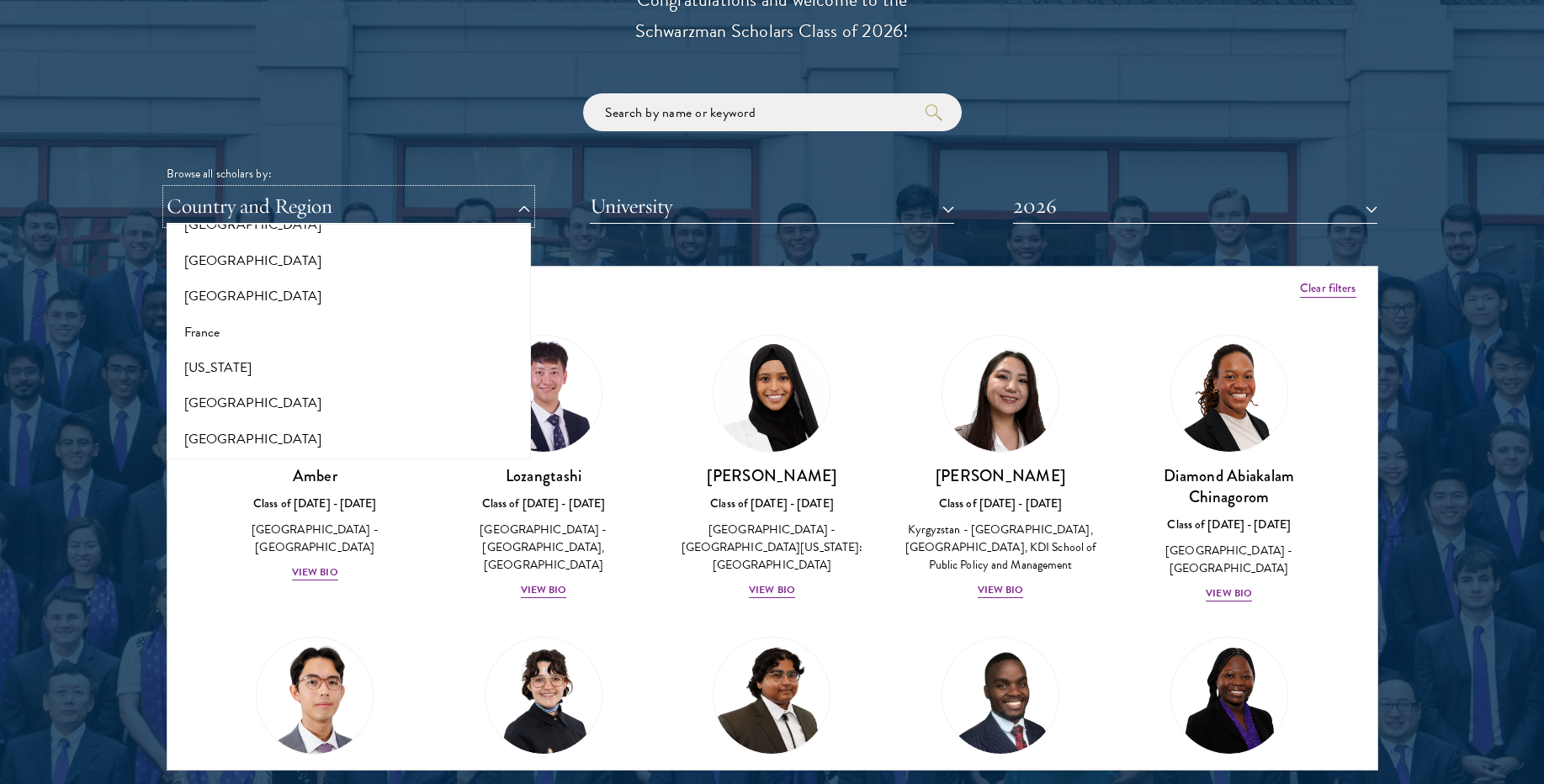
scroll to position [884, 0]
click at [286, 401] on button "[GEOGRAPHIC_DATA]" at bounding box center [348, 404] width 354 height 35
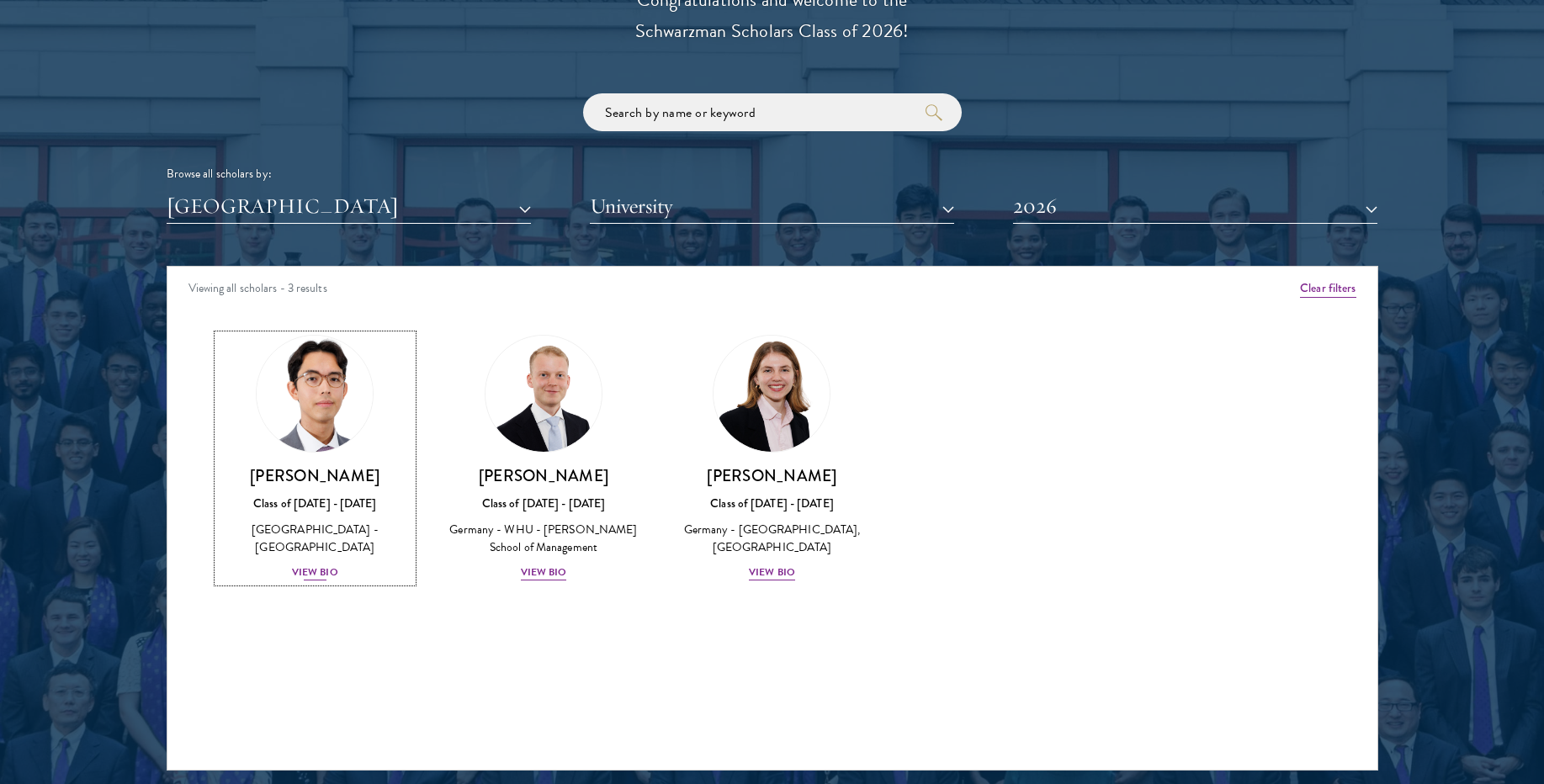
click at [313, 564] on div "View Bio" at bounding box center [315, 572] width 47 height 16
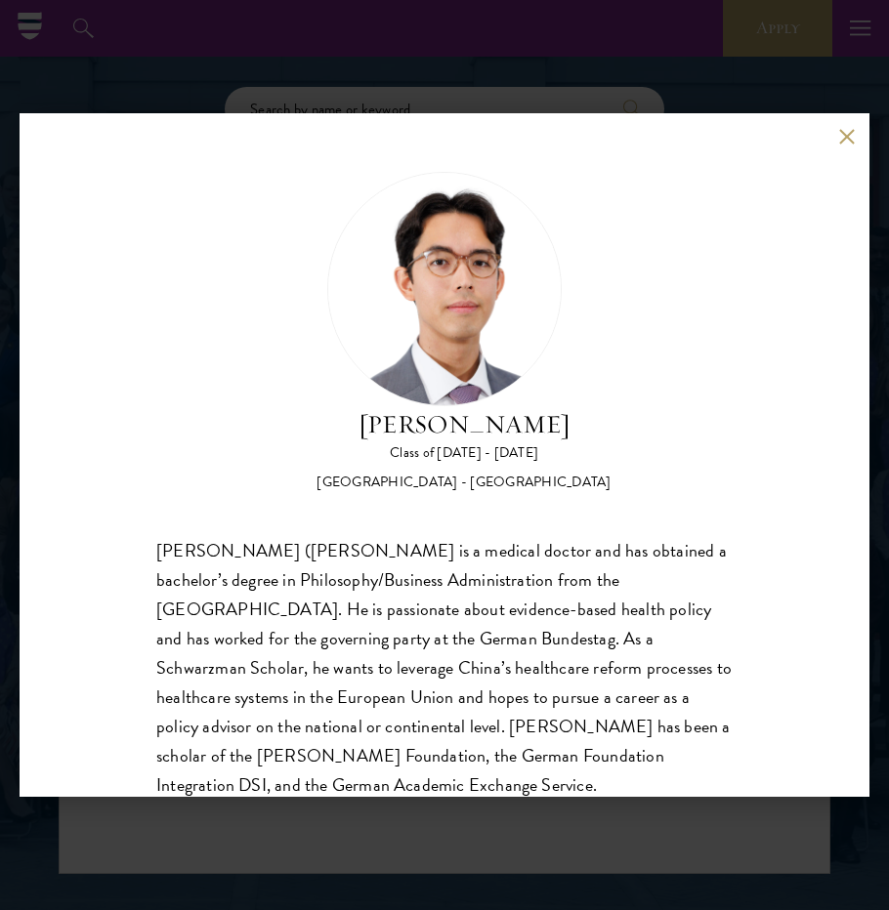
scroll to position [62, 0]
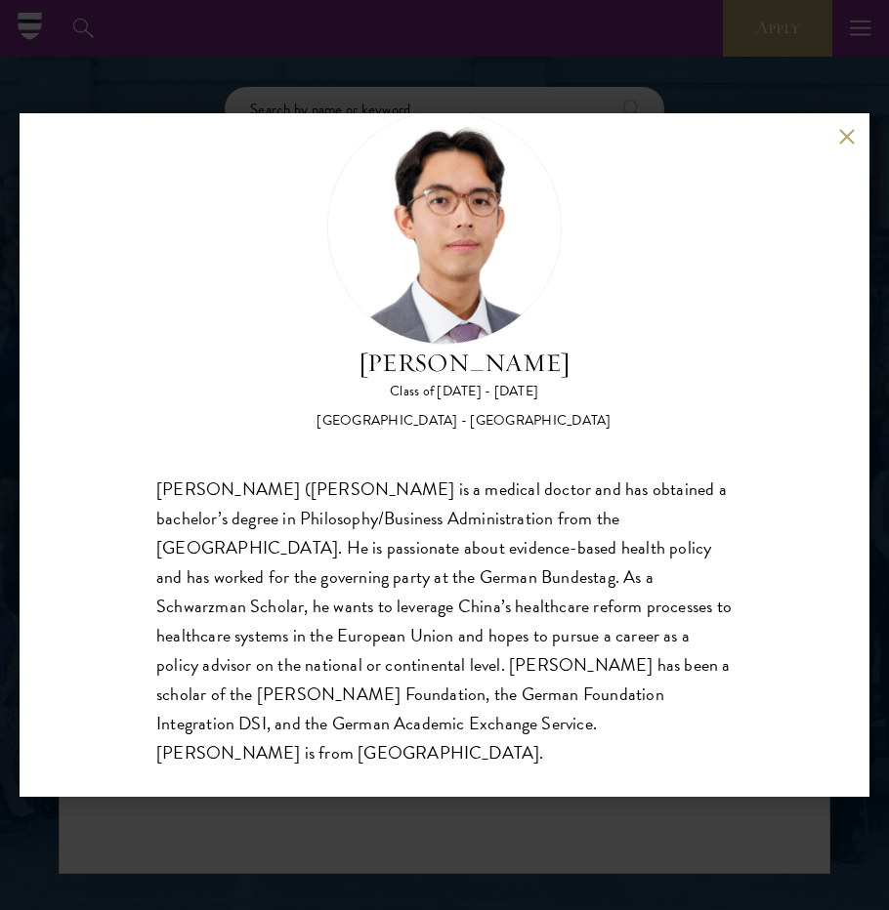
click at [425, 46] on div "Jason Adelhoefer Class of 2025 - 2026 Germany - Berlin Humboldt University Sieg…" at bounding box center [444, 455] width 889 height 910
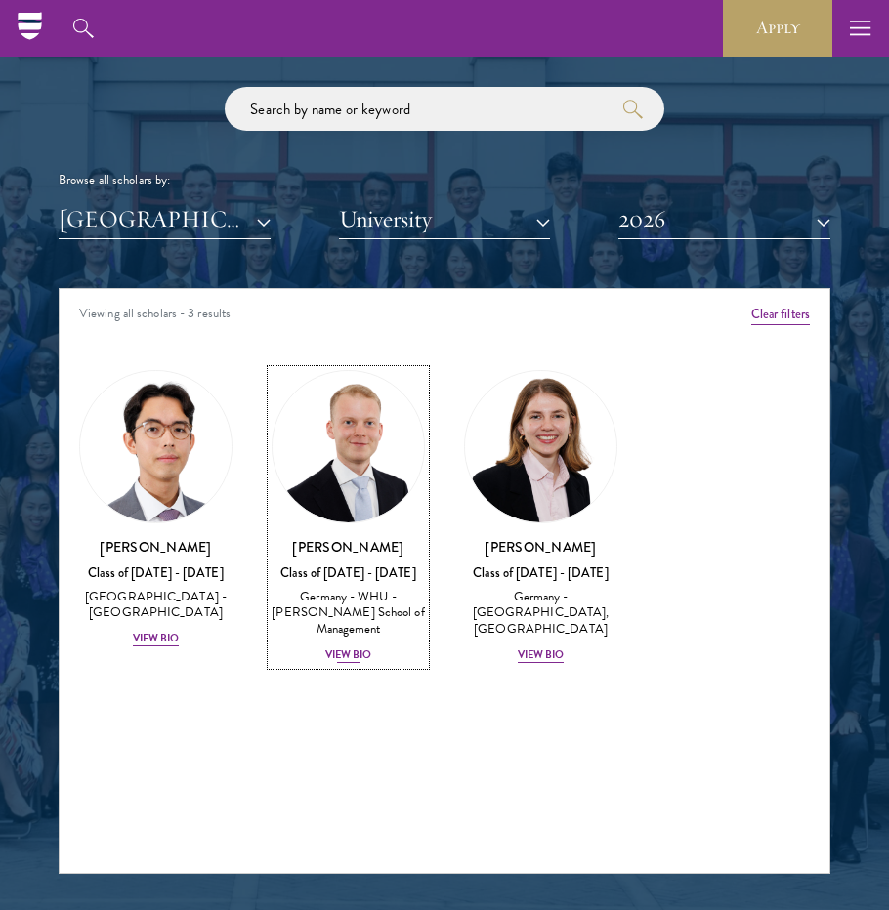
click at [356, 648] on div "View Bio" at bounding box center [348, 656] width 47 height 16
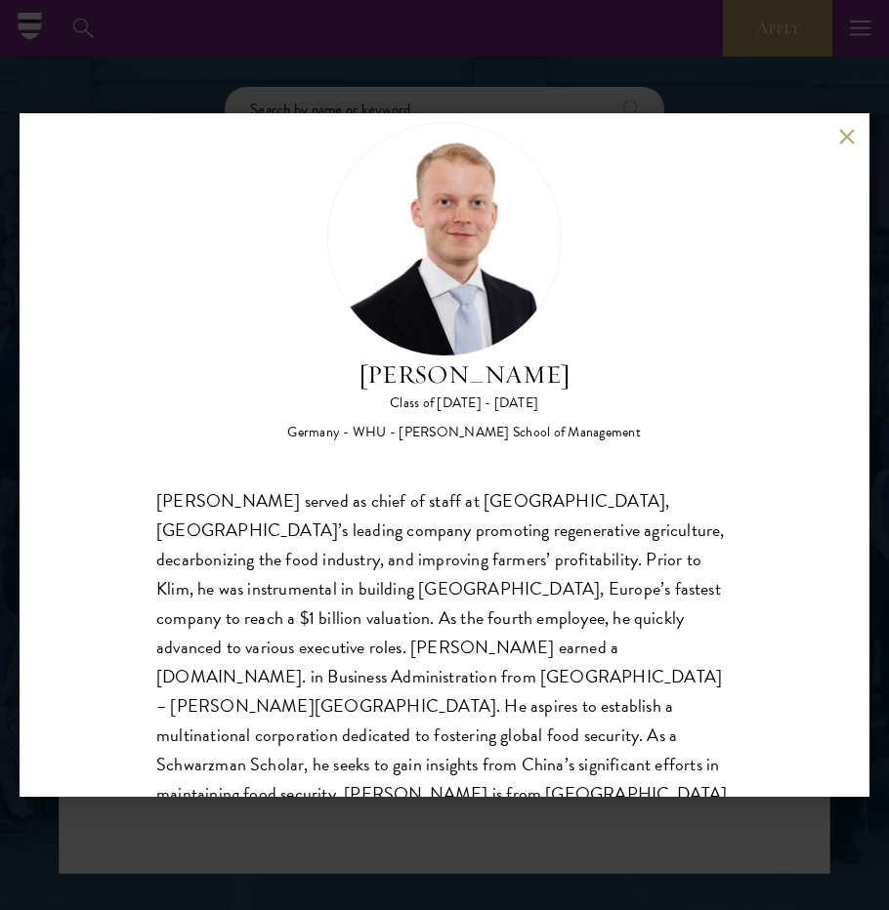
scroll to position [60, 0]
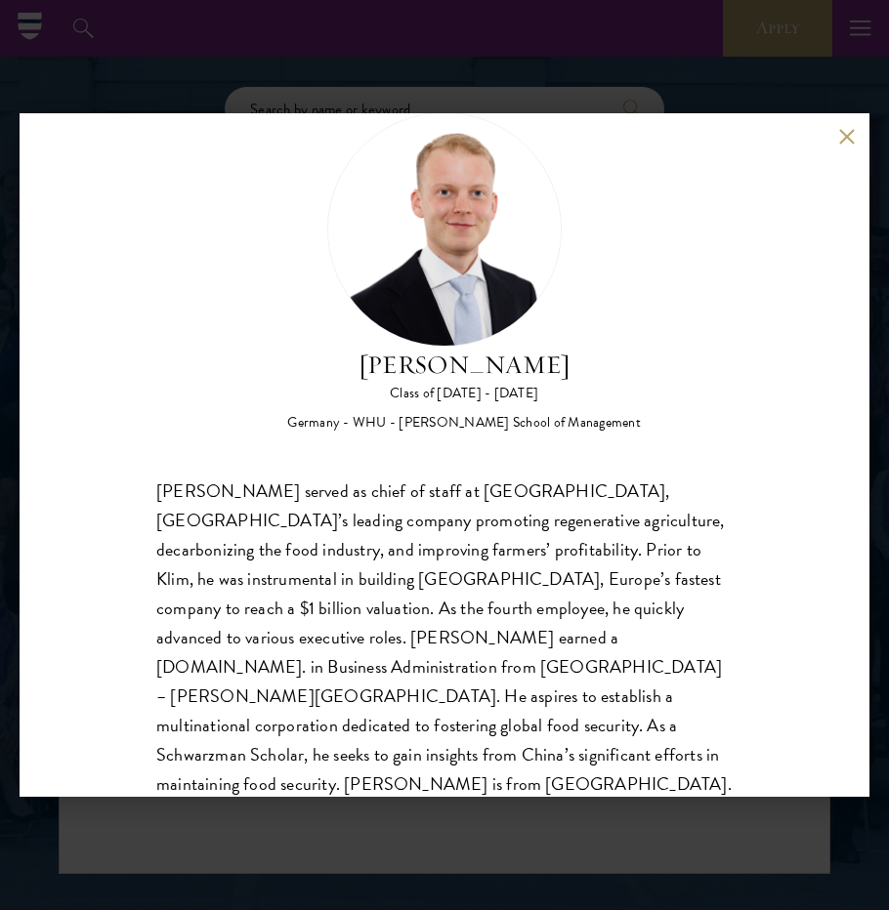
click at [616, 94] on div "Moritz Homrich Class of 2025 - 2026 Germany - WHU - Otto Beisheim School of Man…" at bounding box center [444, 455] width 889 height 910
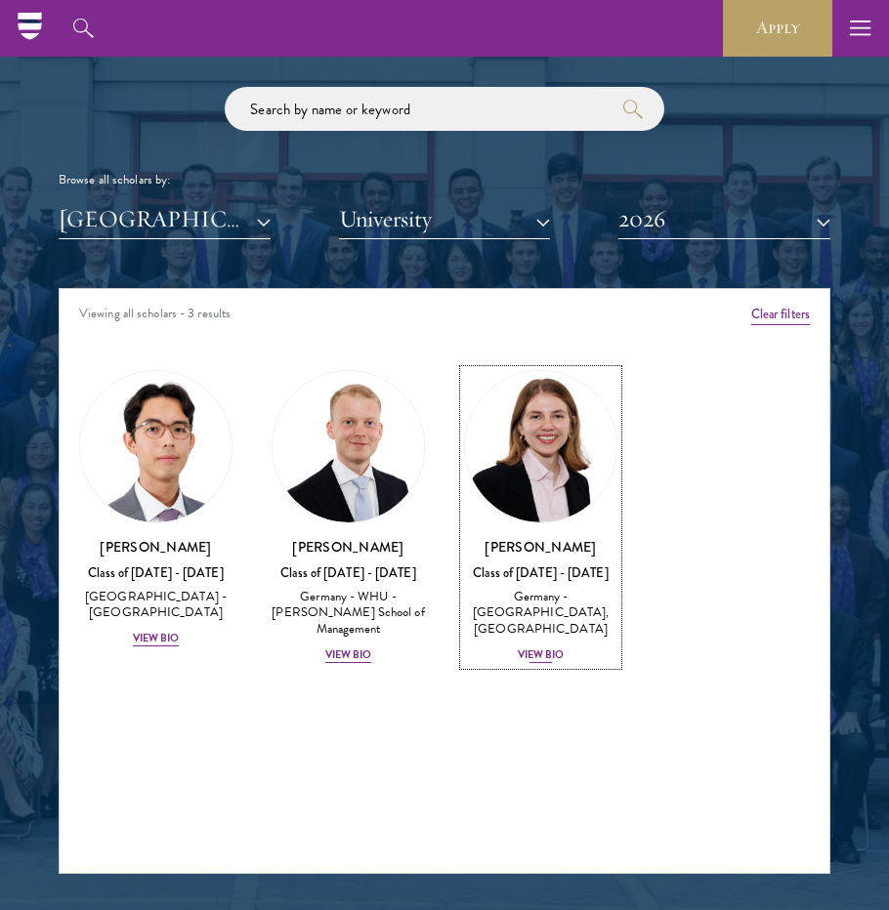
click at [532, 656] on div "View Bio" at bounding box center [541, 656] width 47 height 16
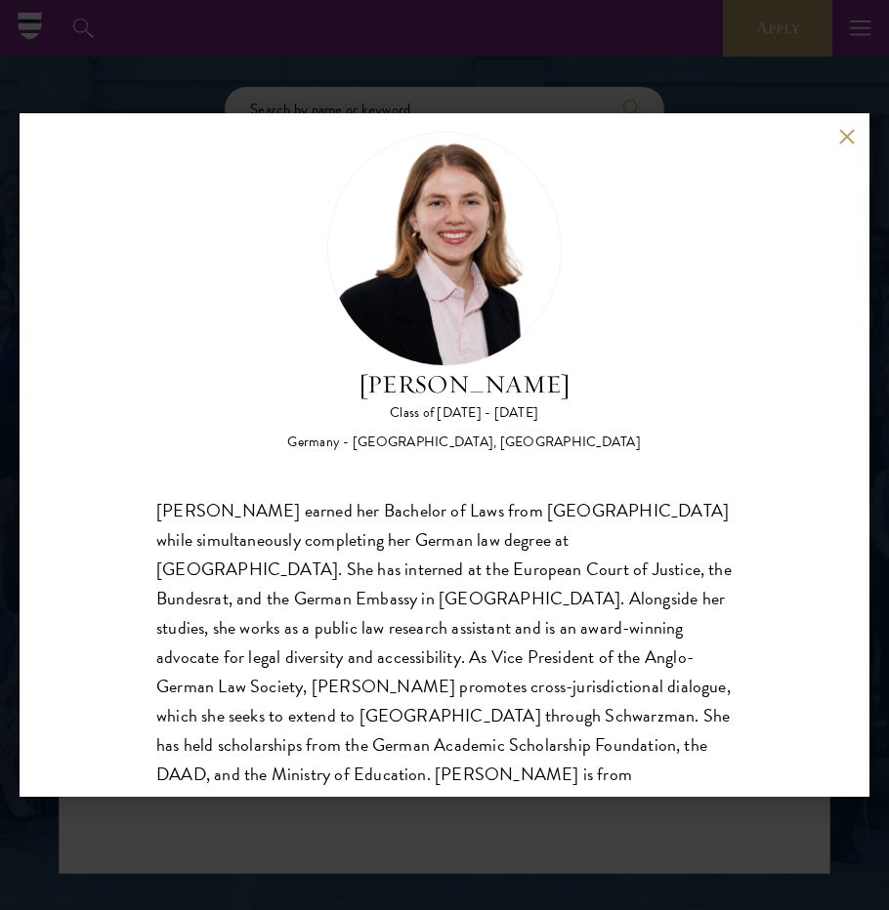
scroll to position [39, 0]
click at [167, 77] on div "Hannah Kuhn Class of 2025 - 2026 Germany - King's College London, Berlin Humbol…" at bounding box center [444, 455] width 889 height 910
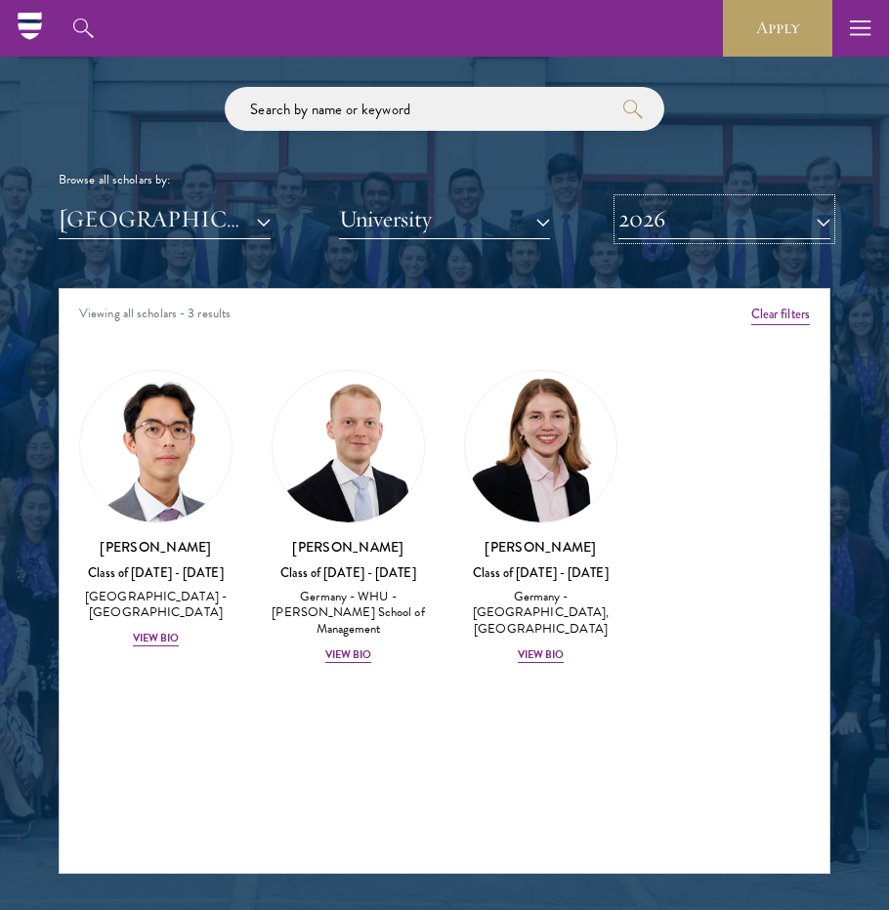
click at [683, 220] on button "2026" at bounding box center [724, 219] width 212 height 40
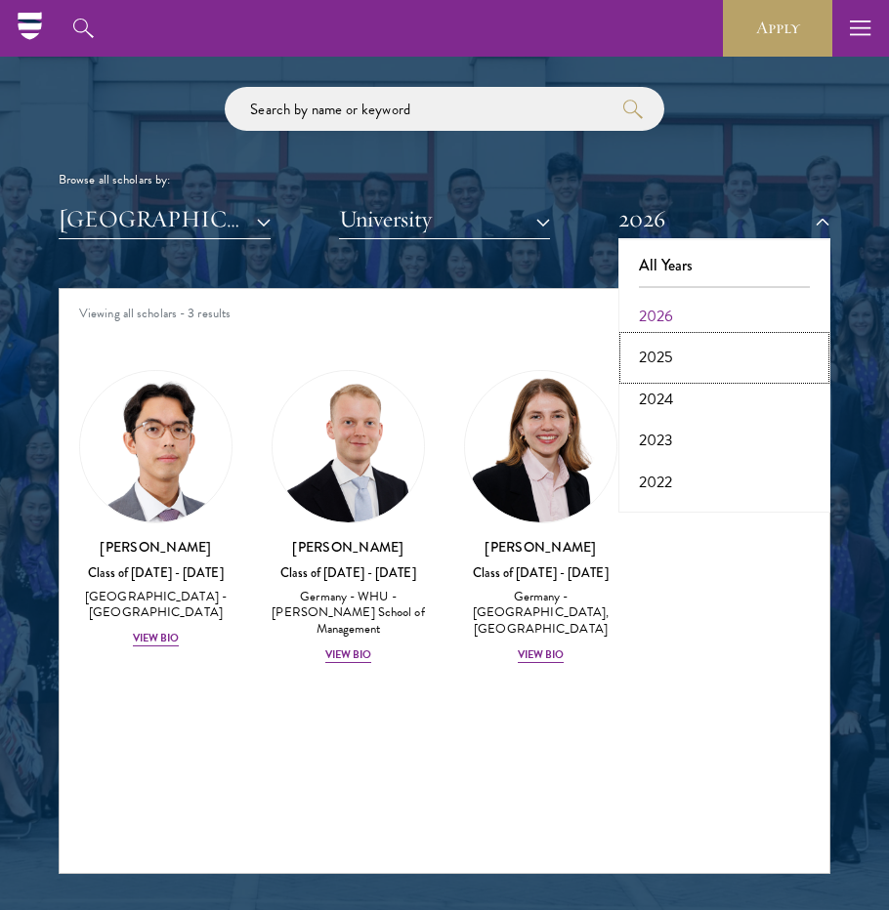
click at [666, 356] on button "2025" at bounding box center [724, 357] width 200 height 41
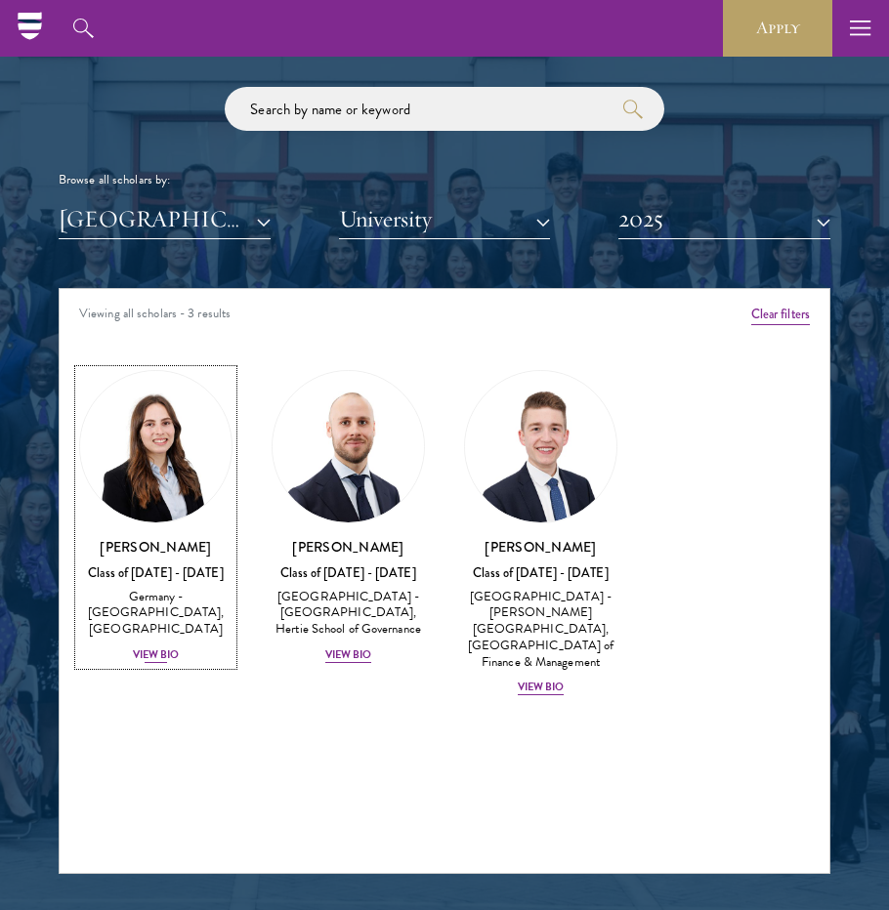
click at [164, 654] on div "View Bio" at bounding box center [156, 656] width 47 height 16
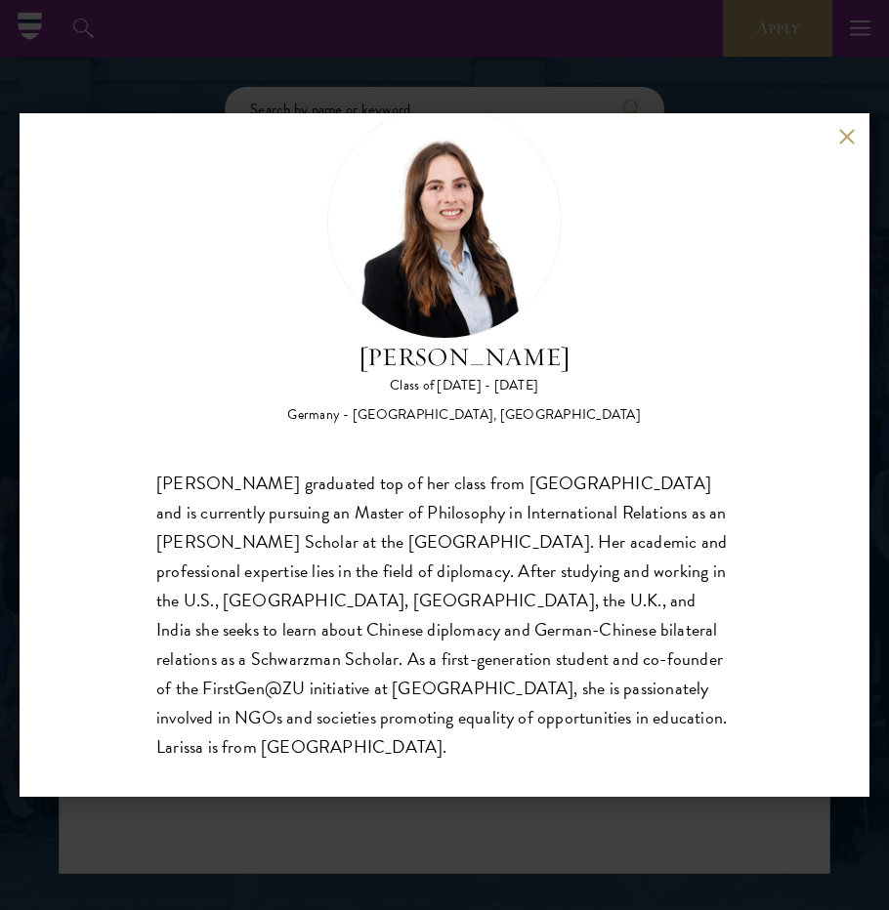
scroll to position [90, 0]
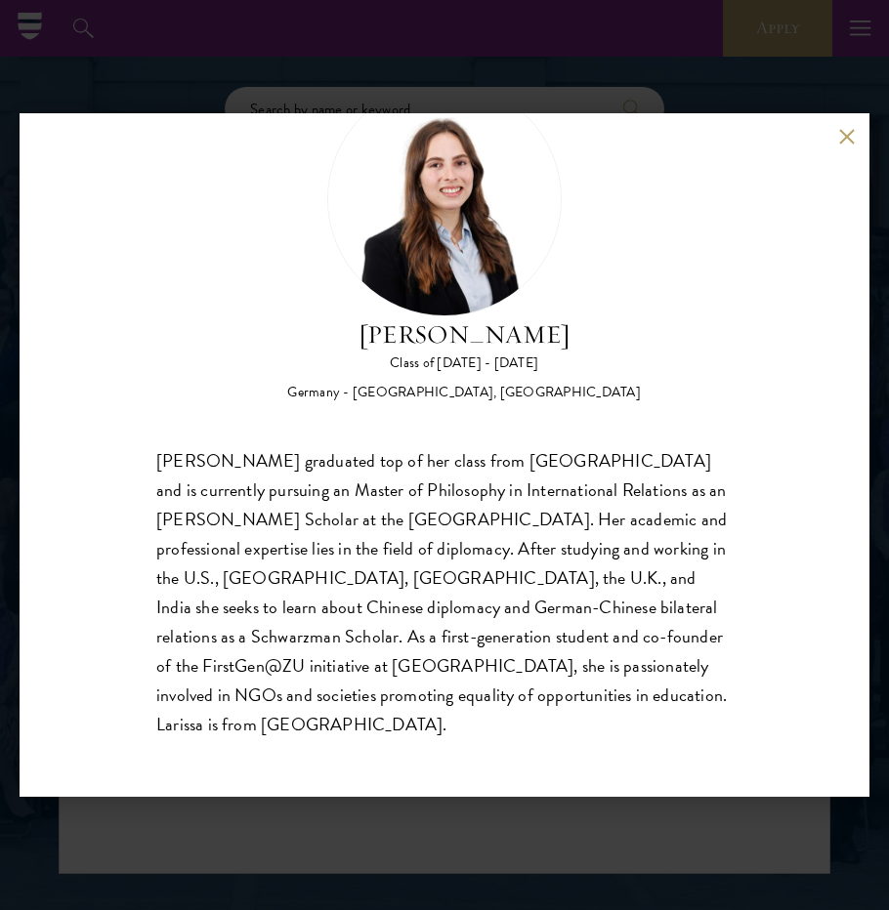
click at [584, 86] on div "Larissa Greul Class of 2024 - 2025 Germany - Zeppelin Universität, University o…" at bounding box center [444, 455] width 889 height 910
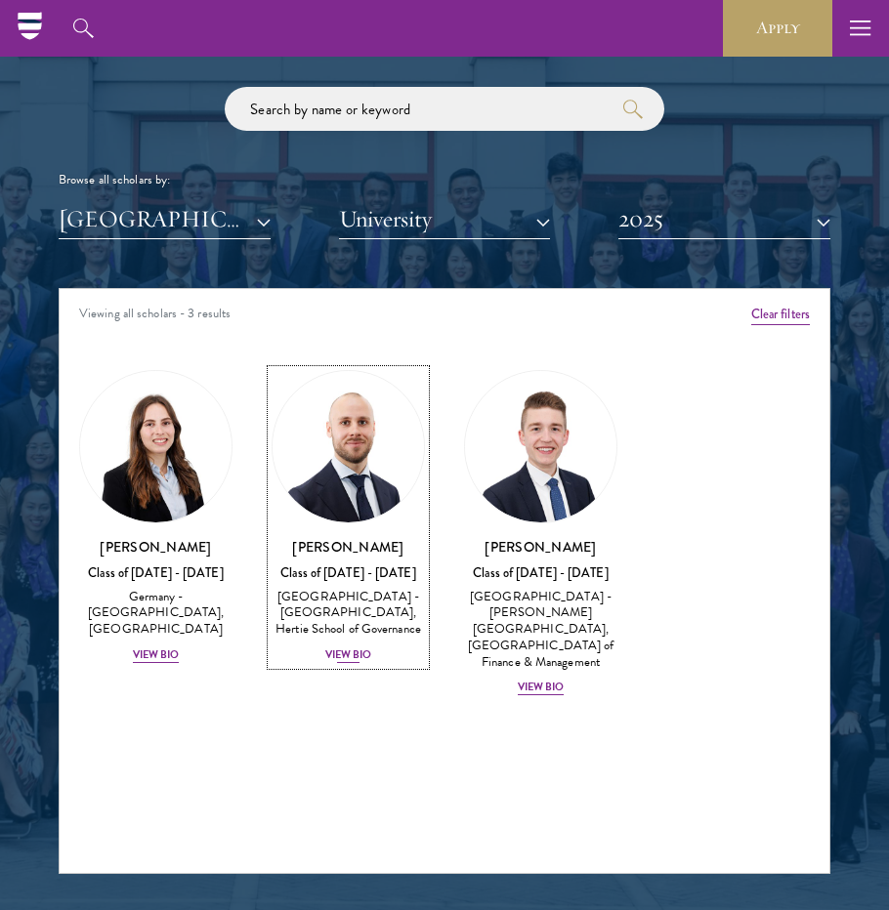
click at [335, 649] on div "View Bio" at bounding box center [348, 656] width 47 height 16
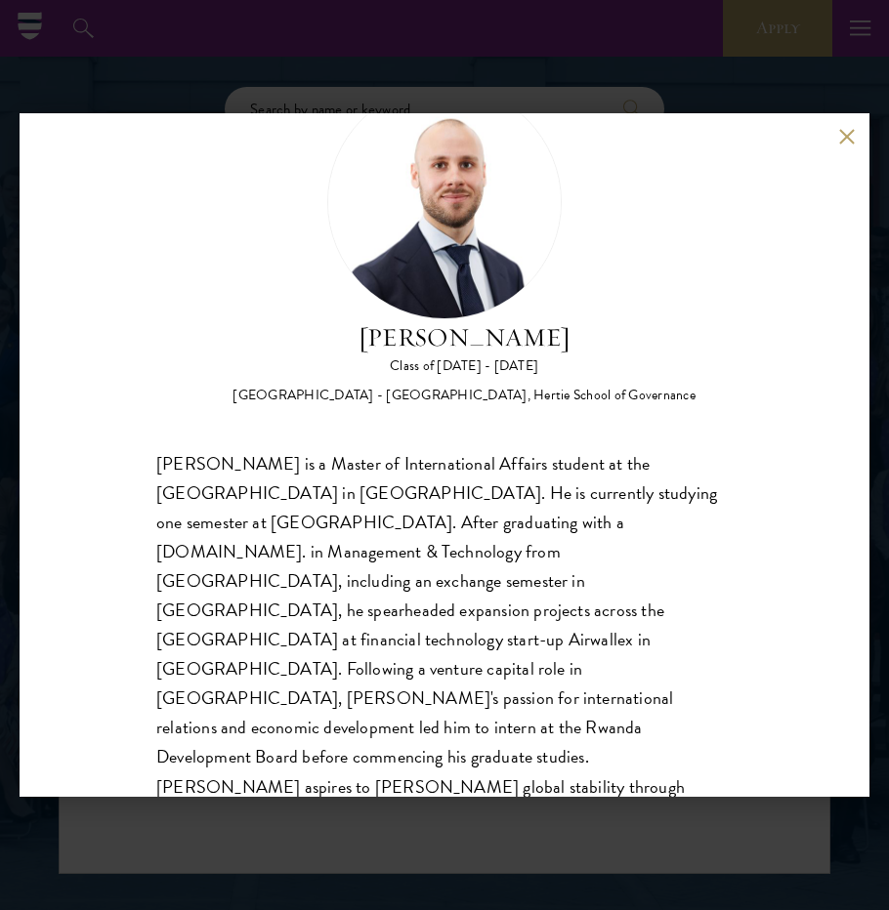
scroll to position [88, 0]
click at [519, 91] on div "Maximilian Grohmann Class of 2024 - 2025 Germany - Technische Universität Münch…" at bounding box center [444, 455] width 889 height 910
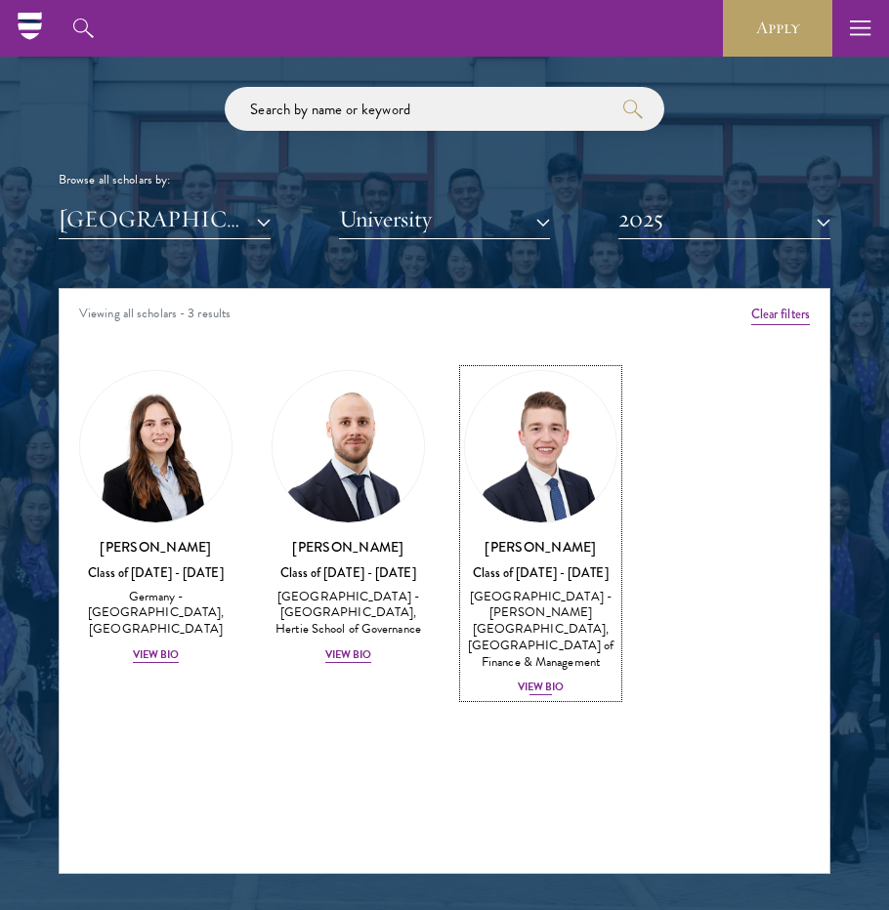
click at [547, 680] on div "View Bio" at bounding box center [541, 688] width 47 height 16
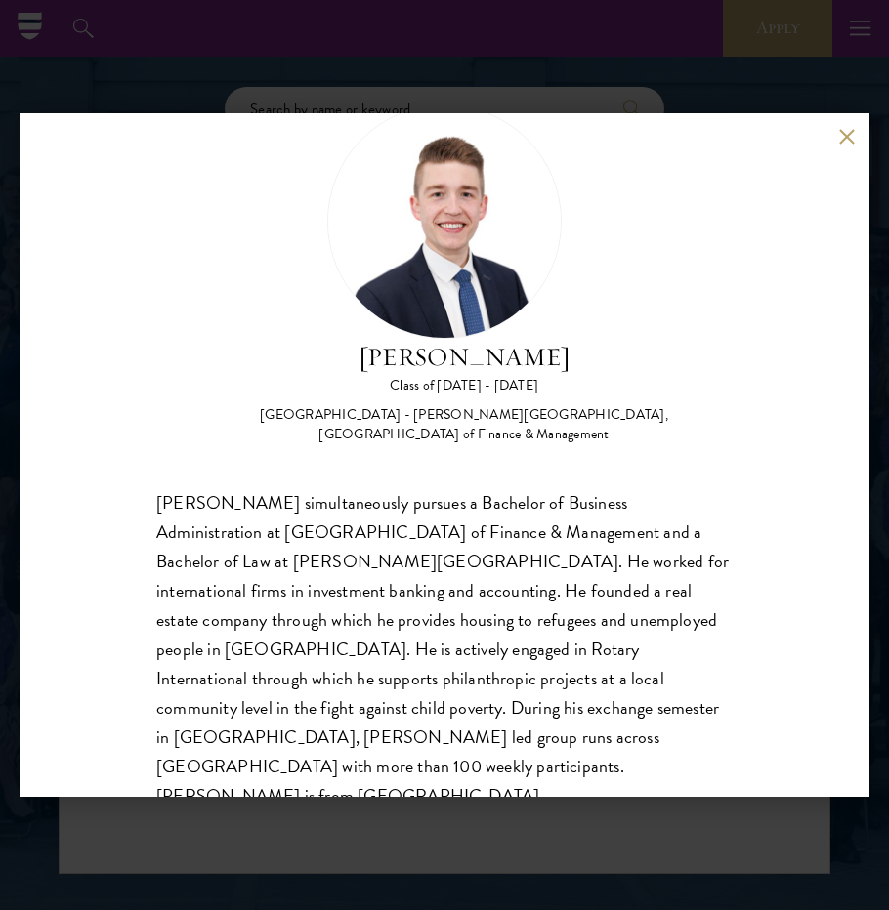
scroll to position [94, 0]
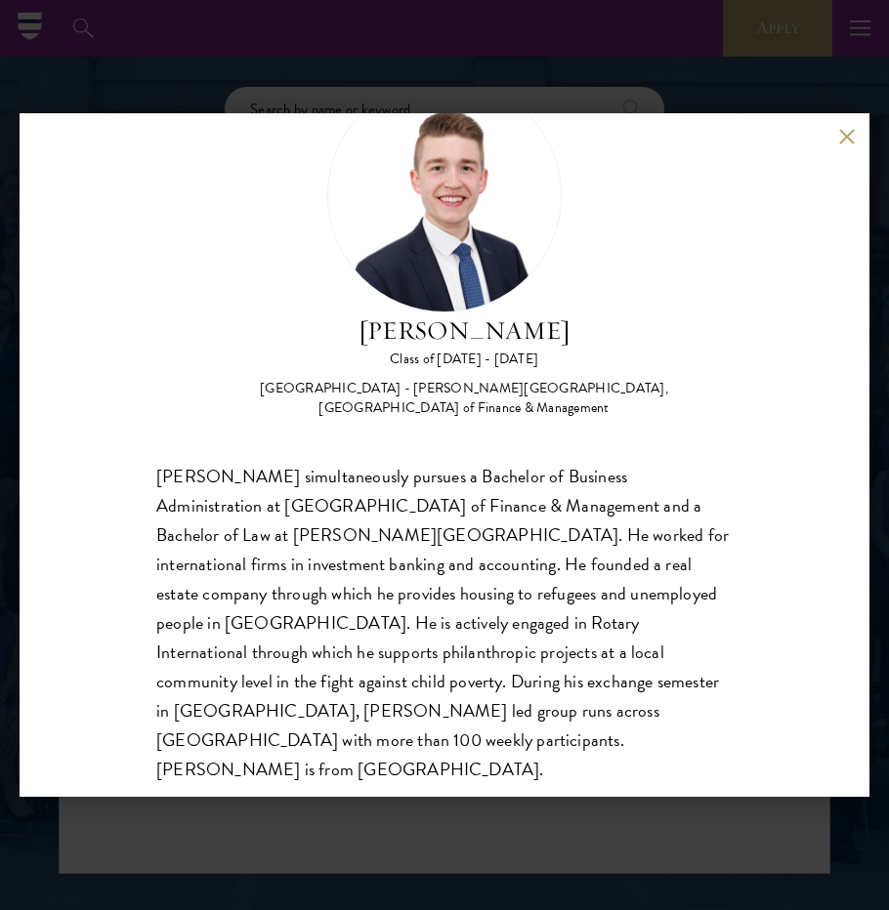
click at [555, 36] on div "Franz Hohmann Class of 2024 - 2025 Germany - Ludwig-Maximilians-Universität Mün…" at bounding box center [444, 455] width 889 height 910
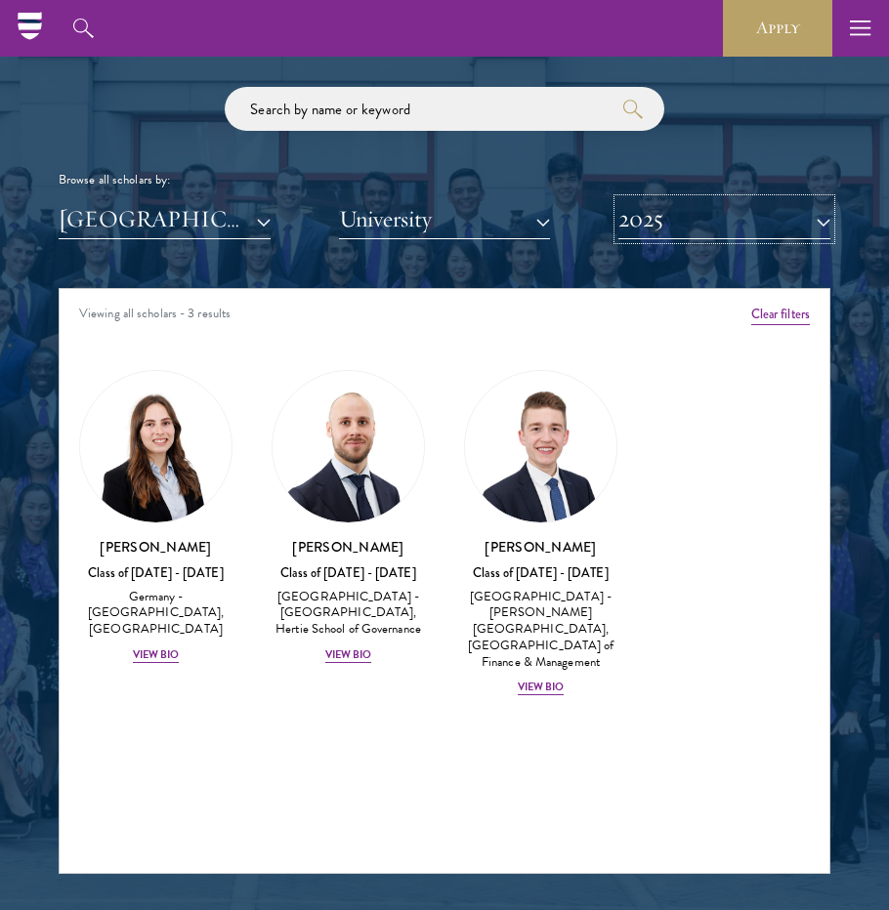
click at [661, 234] on button "2025" at bounding box center [724, 219] width 212 height 40
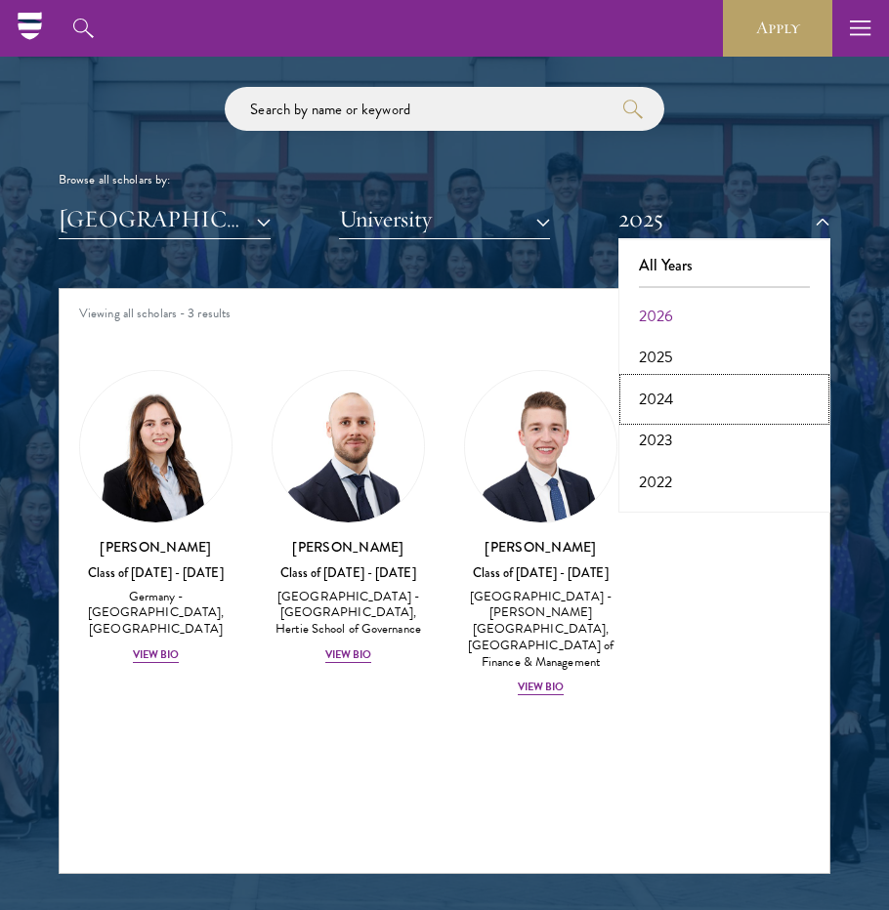
click at [654, 405] on button "2024" at bounding box center [724, 399] width 200 height 41
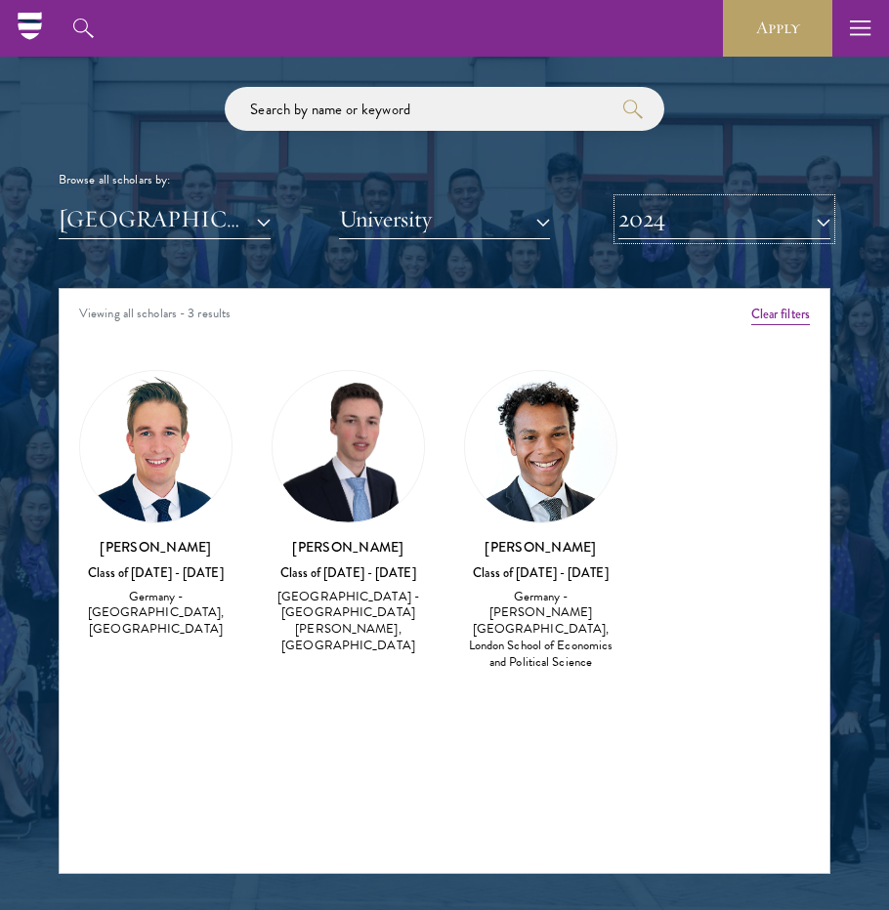
click at [696, 227] on button "2024" at bounding box center [724, 219] width 212 height 40
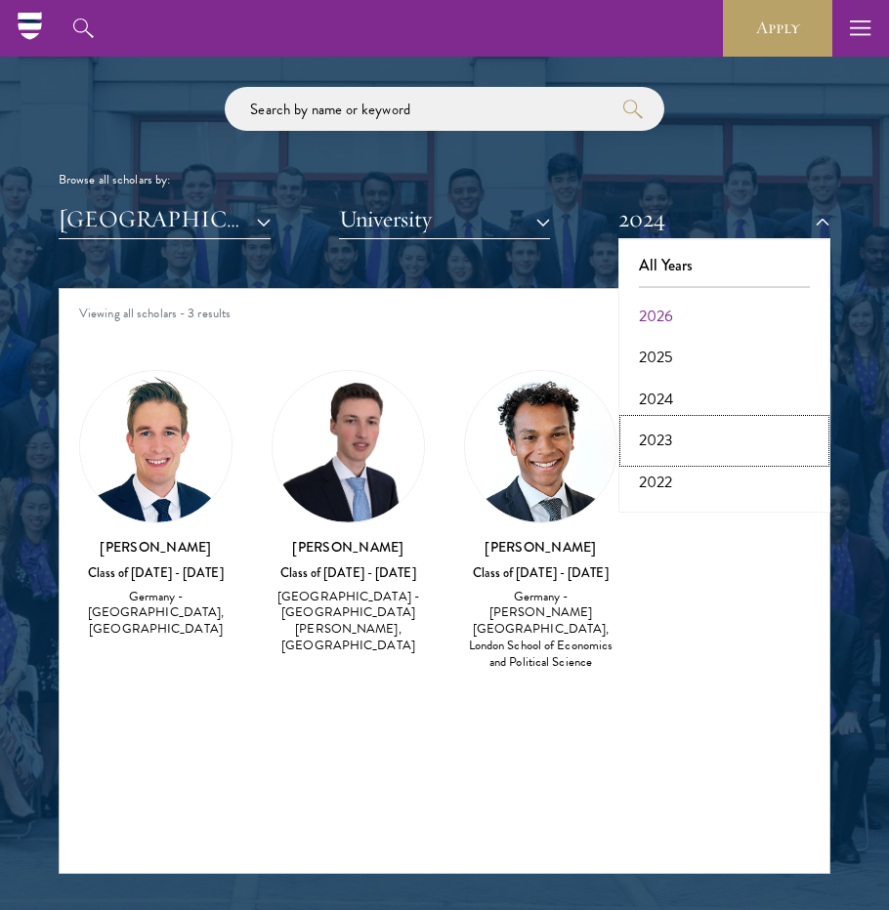
click at [655, 439] on button "2023" at bounding box center [724, 440] width 200 height 41
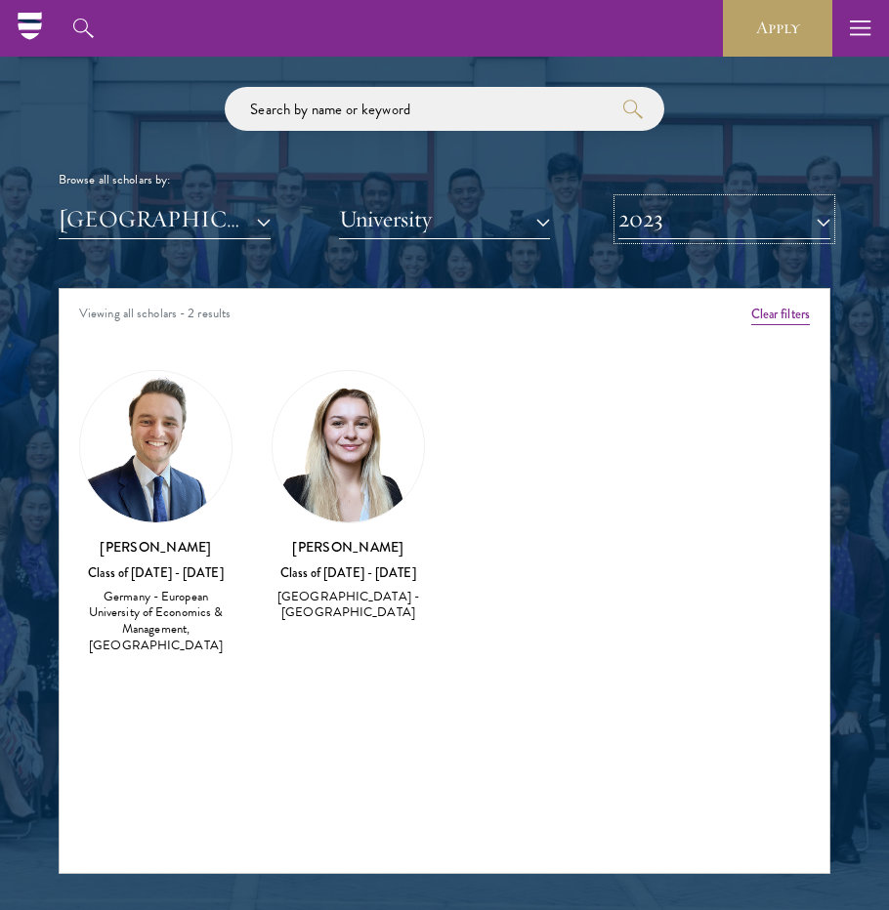
click at [652, 222] on button "2023" at bounding box center [724, 219] width 212 height 40
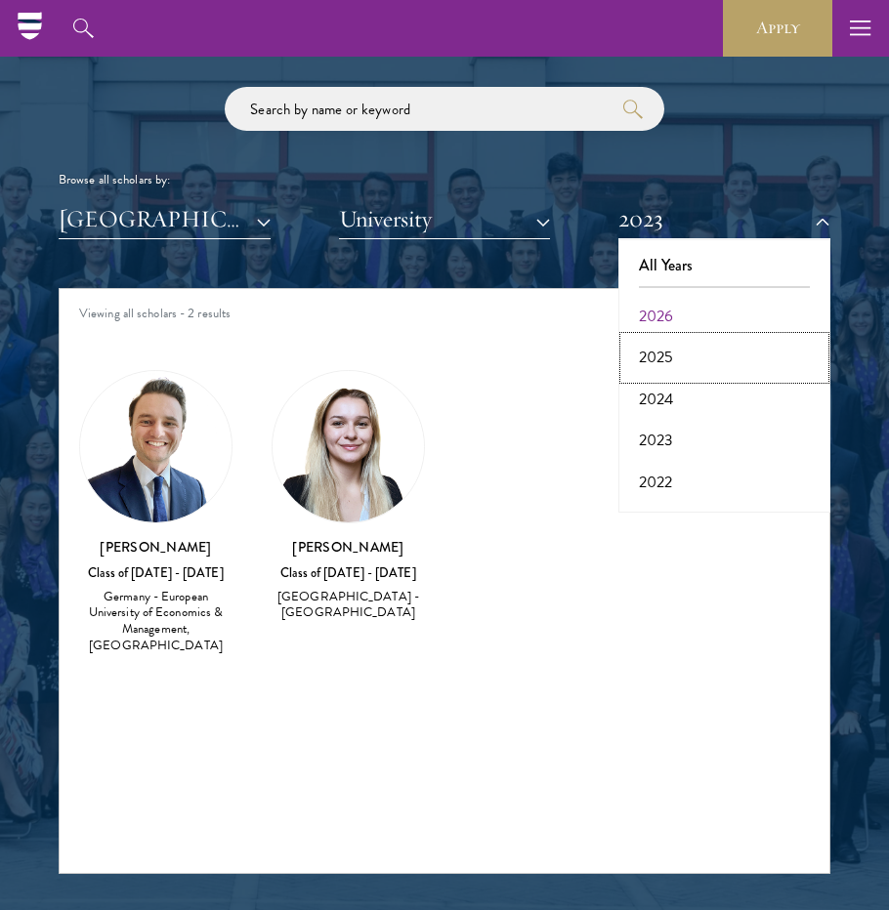
click at [656, 363] on button "2025" at bounding box center [724, 357] width 200 height 41
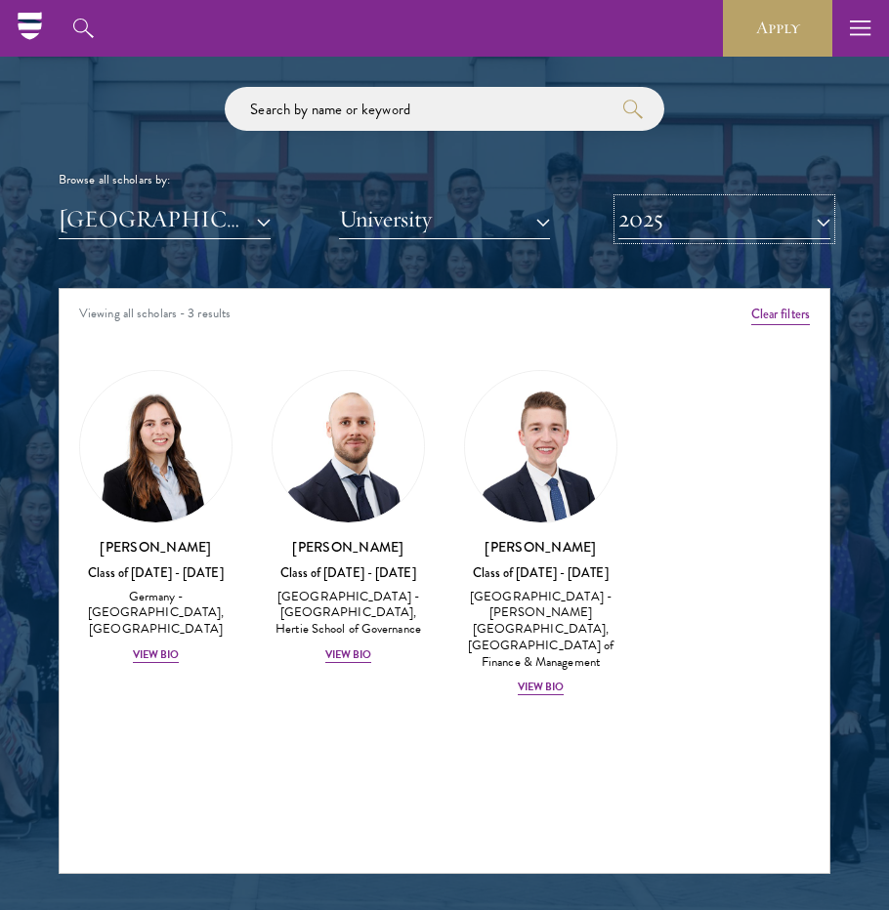
click at [687, 226] on button "2025" at bounding box center [724, 219] width 212 height 40
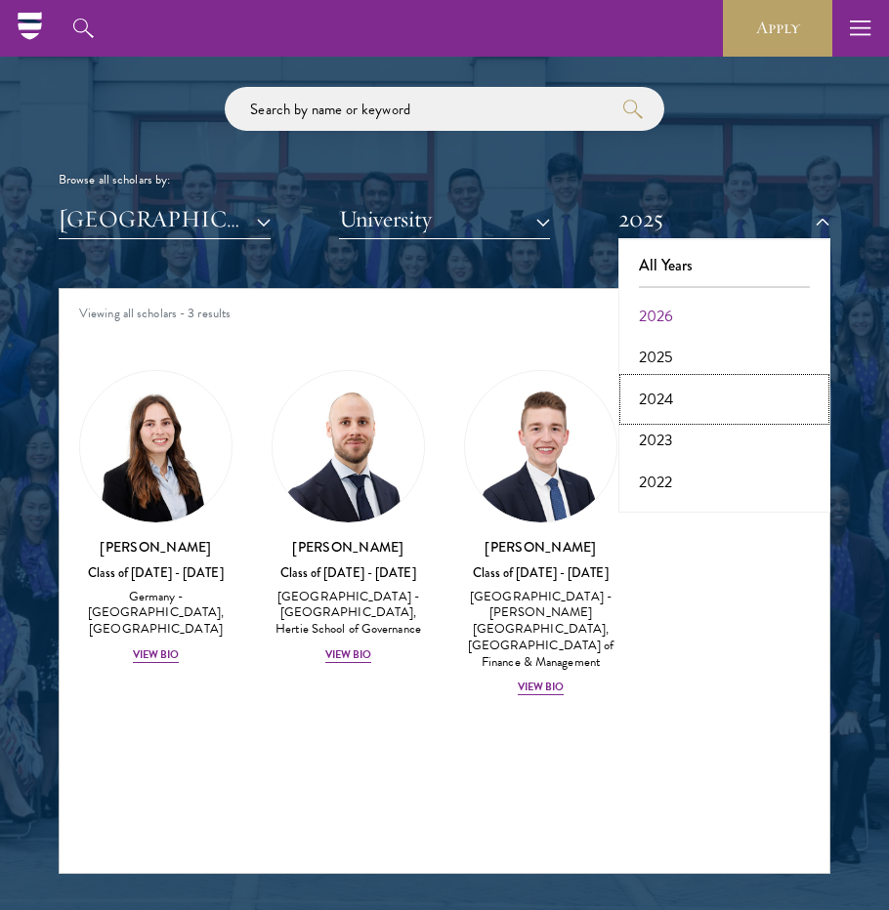
click at [649, 396] on button "2024" at bounding box center [724, 399] width 200 height 41
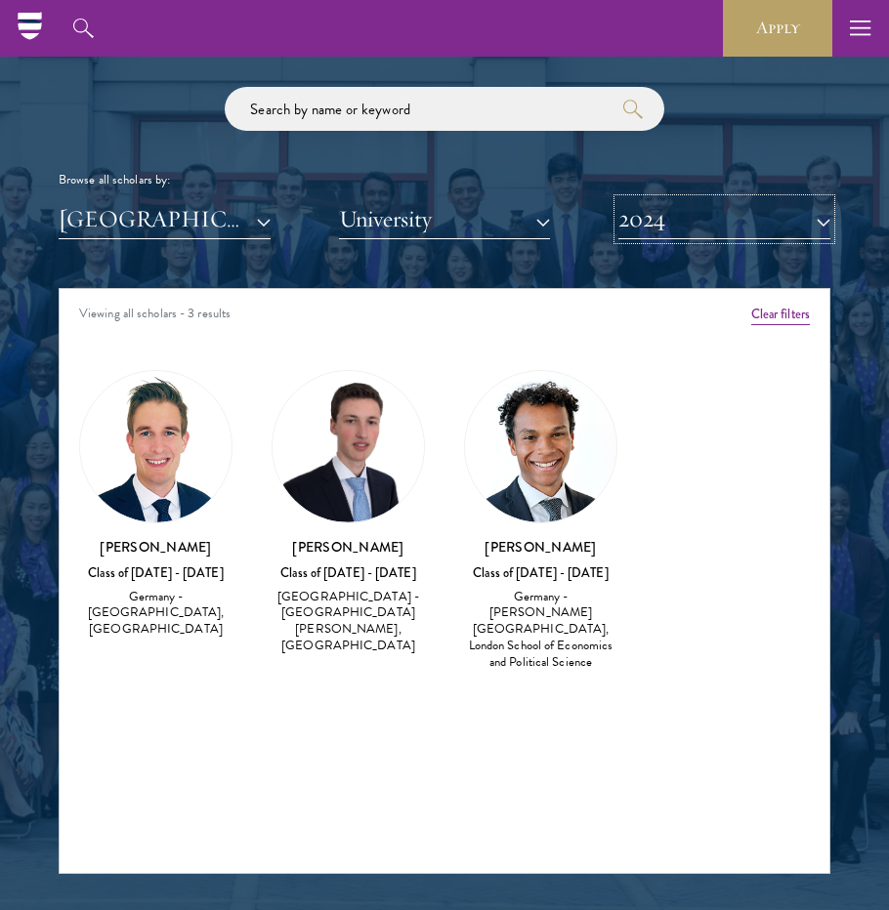
click at [678, 220] on button "2024" at bounding box center [724, 219] width 212 height 40
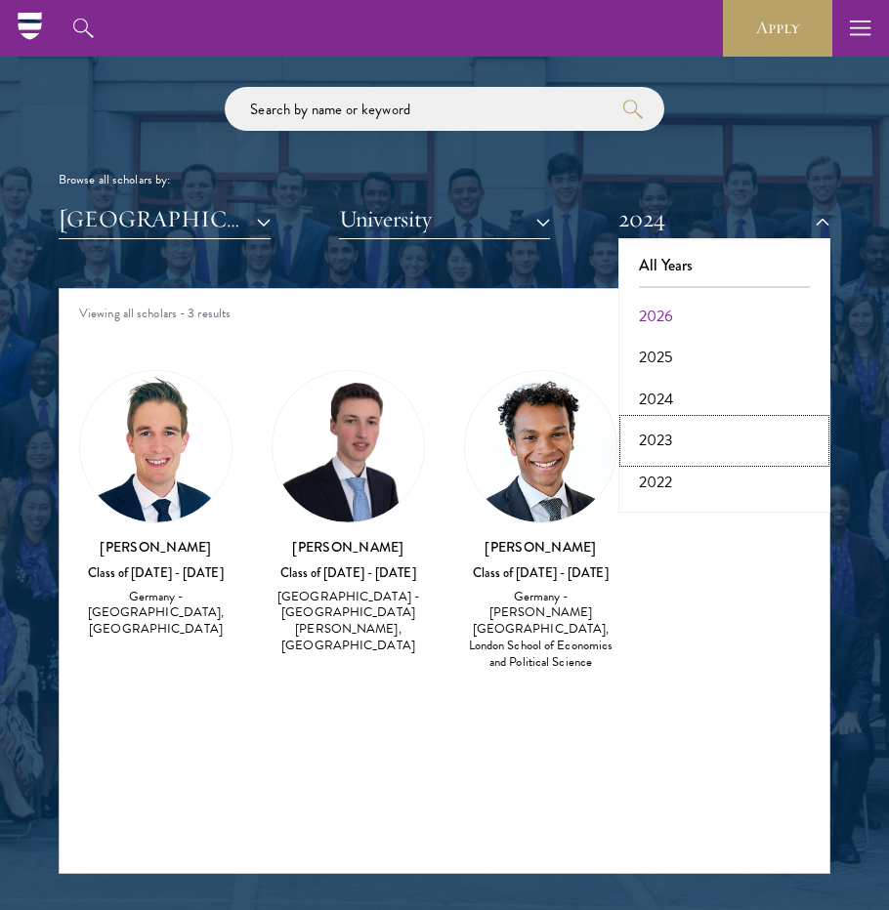
click at [657, 447] on button "2023" at bounding box center [724, 440] width 200 height 41
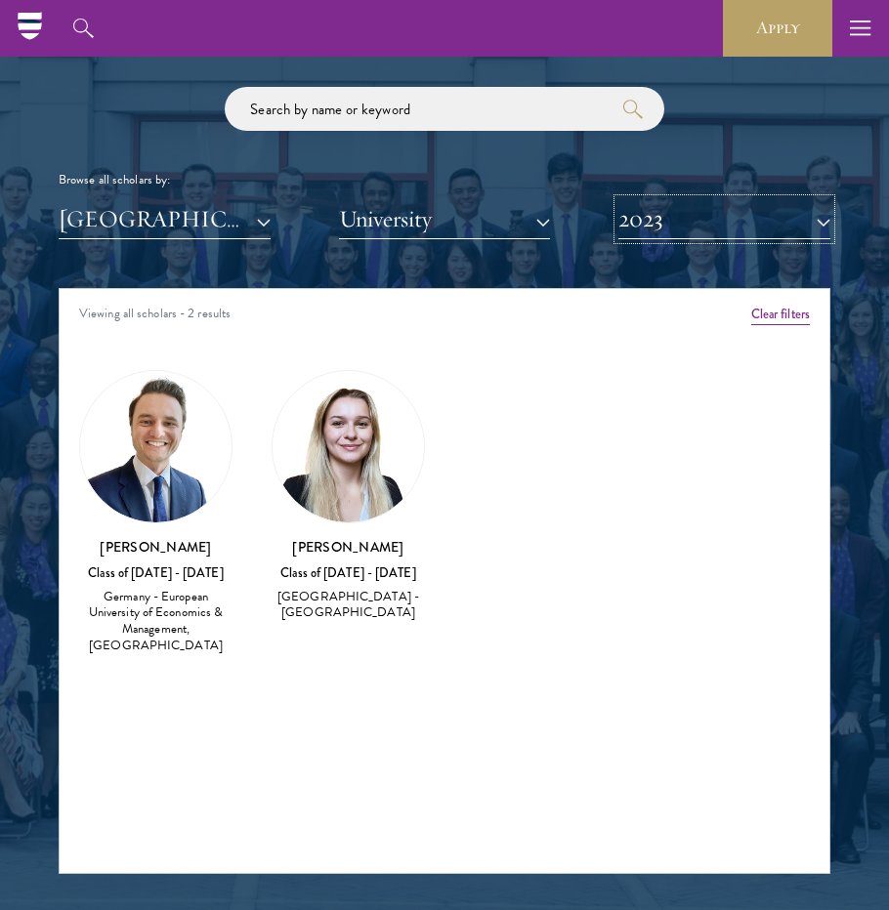
click at [683, 235] on button "2023" at bounding box center [724, 219] width 212 height 40
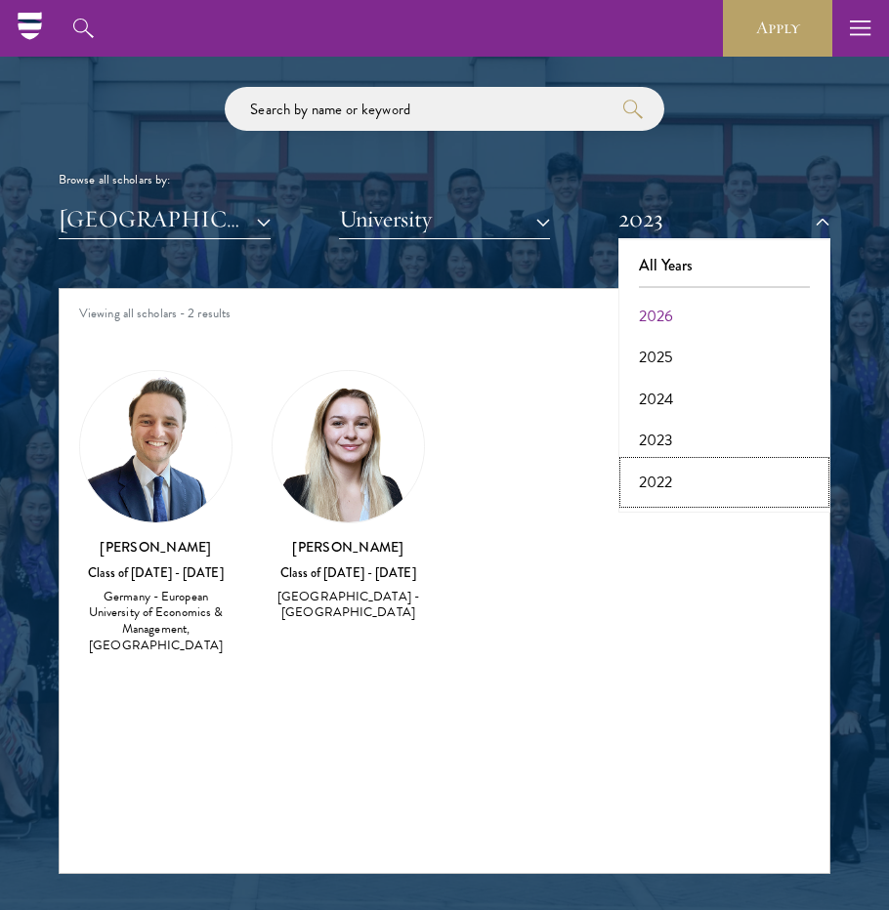
click at [661, 476] on button "2022" at bounding box center [724, 482] width 200 height 41
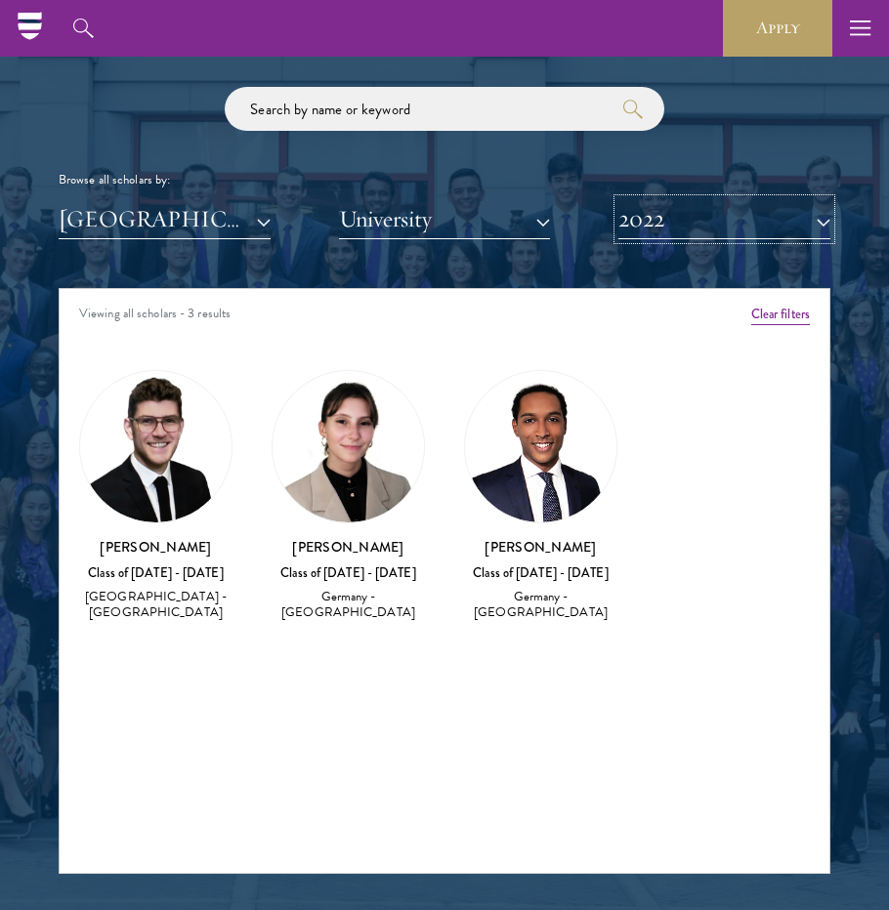
click at [685, 203] on button "2022" at bounding box center [724, 219] width 212 height 40
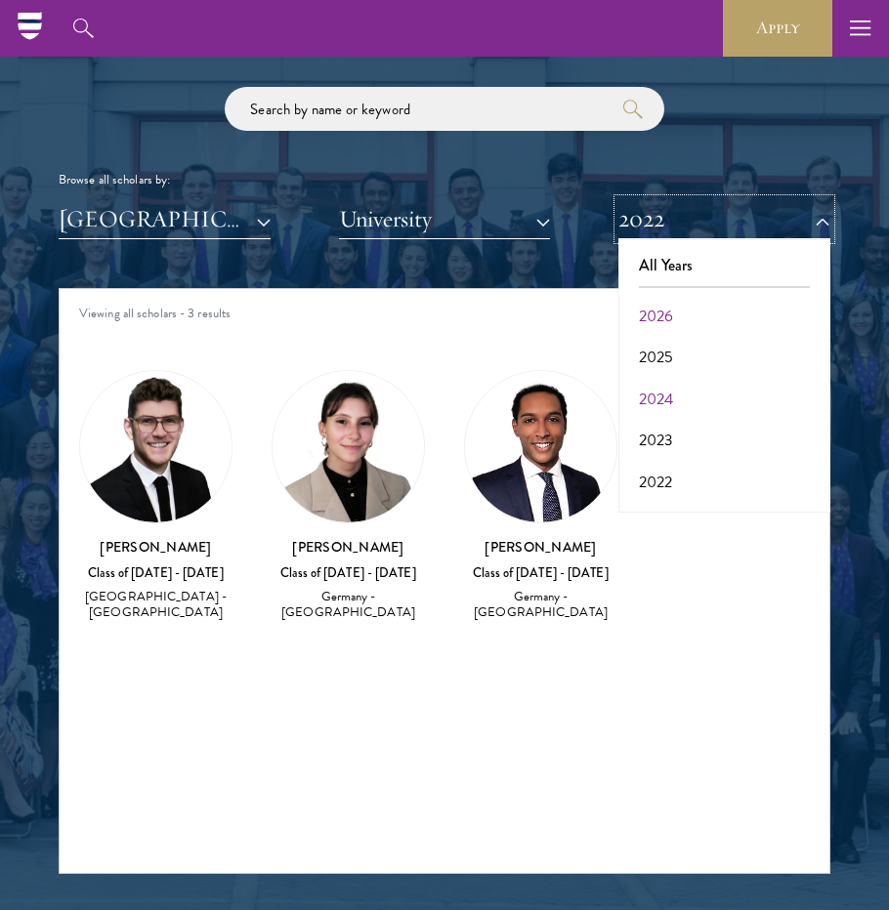
scroll to position [203, 0]
click at [668, 314] on button "2021" at bounding box center [724, 320] width 200 height 41
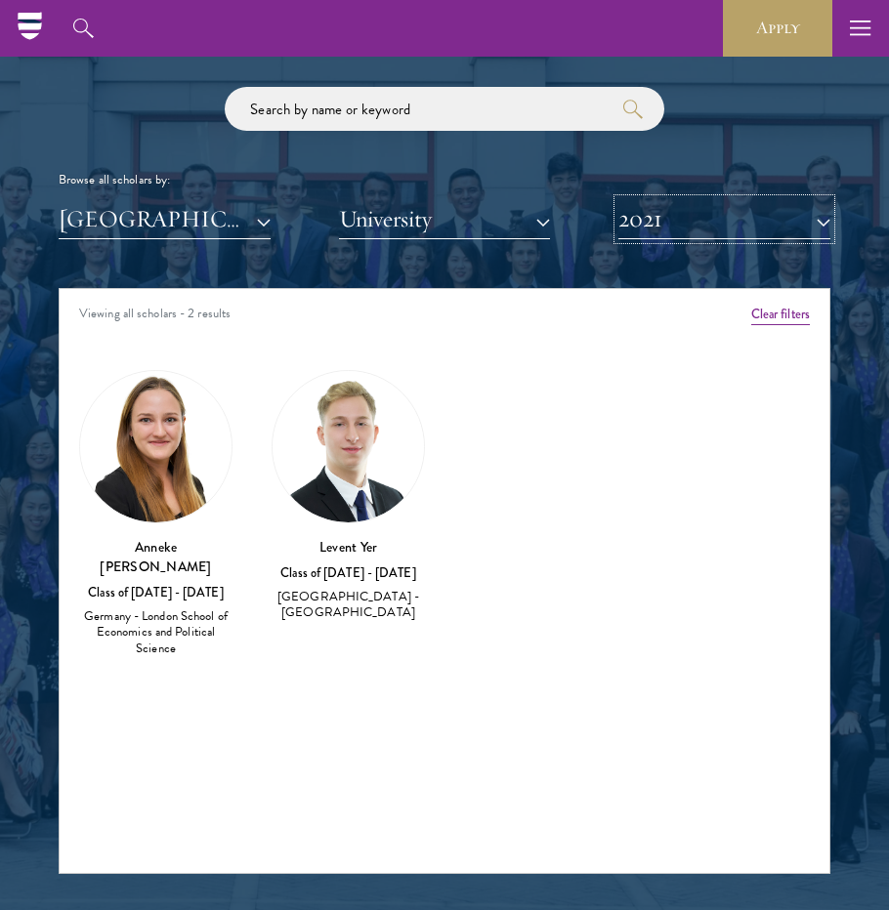
click at [708, 203] on button "2021" at bounding box center [724, 219] width 212 height 40
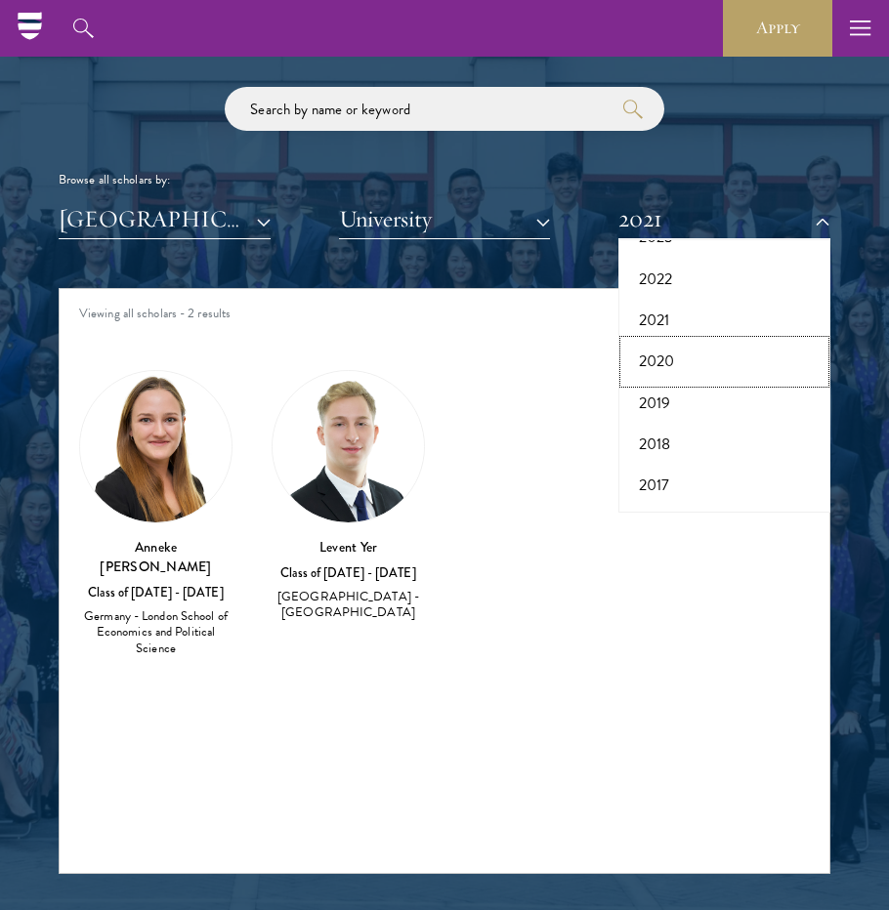
click at [652, 365] on button "2020" at bounding box center [724, 361] width 200 height 41
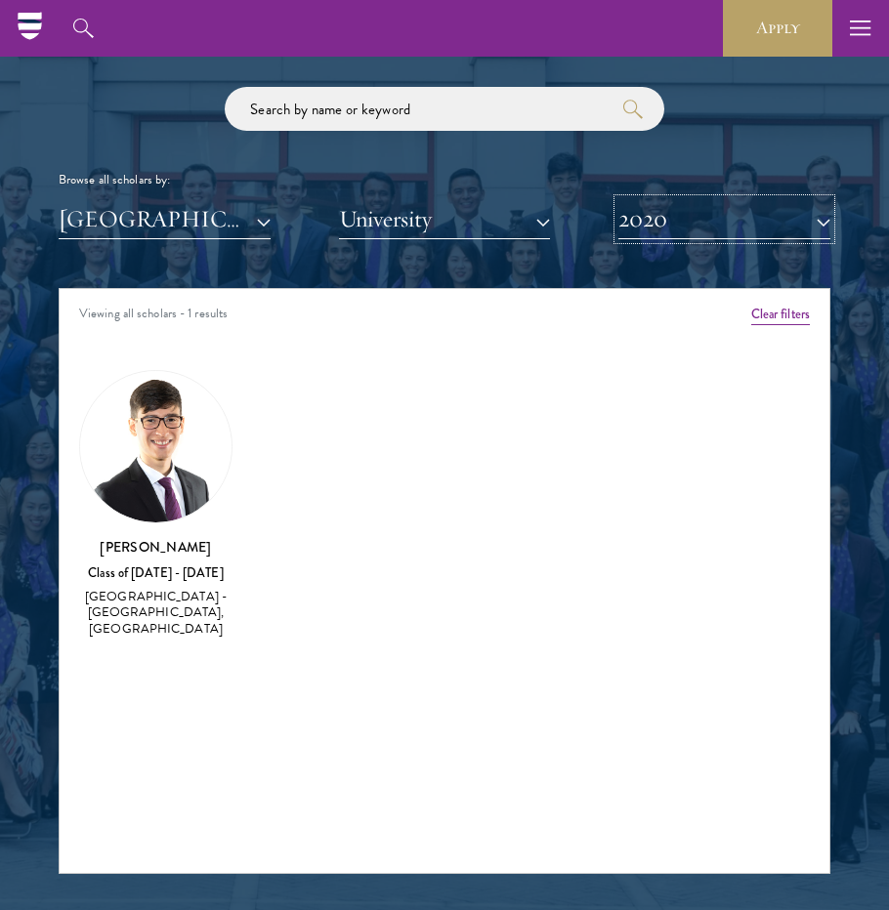
click at [657, 225] on button "2020" at bounding box center [724, 219] width 212 height 40
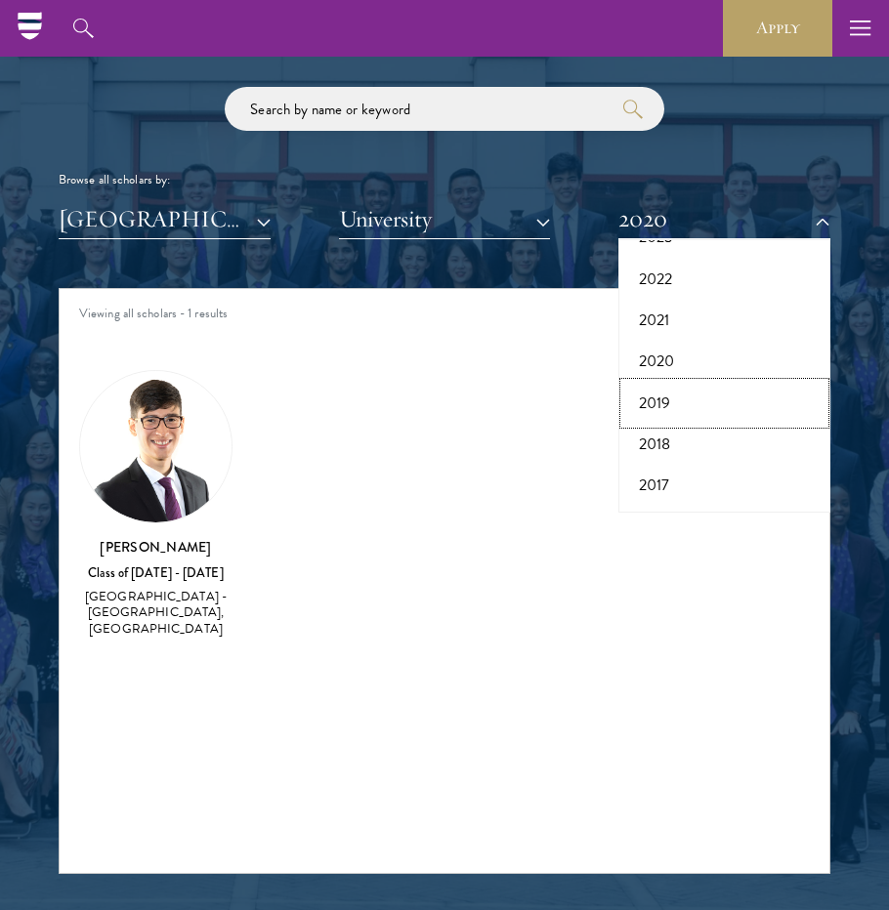
click at [662, 412] on button "2019" at bounding box center [724, 403] width 200 height 41
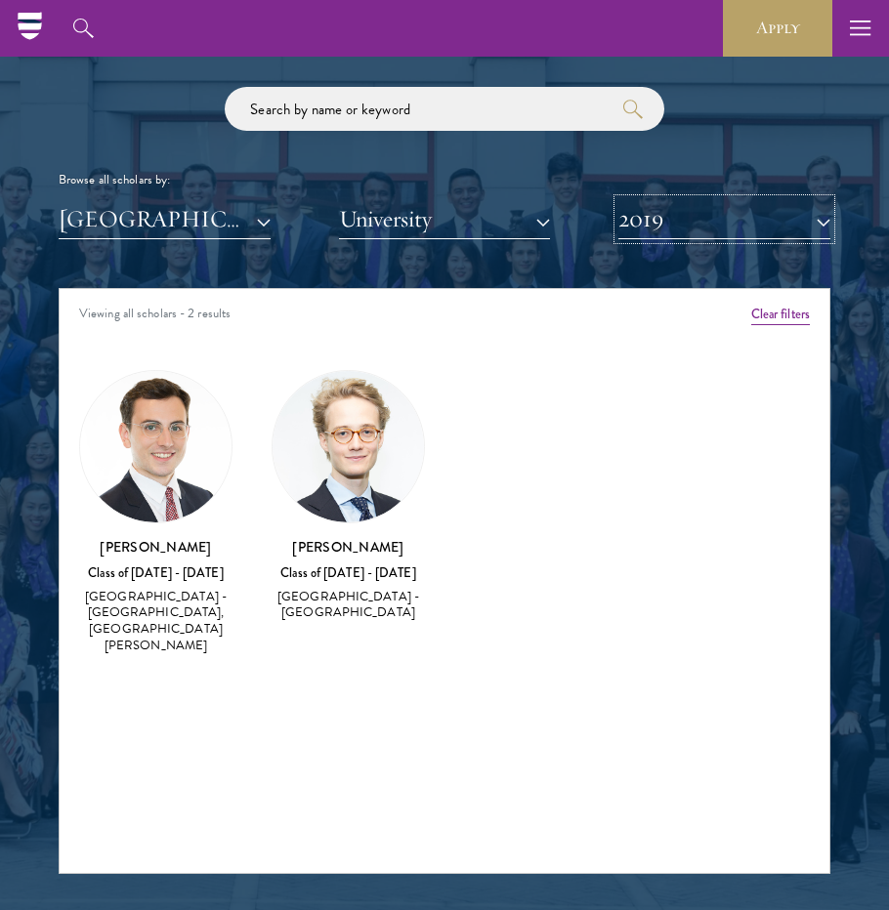
click at [682, 218] on button "2019" at bounding box center [724, 219] width 212 height 40
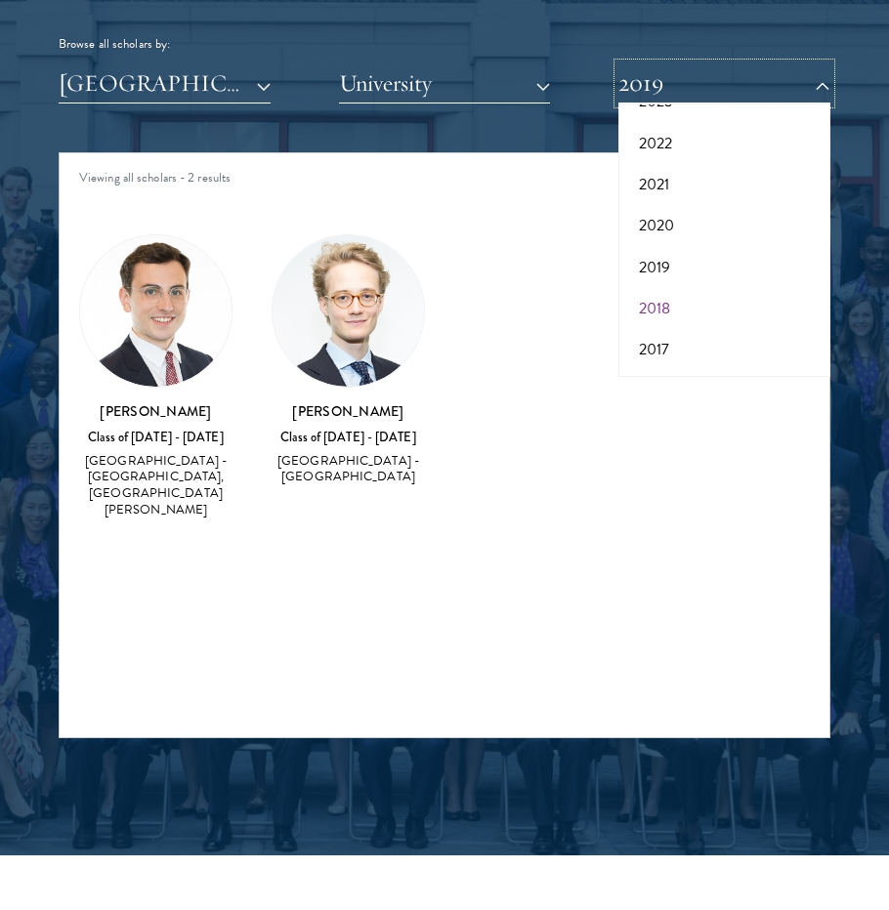
scroll to position [2409, 0]
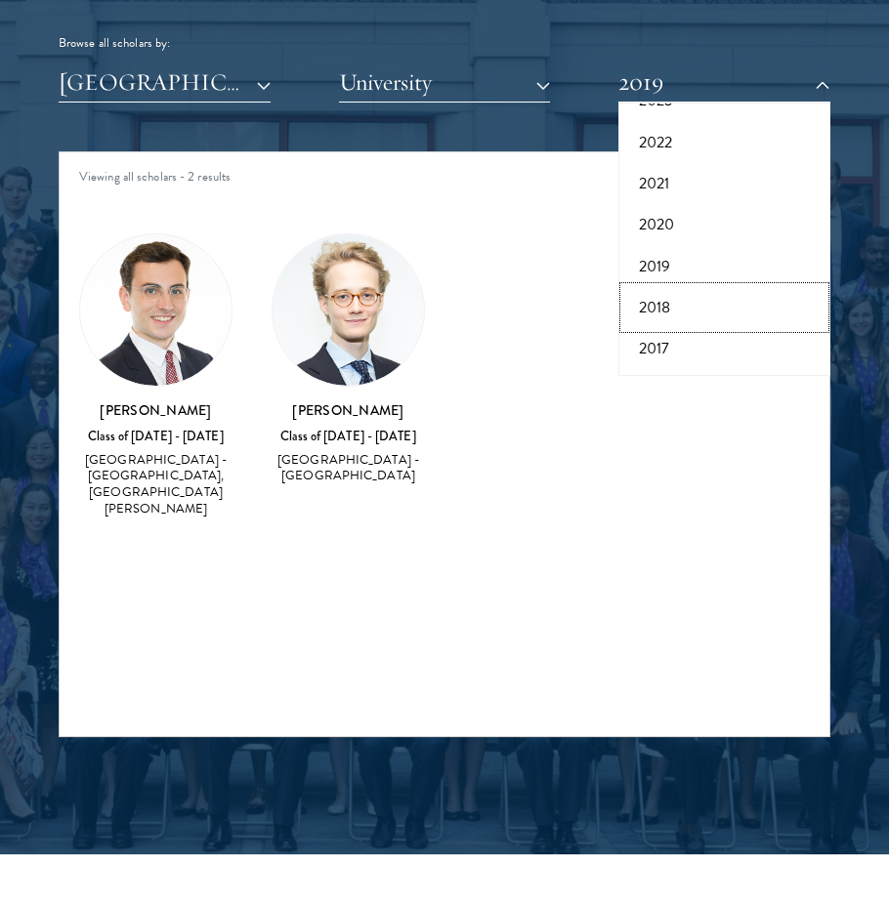
click at [676, 317] on button "2018" at bounding box center [724, 307] width 200 height 41
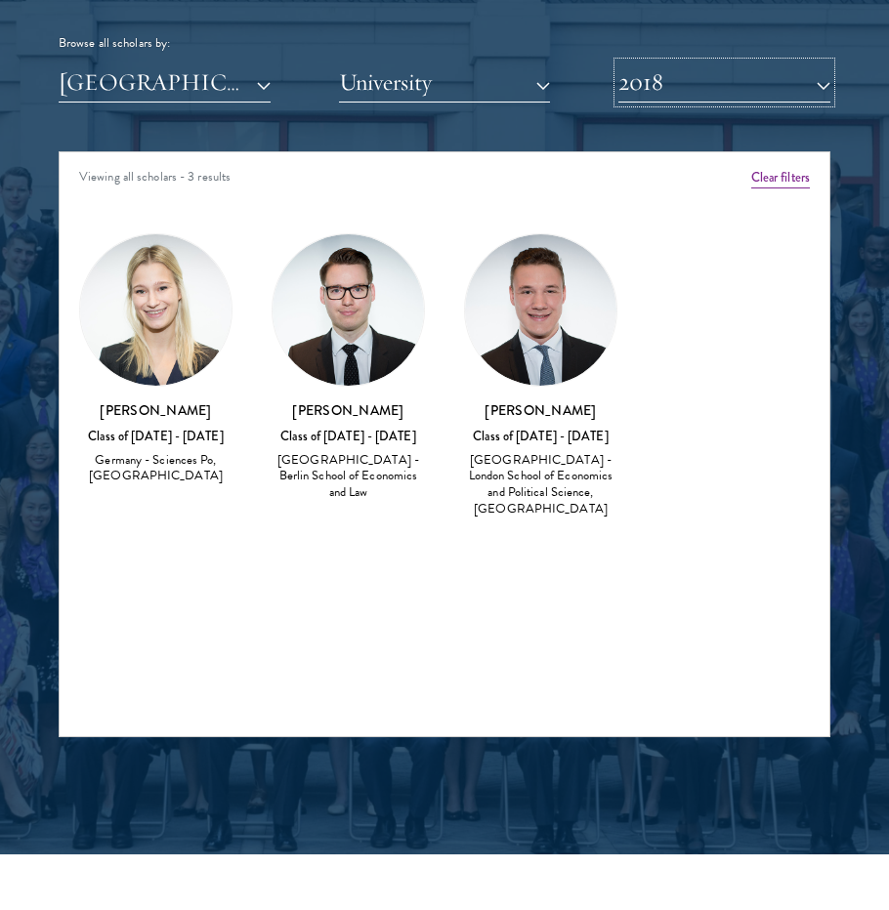
click at [685, 77] on button "2018" at bounding box center [724, 83] width 212 height 40
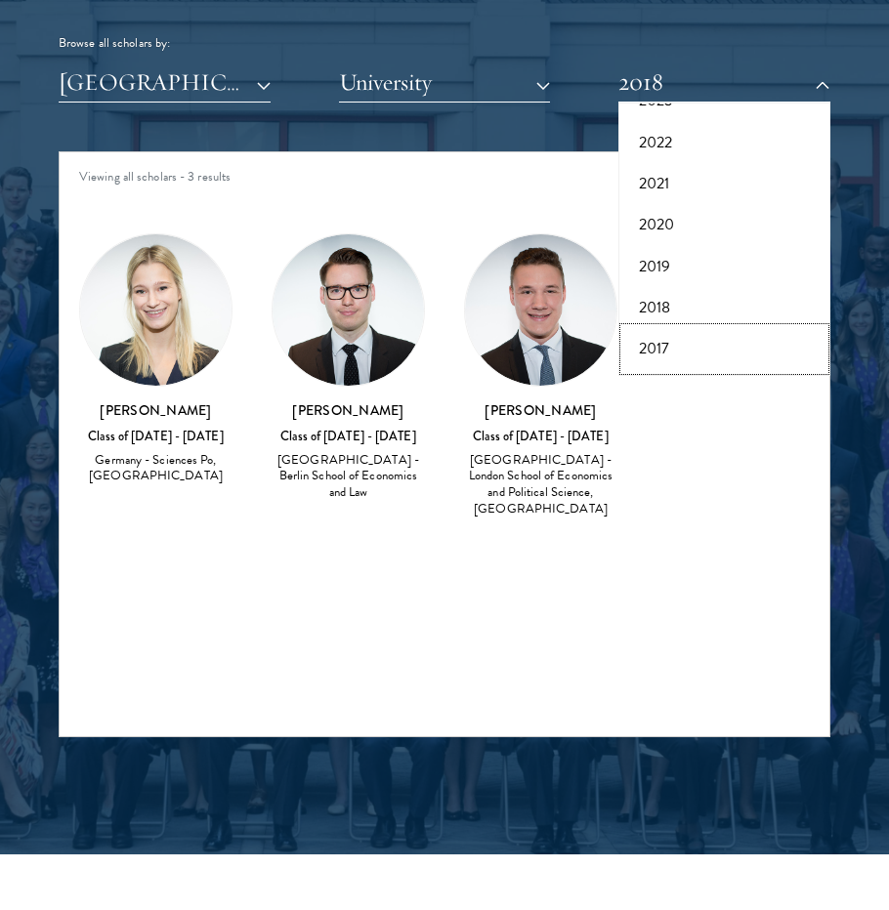
click at [680, 353] on button "2017" at bounding box center [724, 348] width 200 height 41
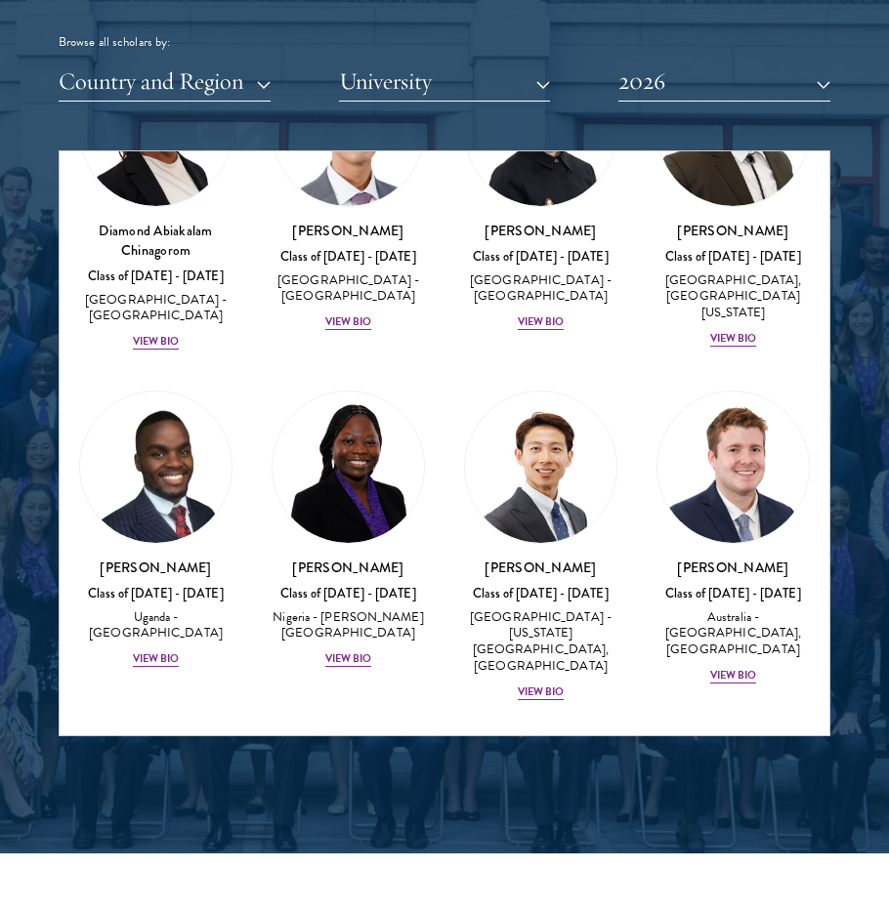
scroll to position [529, 0]
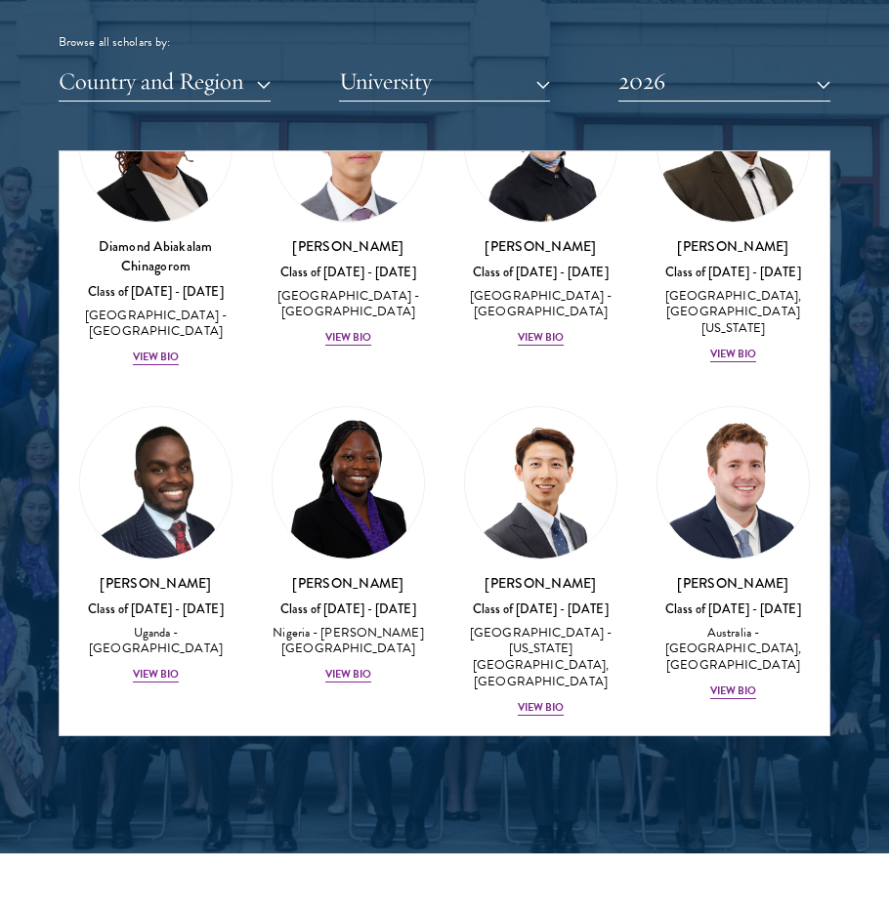
click at [261, 102] on div "Scholar Directory Congratulations and welcome to the Schwarzman Scholars Class …" at bounding box center [445, 250] width 772 height 973
click at [688, 83] on button "2026" at bounding box center [724, 82] width 212 height 40
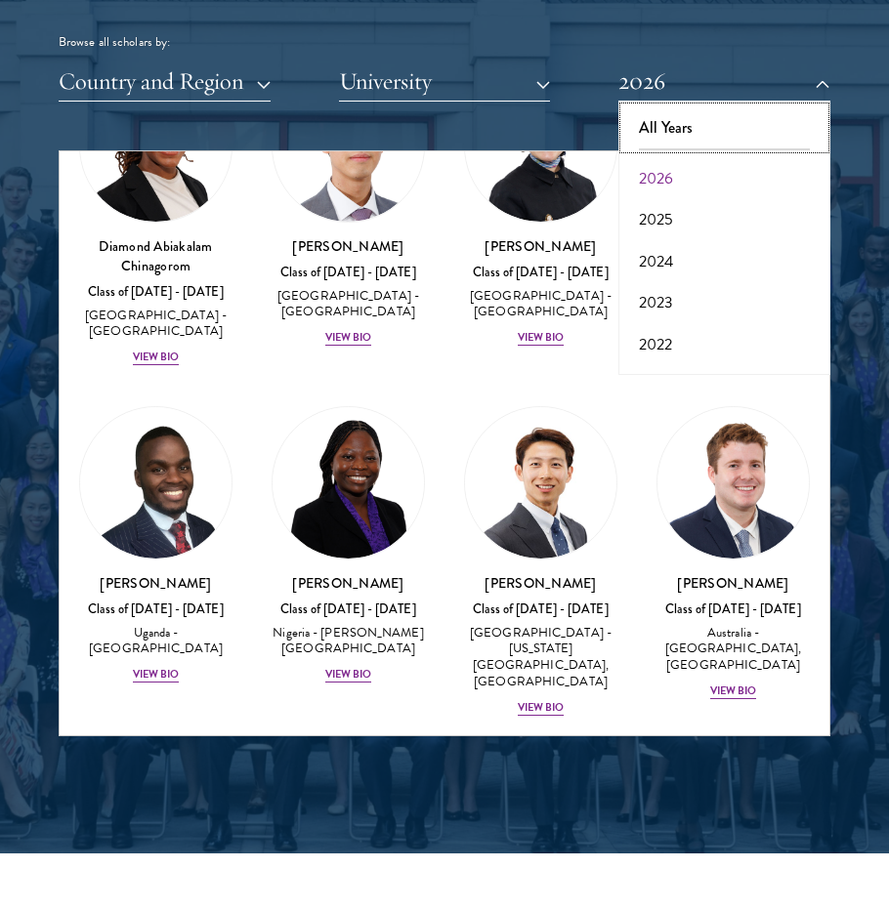
click at [674, 126] on button "All Years" at bounding box center [724, 127] width 200 height 41
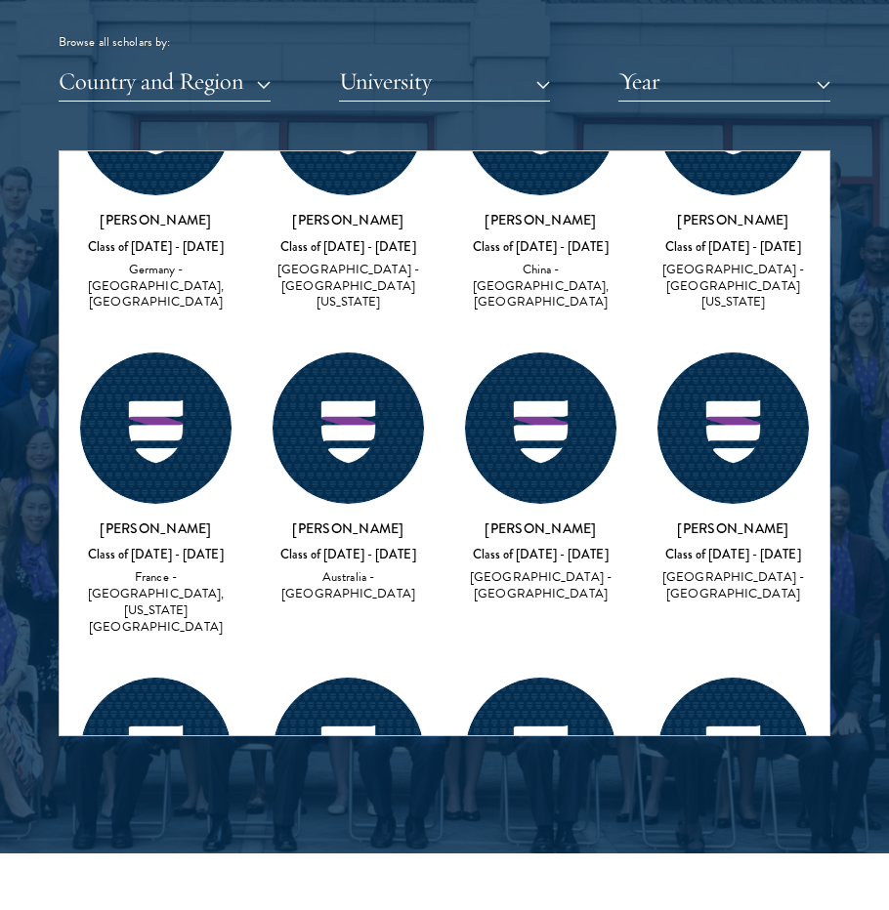
scroll to position [23425, 0]
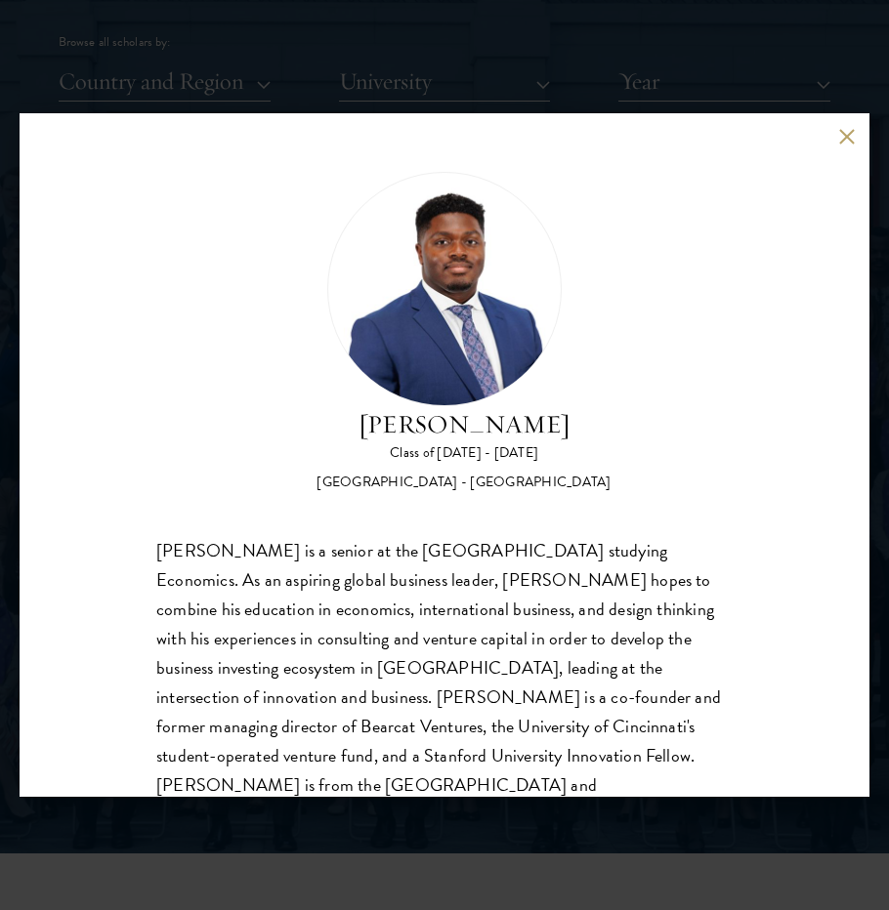
click at [765, 77] on div "Lance Entsuah Class of 2024 - 2025 United States of America - University of Cin…" at bounding box center [444, 455] width 889 height 910
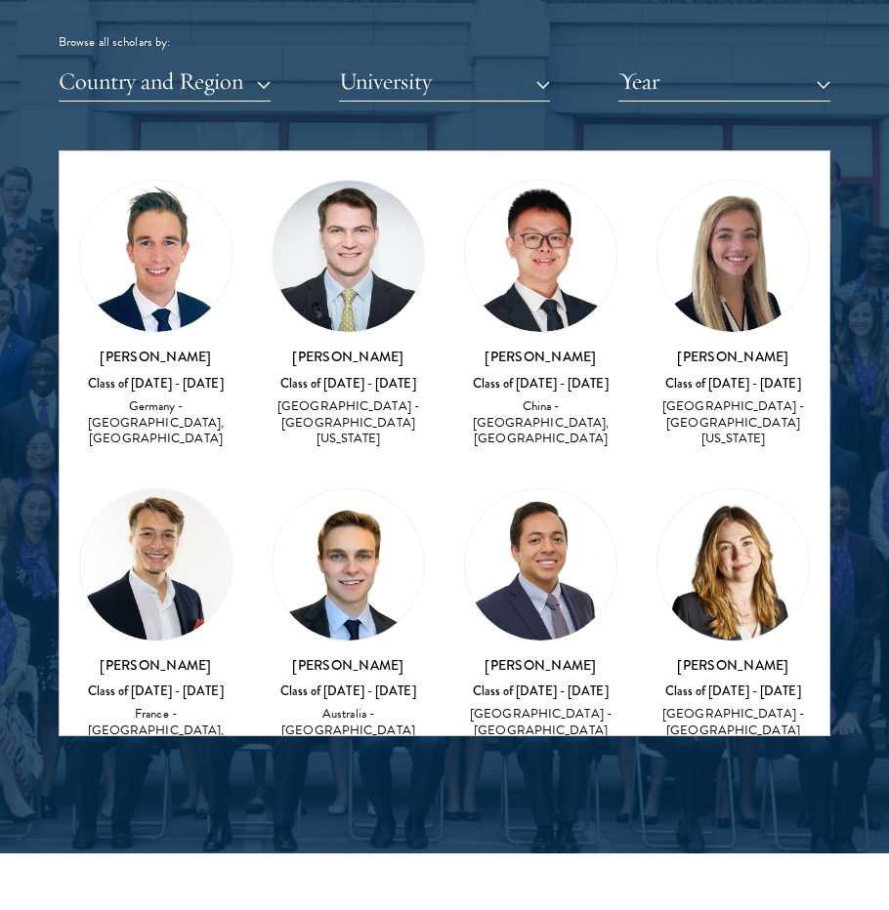
scroll to position [23291, 0]
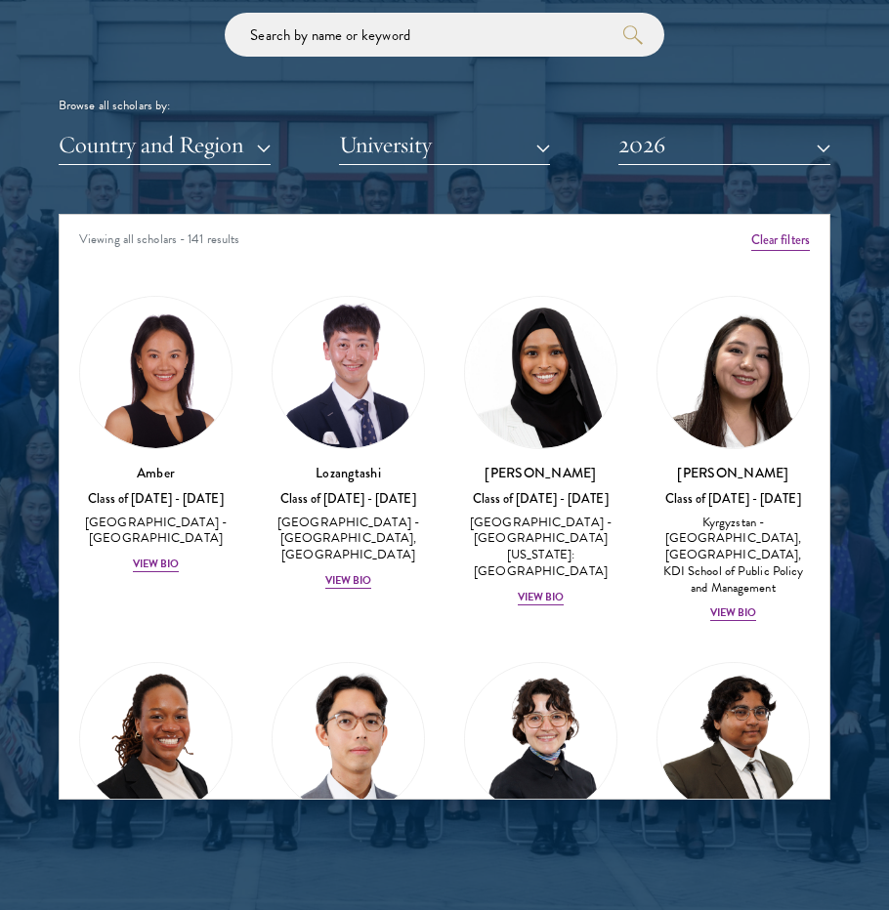
scroll to position [2348, 0]
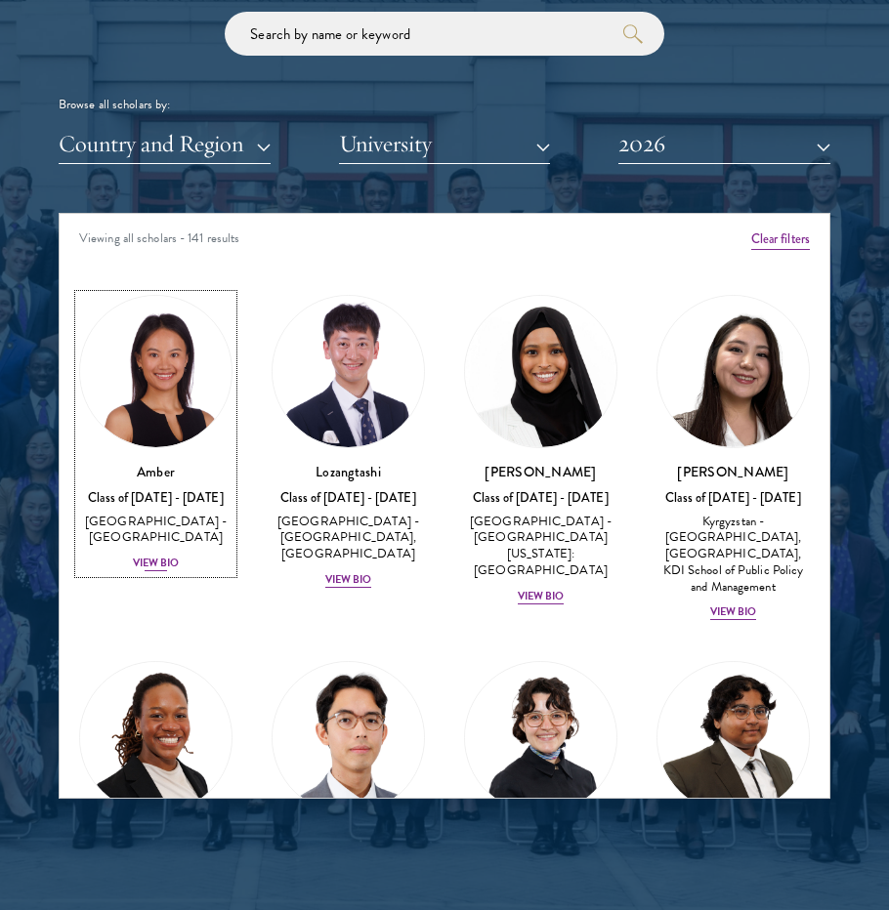
click at [162, 556] on div "View Bio" at bounding box center [156, 564] width 47 height 16
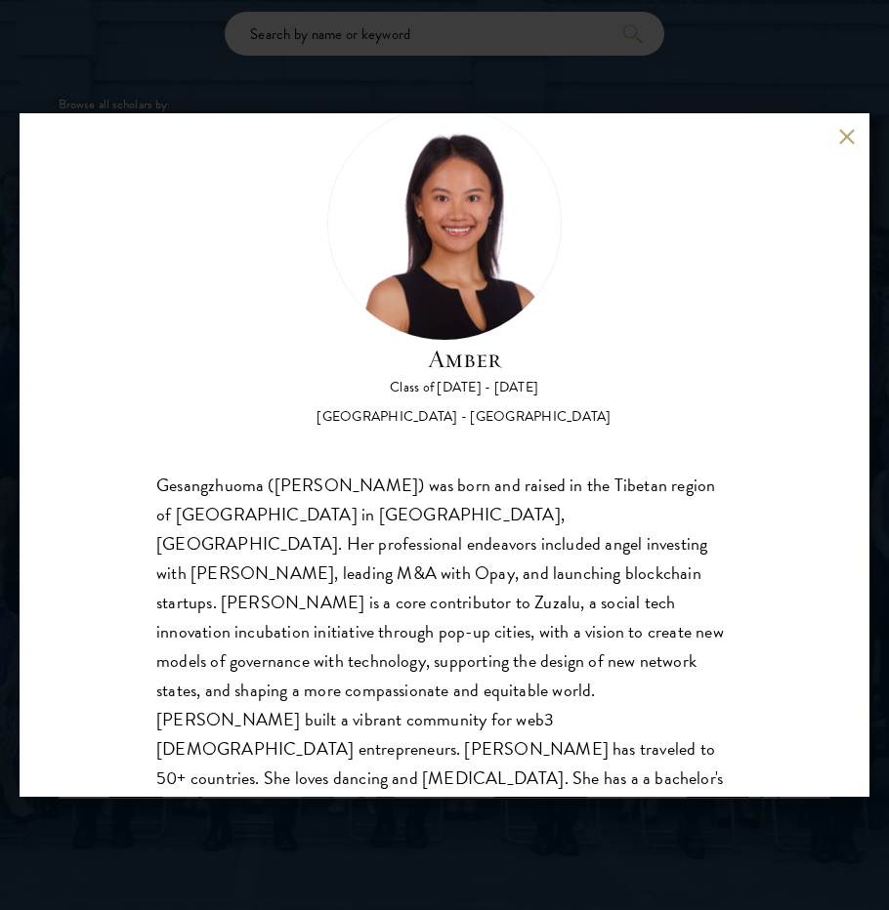
scroll to position [91, 0]
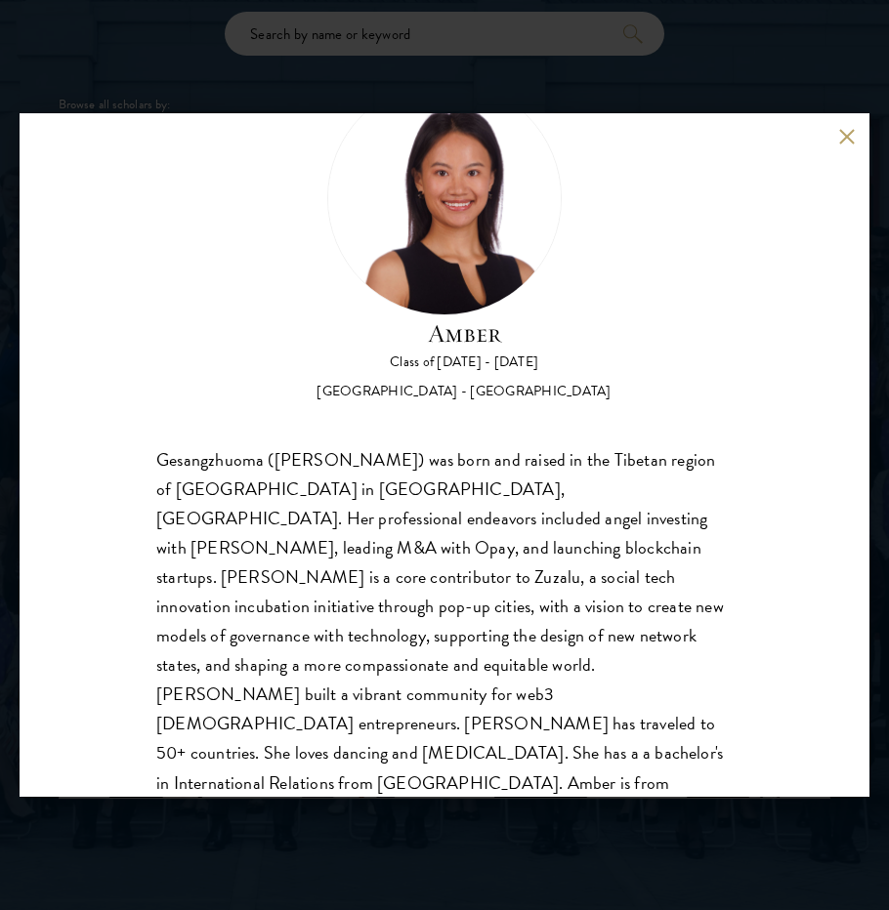
click at [199, 843] on div "Amber Class of [DATE] - [DATE] [GEOGRAPHIC_DATA] - [GEOGRAPHIC_DATA] Gesangzhuo…" at bounding box center [444, 455] width 889 height 910
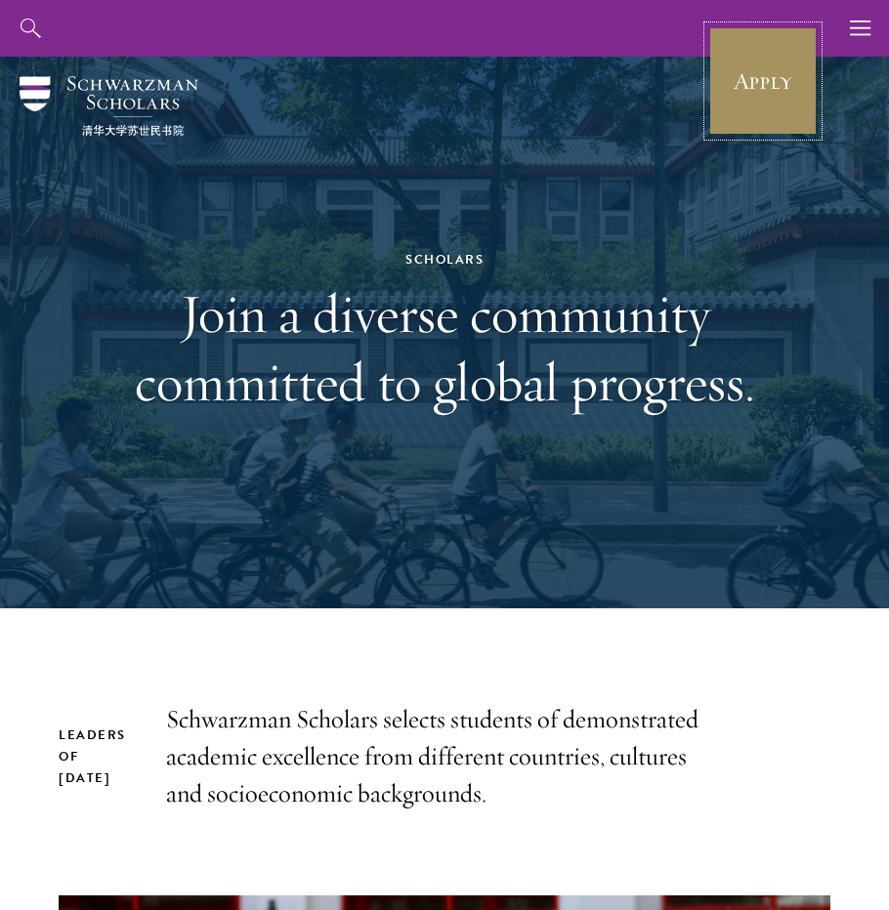
click at [780, 94] on link "Apply" at bounding box center [762, 80] width 109 height 109
